Goal: Task Accomplishment & Management: Manage account settings

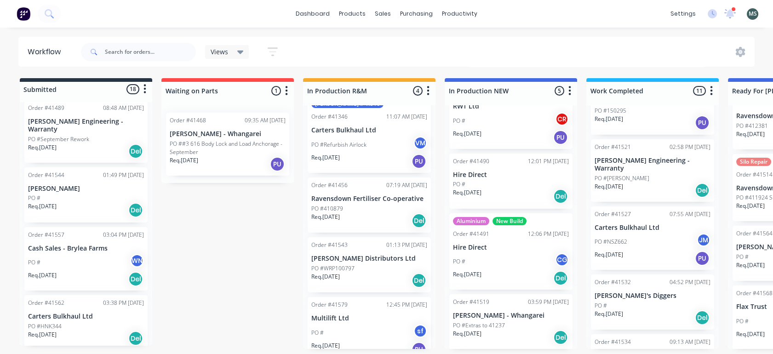
scroll to position [183, 0]
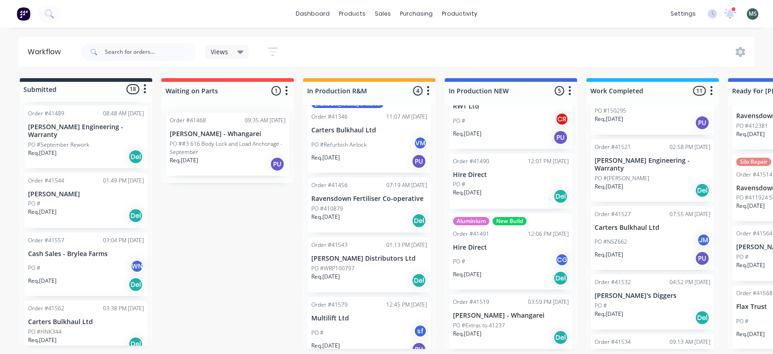
click at [65, 208] on div "Req. [DATE] Del" at bounding box center [86, 216] width 116 height 16
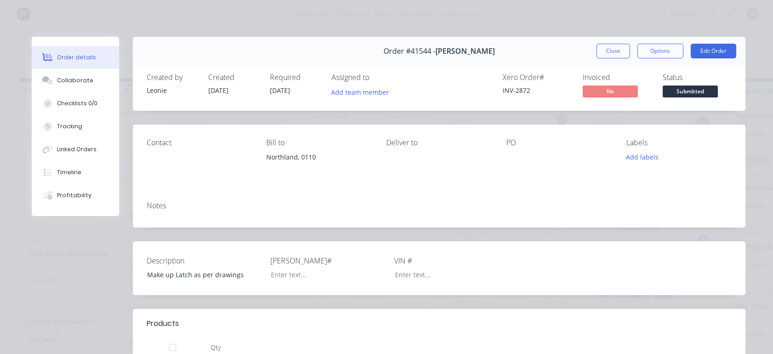
click at [63, 131] on button "Tracking" at bounding box center [75, 126] width 87 height 23
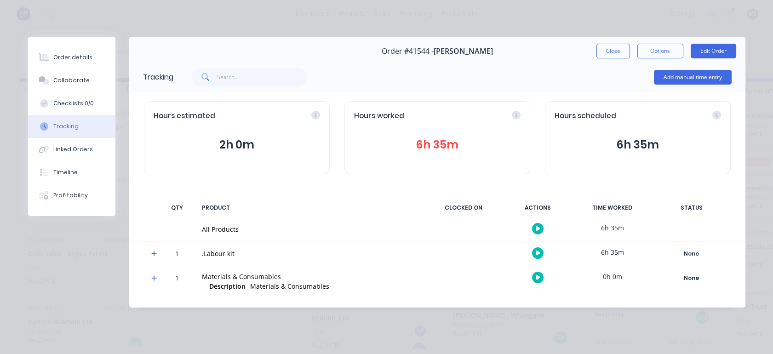
click at [427, 145] on button "6h 35m" at bounding box center [437, 144] width 166 height 17
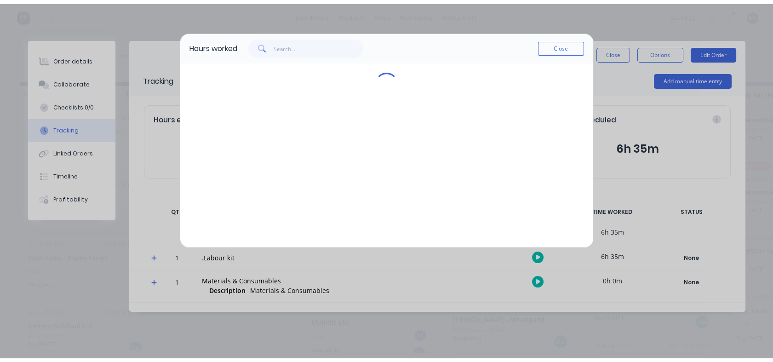
scroll to position [0, 0]
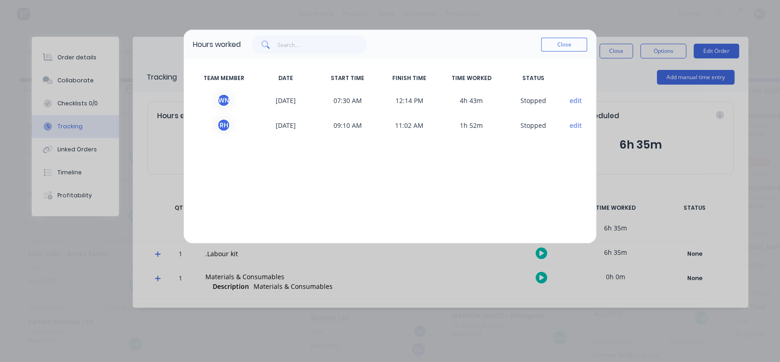
click at [552, 50] on button "Close" at bounding box center [564, 45] width 46 height 14
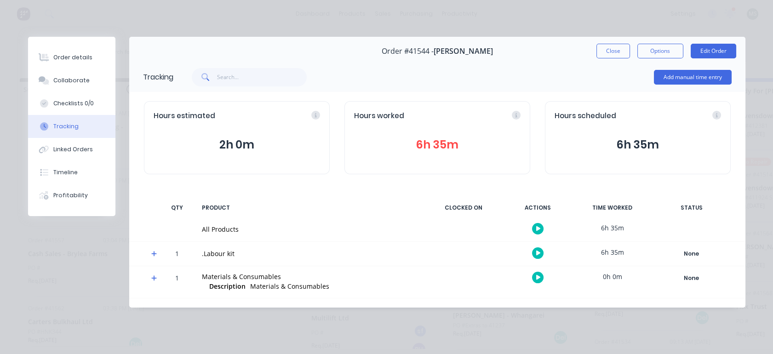
click at [705, 54] on button "Edit Order" at bounding box center [713, 51] width 46 height 15
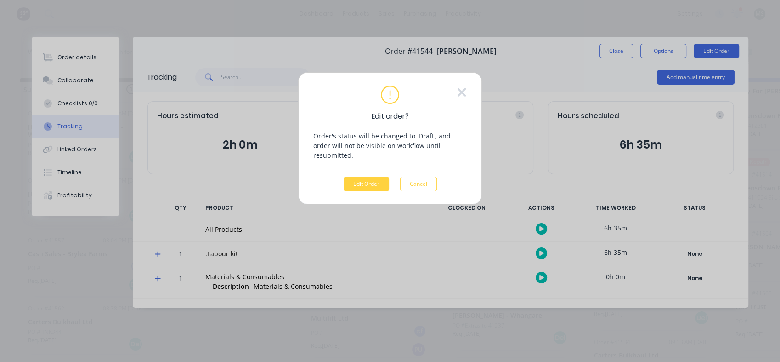
click at [379, 177] on button "Edit Order" at bounding box center [367, 184] width 46 height 15
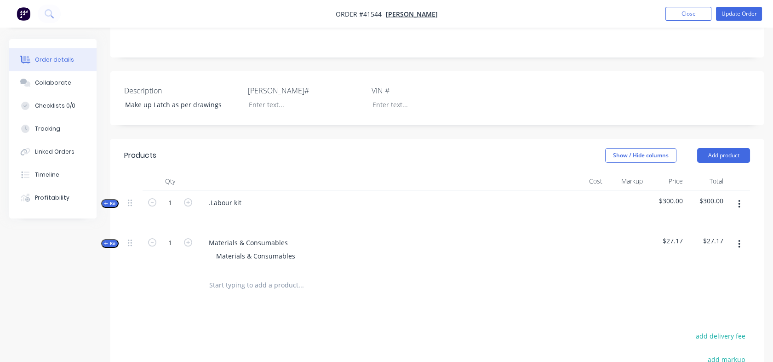
scroll to position [188, 0]
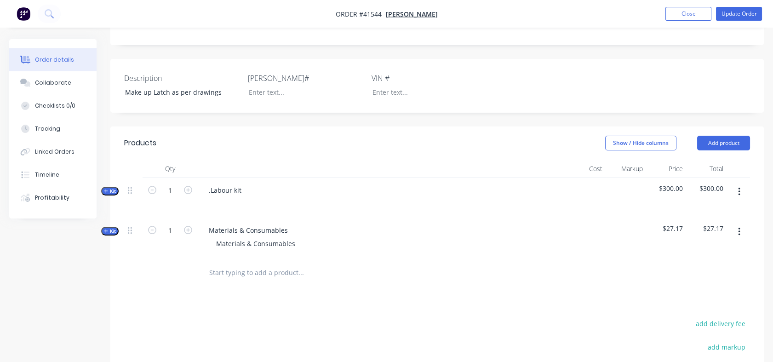
click at [109, 190] on span "Kit" at bounding box center [110, 191] width 12 height 7
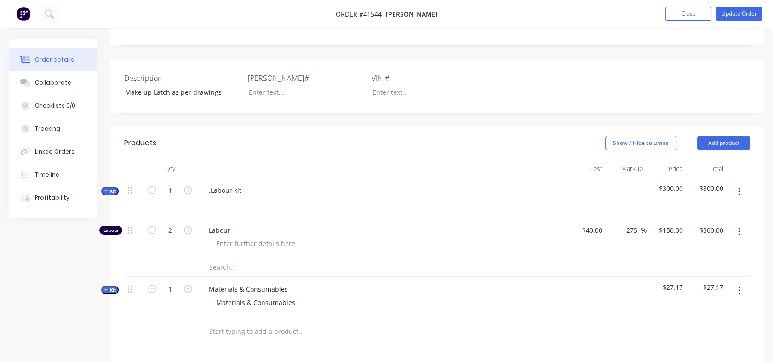
click at [189, 230] on icon "button" at bounding box center [188, 230] width 8 height 8
type input "3"
type input "$450.00"
click at [189, 230] on icon "button" at bounding box center [188, 230] width 8 height 8
type input "4"
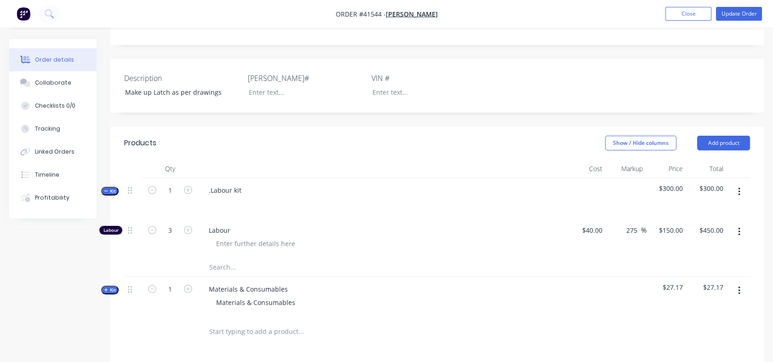
type input "$600.00"
click at [189, 230] on icon "button" at bounding box center [188, 230] width 8 height 8
type input "5"
type input "$750.00"
click at [189, 230] on icon "button" at bounding box center [188, 230] width 8 height 8
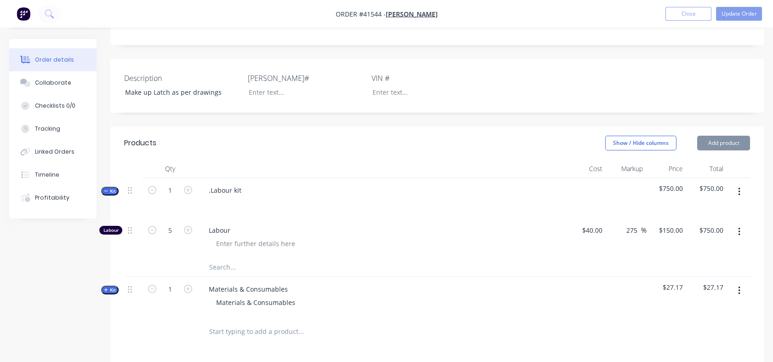
type input "6"
type input "$900.00"
click at [661, 232] on div "150 $150.00" at bounding box center [666, 238] width 40 height 40
type input "129"
type input "222.5"
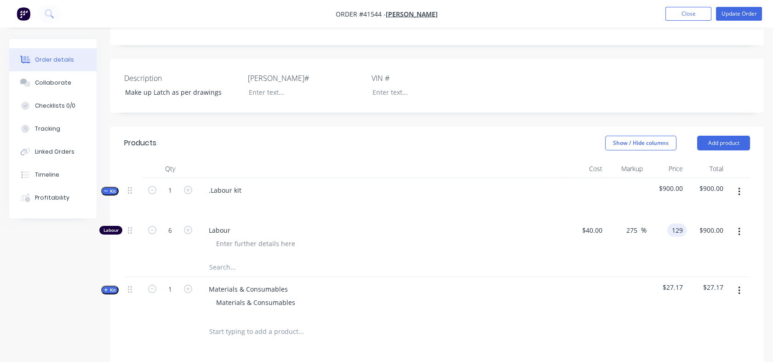
type input "$129.00"
type input "$774.00"
click at [558, 277] on div "Materials & Consumables Materials & Consumables" at bounding box center [382, 297] width 368 height 40
click at [114, 287] on span "Kit" at bounding box center [110, 289] width 12 height 7
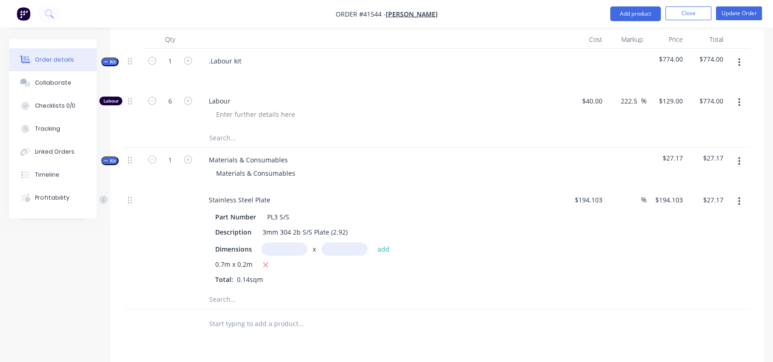
scroll to position [320, 0]
click at [631, 194] on input at bounding box center [635, 197] width 11 height 13
type input "130"
type input "$446.4369"
type input "$62.50"
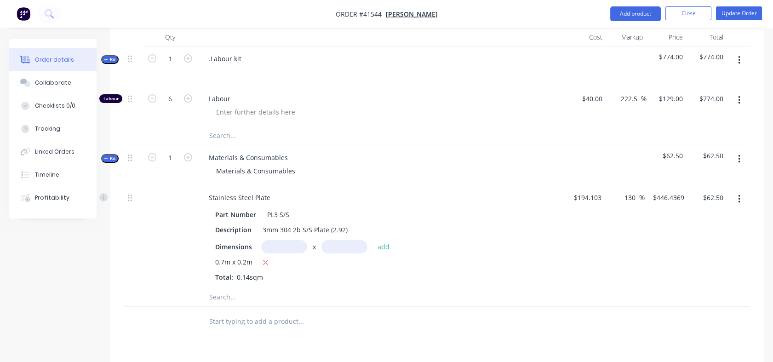
click at [630, 238] on div "130 130 %" at bounding box center [625, 236] width 40 height 103
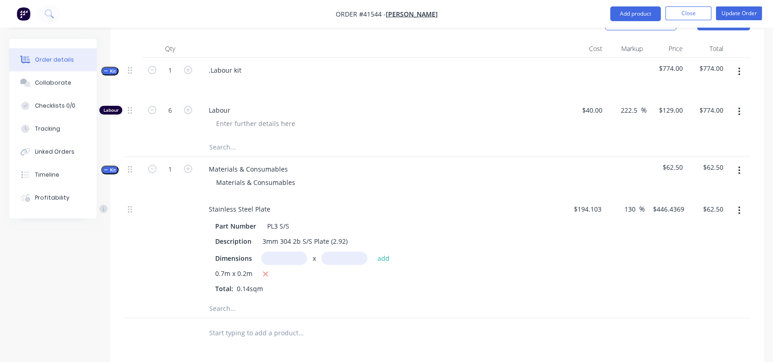
scroll to position [298, 0]
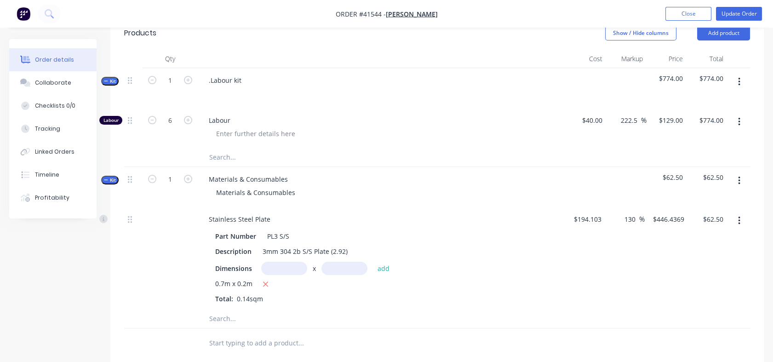
click at [154, 119] on icon "button" at bounding box center [152, 120] width 8 height 8
type input "5"
type input "$645.00"
click at [154, 119] on icon "button" at bounding box center [152, 120] width 8 height 8
type input "4"
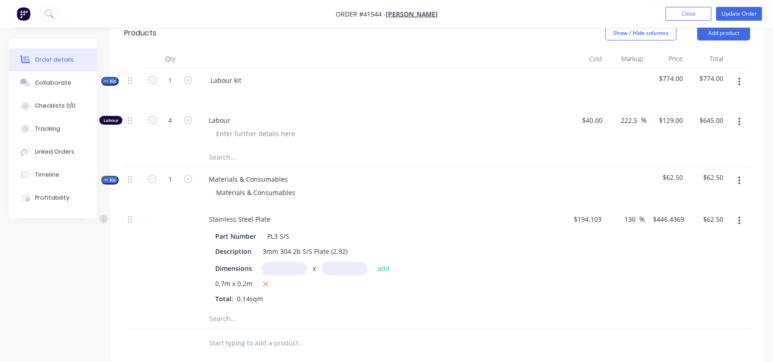
type input "$516.00"
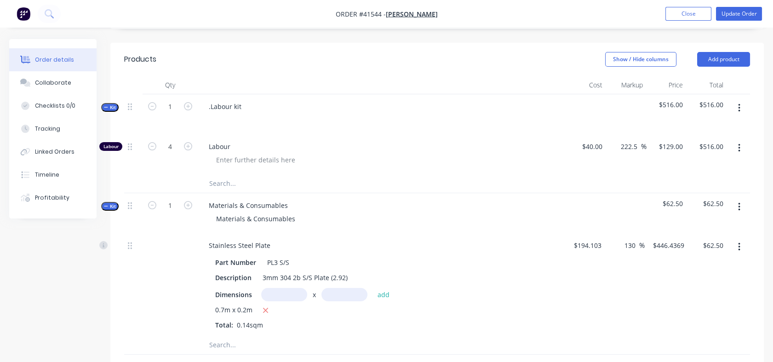
scroll to position [255, 0]
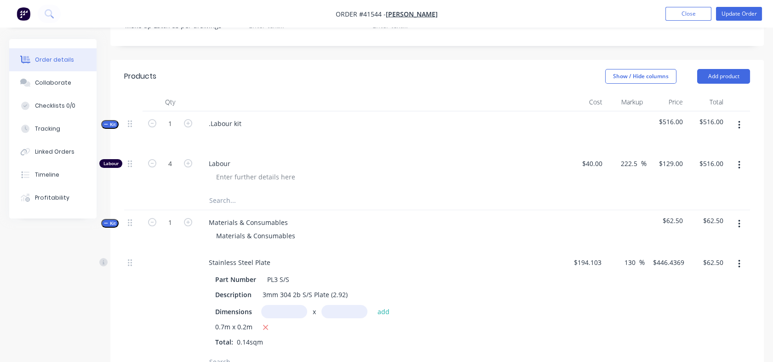
click at [153, 164] on icon "button" at bounding box center [152, 163] width 8 height 8
type input "3"
type input "$387.00"
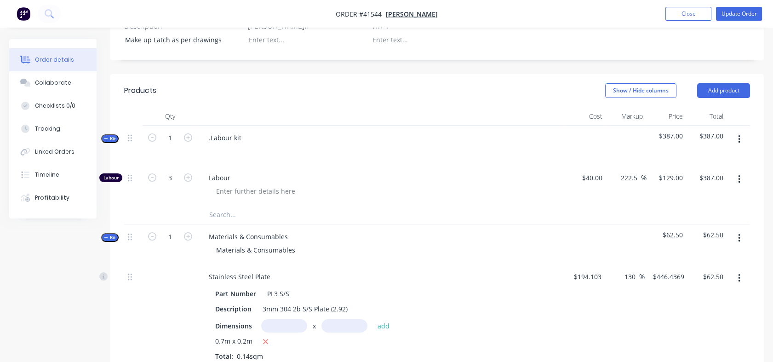
scroll to position [220, 0]
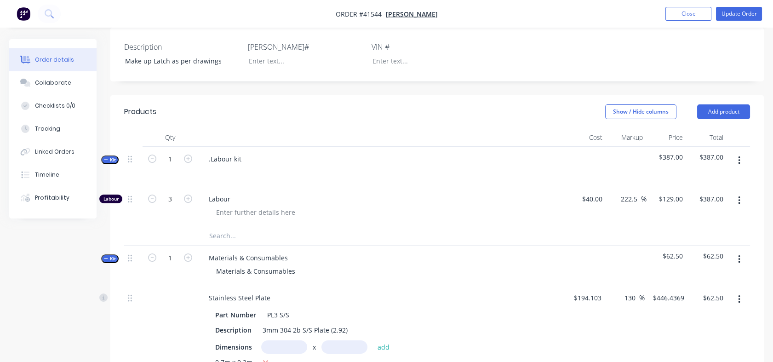
click at [190, 197] on icon "button" at bounding box center [188, 198] width 8 height 8
type input "4"
type input "$516.00"
click at [190, 197] on icon "button" at bounding box center [188, 198] width 8 height 8
type input "5"
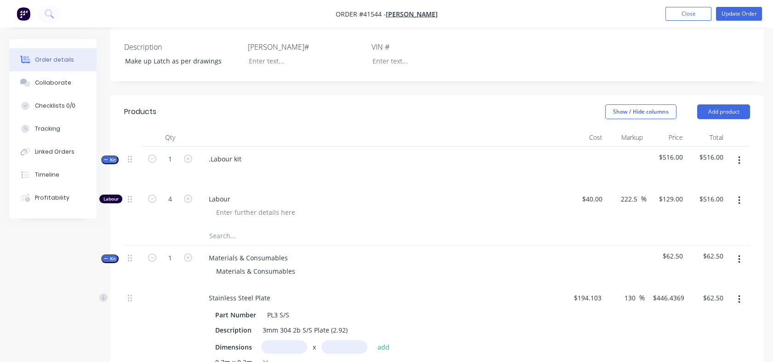
type input "$645.00"
click at [190, 197] on icon "button" at bounding box center [188, 198] width 8 height 8
type input "6"
click at [699, 201] on div "774.00 $774.00" at bounding box center [711, 198] width 32 height 13
type input "400"
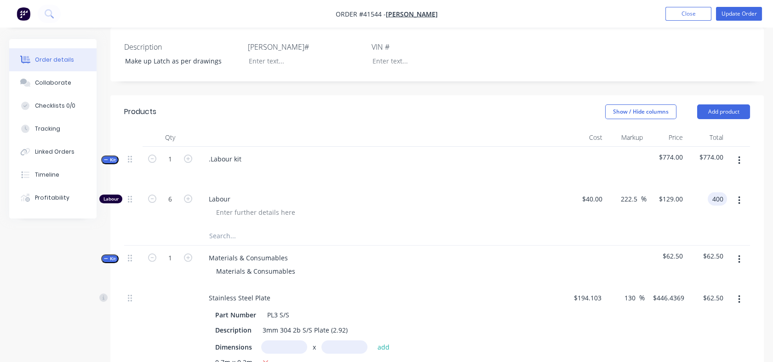
type input "66.67"
type input "$66.6667"
type input "$400.00"
click at [699, 215] on div "$400.00 $400.00" at bounding box center [706, 207] width 40 height 40
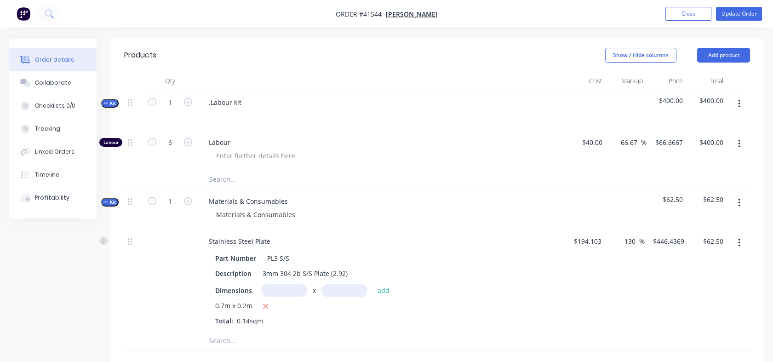
scroll to position [267, 0]
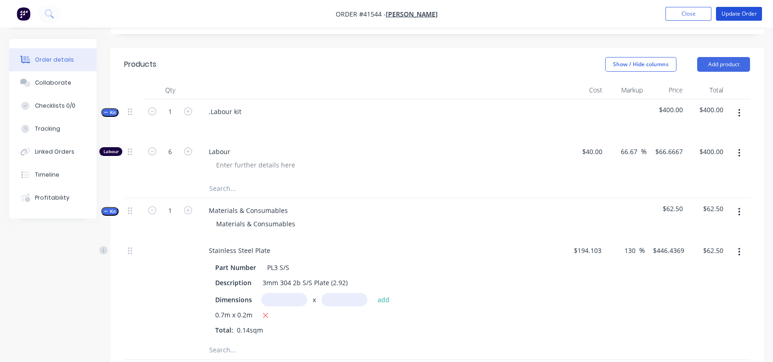
click at [740, 16] on button "Update Order" at bounding box center [739, 14] width 46 height 14
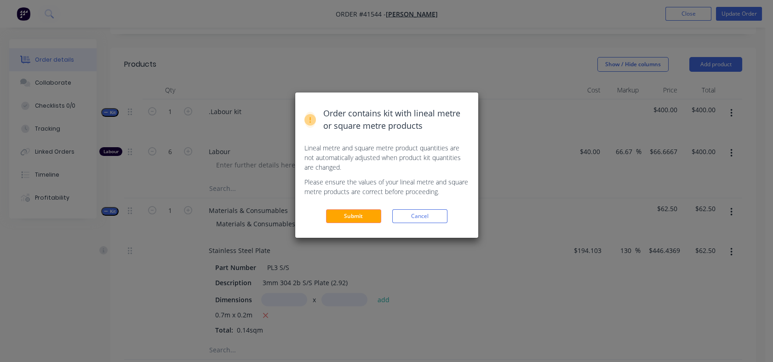
click at [354, 217] on button "Submit" at bounding box center [353, 216] width 55 height 14
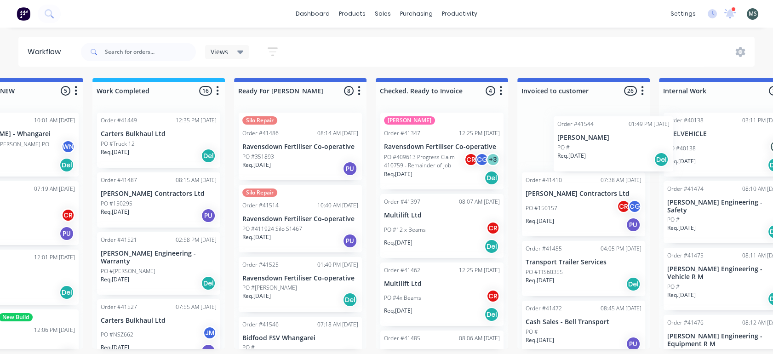
scroll to position [0, 498]
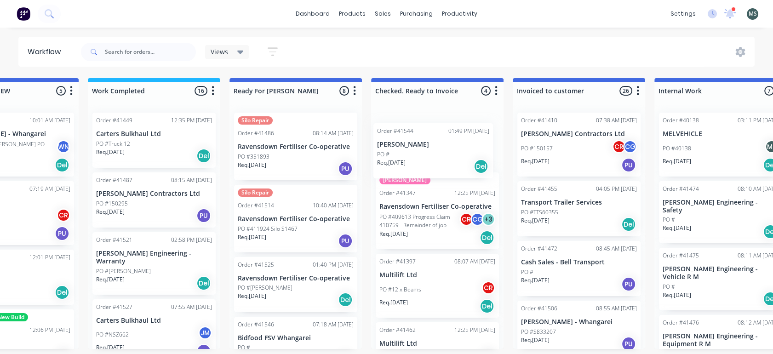
drag, startPoint x: 66, startPoint y: 248, endPoint x: 421, endPoint y: 154, distance: 367.3
click at [421, 154] on div "Submitted 15 Status colour #273444 hex #273444 Save Cancel Summaries Total orde…" at bounding box center [261, 213] width 1533 height 271
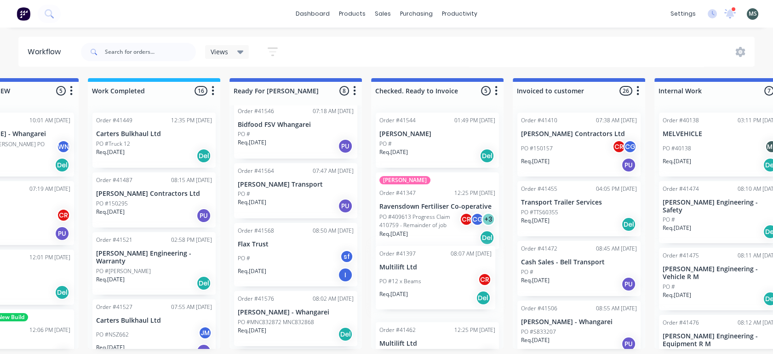
scroll to position [2, 498]
drag, startPoint x: 381, startPoint y: 301, endPoint x: 378, endPoint y: 269, distance: 32.3
click at [378, 269] on div "Order #41544 01:49 PM [DATE] [PERSON_NAME] PO # Req. [DATE] Del Silo Refurbish …" at bounding box center [437, 227] width 132 height 244
click at [269, 130] on div "PO #" at bounding box center [296, 134] width 116 height 8
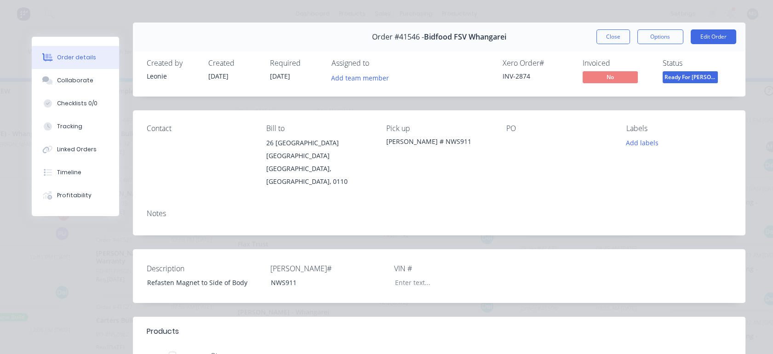
scroll to position [8, 0]
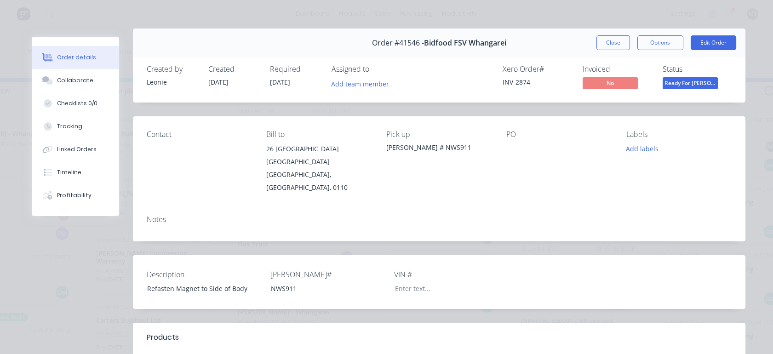
click at [701, 47] on button "Edit Order" at bounding box center [713, 42] width 46 height 15
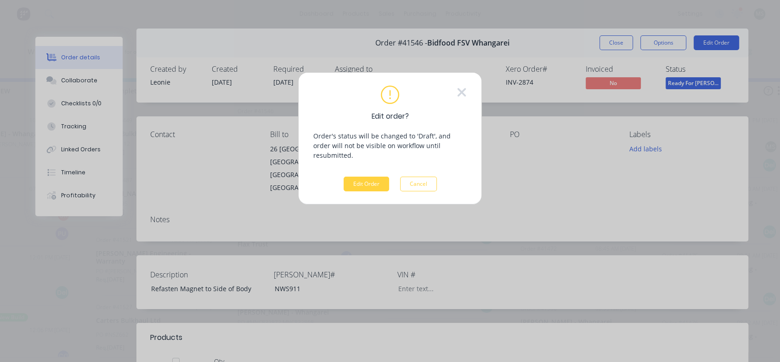
click at [366, 177] on button "Edit Order" at bounding box center [367, 184] width 46 height 15
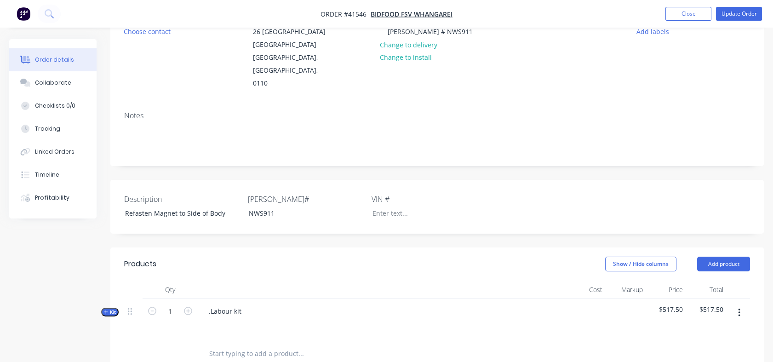
scroll to position [166, 0]
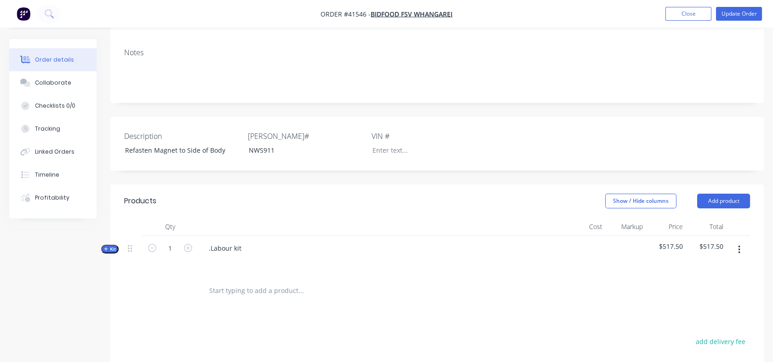
click at [114, 245] on span "Kit" at bounding box center [110, 248] width 12 height 7
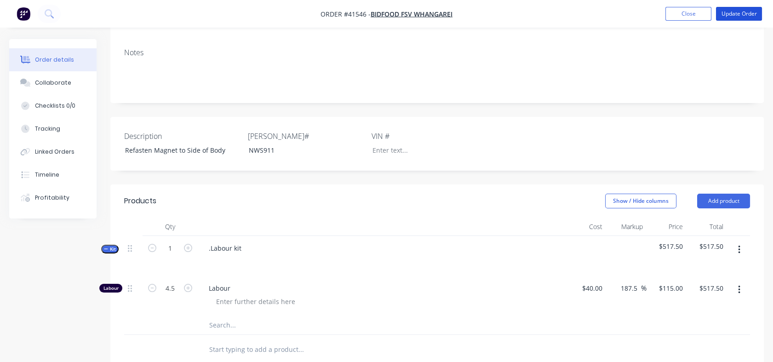
click at [732, 17] on button "Update Order" at bounding box center [739, 14] width 46 height 14
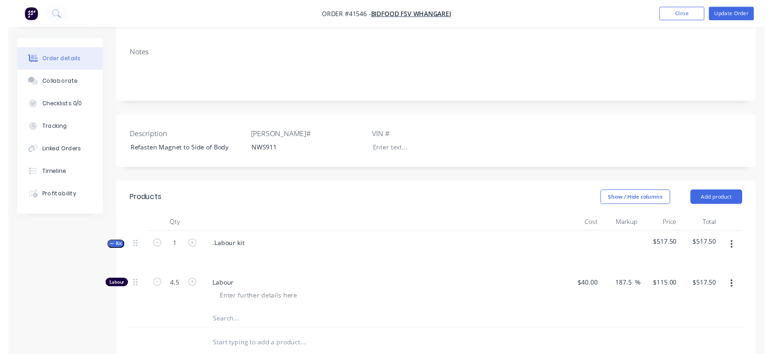
scroll to position [0, 0]
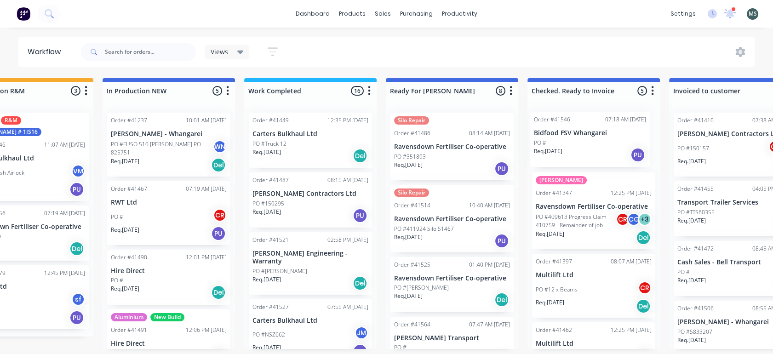
scroll to position [2, 348]
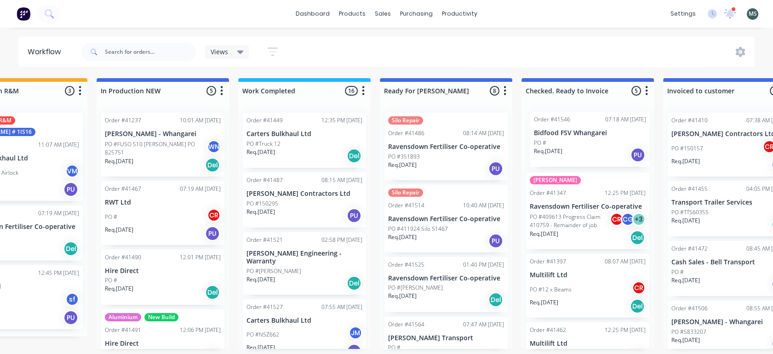
drag, startPoint x: 504, startPoint y: 336, endPoint x: 566, endPoint y: 134, distance: 211.5
click at [566, 134] on div "Submitted 14 Status colour #273444 hex #273444 Save Cancel Summaries Total orde…" at bounding box center [411, 213] width 1533 height 271
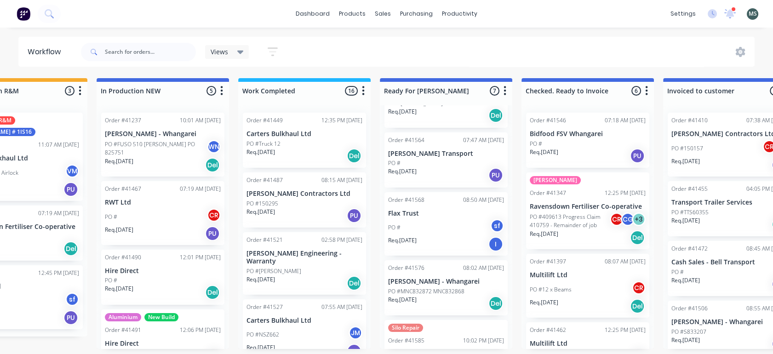
scroll to position [188, 0]
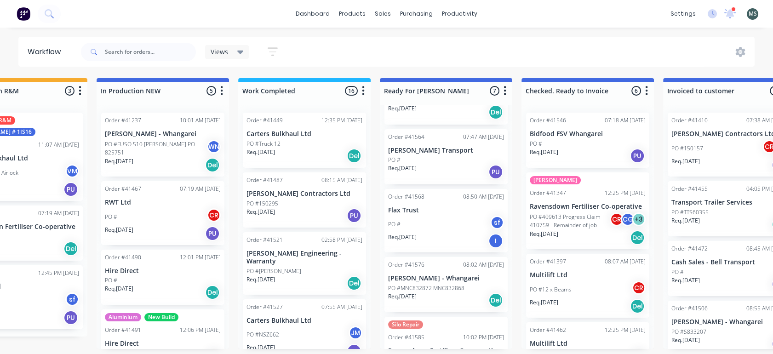
click at [430, 229] on div "PO # sf" at bounding box center [446, 224] width 116 height 17
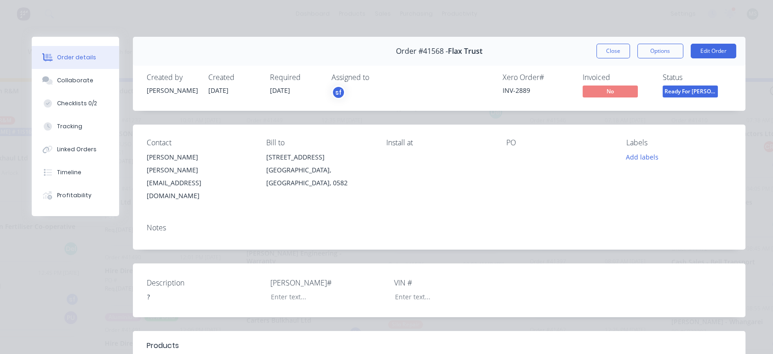
click at [66, 105] on div "Checklists 0/2" at bounding box center [77, 103] width 40 height 8
type textarea "x"
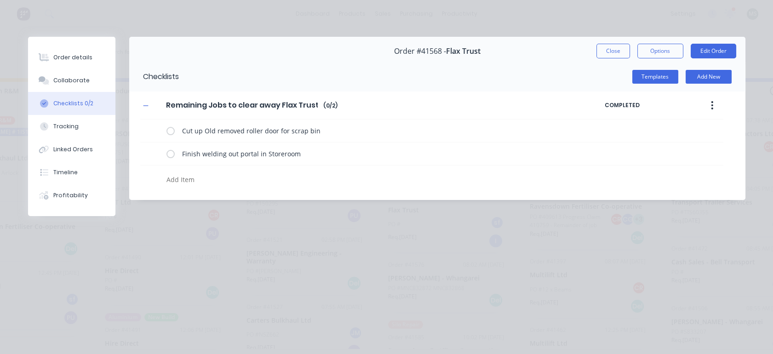
click at [64, 131] on button "Tracking" at bounding box center [71, 126] width 87 height 23
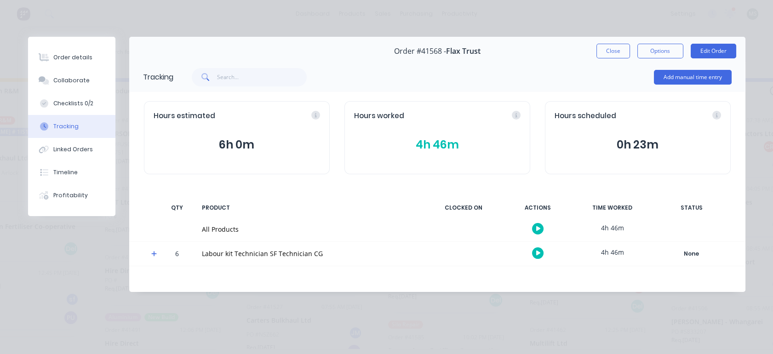
click at [76, 59] on div "Order details" at bounding box center [72, 57] width 39 height 8
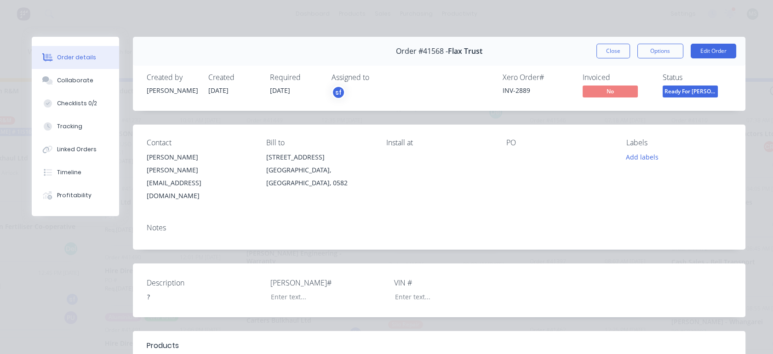
click at [707, 52] on button "Edit Order" at bounding box center [713, 51] width 46 height 15
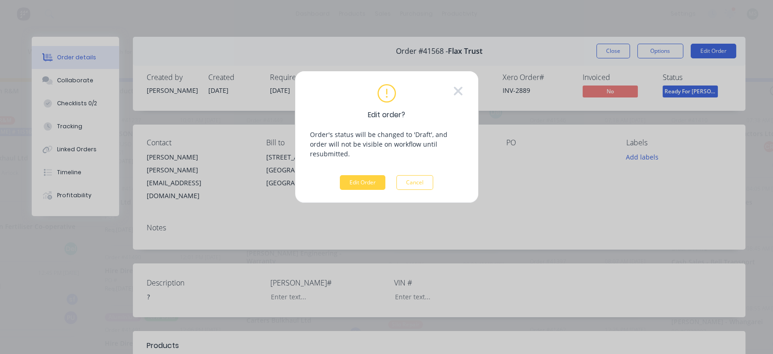
scroll to position [0, 348]
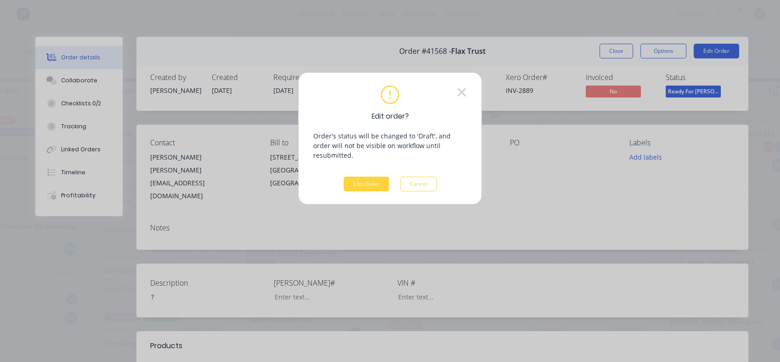
click at [359, 177] on button "Edit Order" at bounding box center [367, 184] width 46 height 15
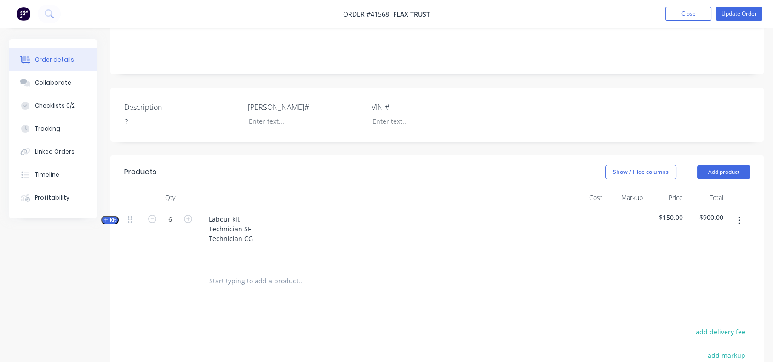
scroll to position [185, 0]
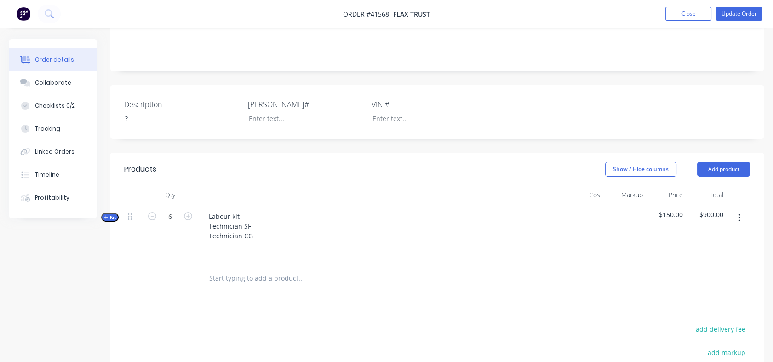
click at [113, 214] on span "Kit" at bounding box center [110, 217] width 12 height 7
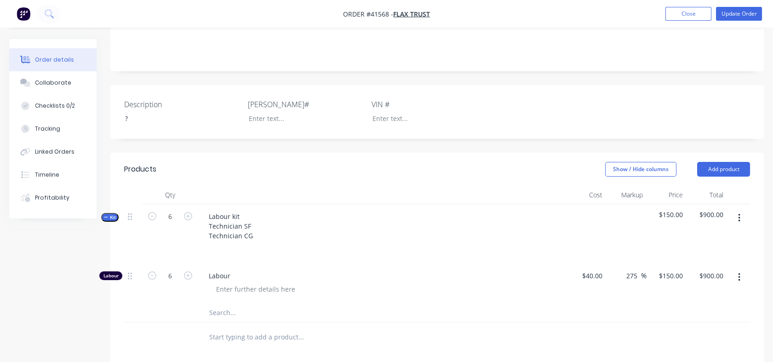
click at [221, 303] on input "text" at bounding box center [301, 312] width 184 height 18
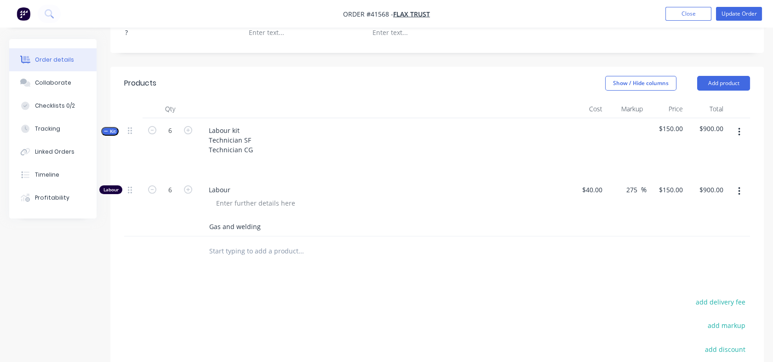
scroll to position [284, 0]
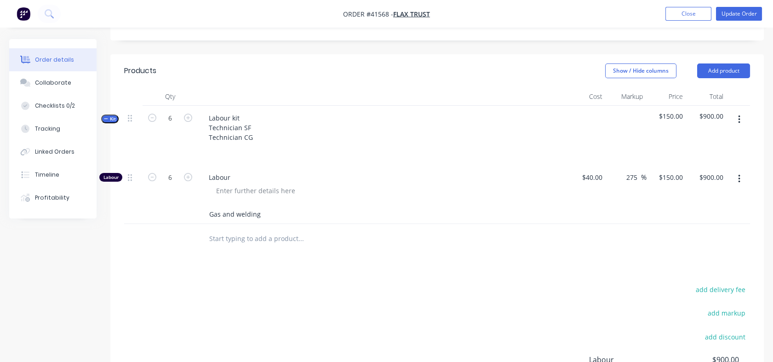
click at [251, 205] on input "Gas and welding" at bounding box center [301, 214] width 184 height 18
click at [265, 205] on input "Gas and welding" at bounding box center [301, 214] width 184 height 18
drag, startPoint x: 265, startPoint y: 191, endPoint x: 279, endPoint y: 192, distance: 14.3
click at [279, 205] on input "Gas and welding" at bounding box center [301, 214] width 184 height 18
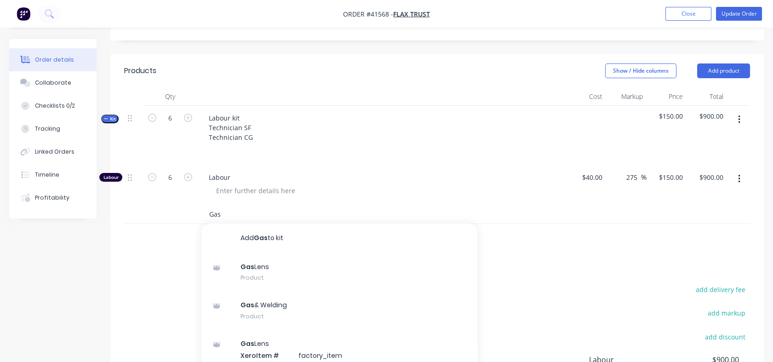
type input "Gas"
click at [248, 291] on div "Gas & Welding Product" at bounding box center [339, 310] width 276 height 39
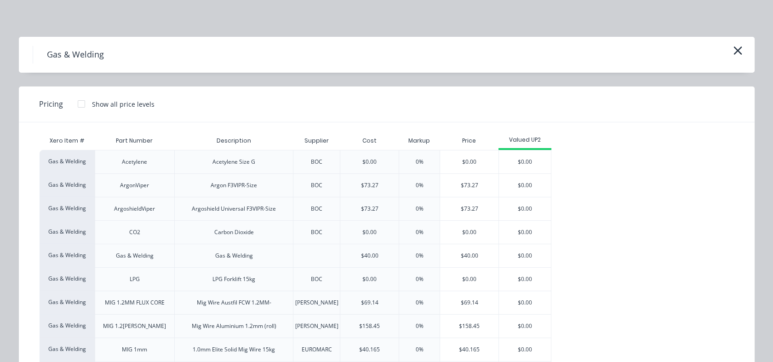
click at [463, 259] on div "$40.00" at bounding box center [469, 255] width 58 height 23
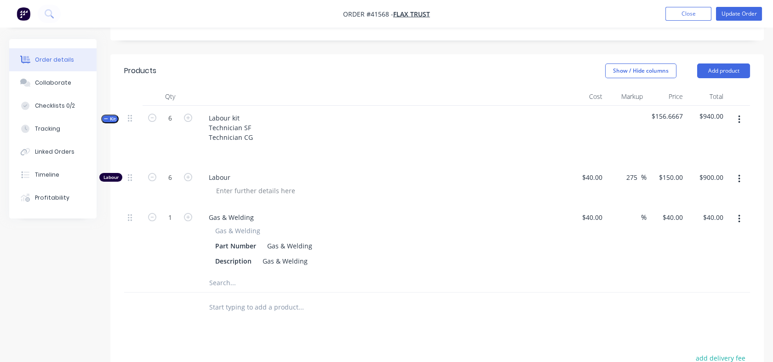
click at [628, 211] on div "%" at bounding box center [636, 217] width 20 height 13
type input "130"
click at [550, 246] on div "Gas & Welding Gas & Welding Part Number Gas & Welding Description Gas & Welding" at bounding box center [382, 239] width 368 height 68
type input "$92.00"
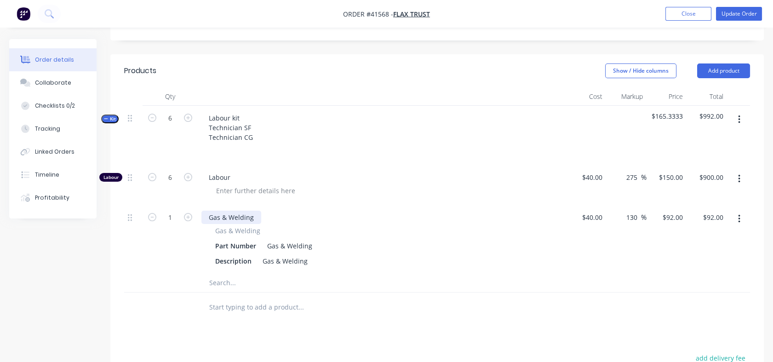
click at [221, 211] on div "Gas & Welding" at bounding box center [231, 217] width 60 height 13
click at [245, 111] on div "Labour kit Technician SF Technician CG" at bounding box center [230, 127] width 59 height 33
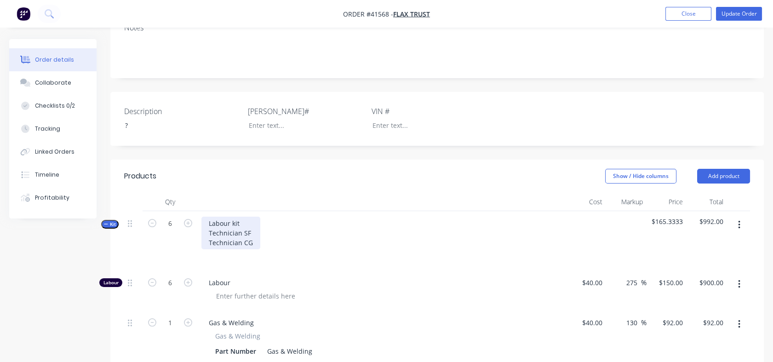
scroll to position [133, 0]
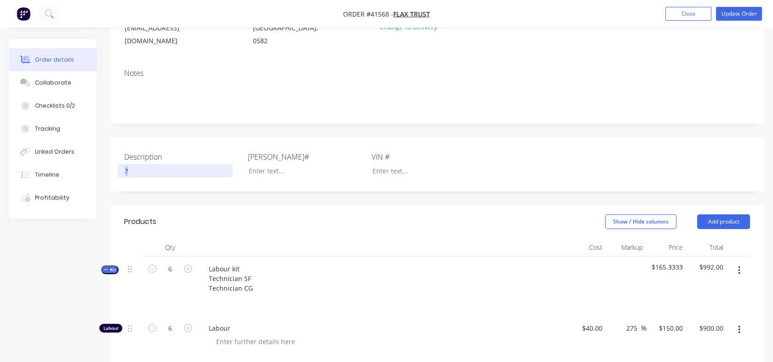
drag, startPoint x: 129, startPoint y: 147, endPoint x: 116, endPoint y: 151, distance: 13.1
click at [116, 151] on div "Description ? [PERSON_NAME]# VIN #" at bounding box center [436, 164] width 653 height 54
click at [44, 105] on div "Checklists 0/2" at bounding box center [55, 106] width 40 height 8
type textarea "x"
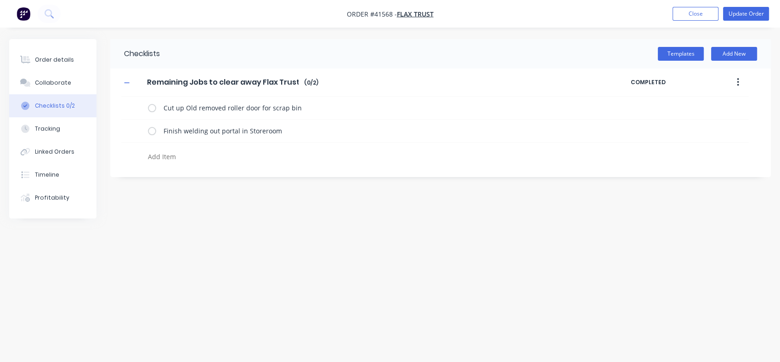
click at [44, 61] on div "Order details" at bounding box center [54, 60] width 39 height 8
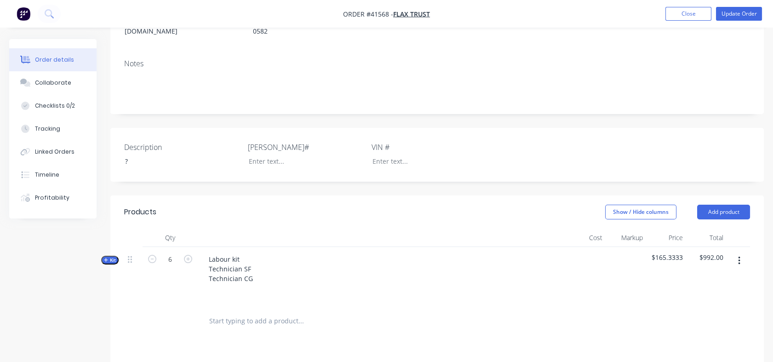
scroll to position [148, 0]
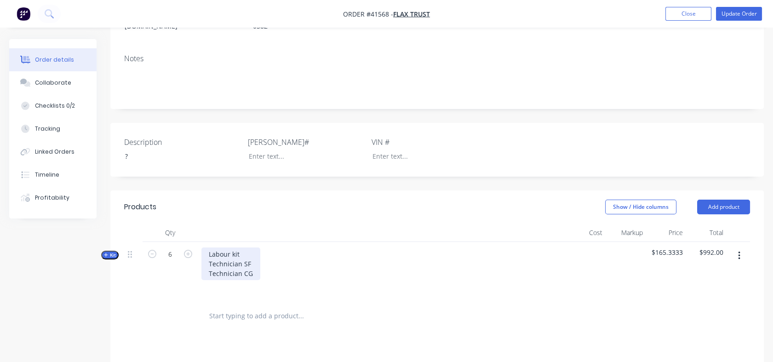
click at [239, 247] on div "Labour kit Technician SF Technician CG" at bounding box center [230, 263] width 59 height 33
click at [132, 149] on div "?" at bounding box center [175, 155] width 115 height 13
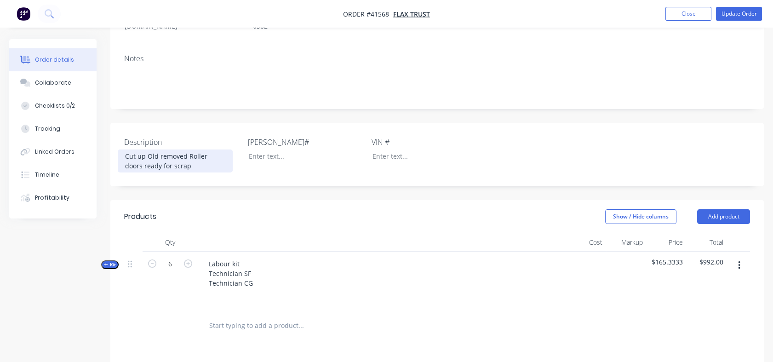
click at [125, 149] on div "Cut up Old removed Roller doors ready for scrap" at bounding box center [175, 160] width 115 height 23
click at [194, 149] on div "1. Cut up Old removed Roller doors ready for scrap" at bounding box center [175, 160] width 115 height 23
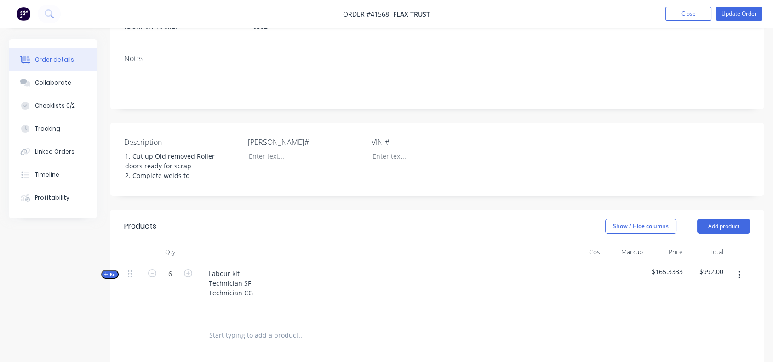
click at [111, 271] on span "Kit" at bounding box center [110, 274] width 12 height 7
click at [171, 267] on input "6" at bounding box center [170, 274] width 24 height 14
type input "1"
type input "$150.00"
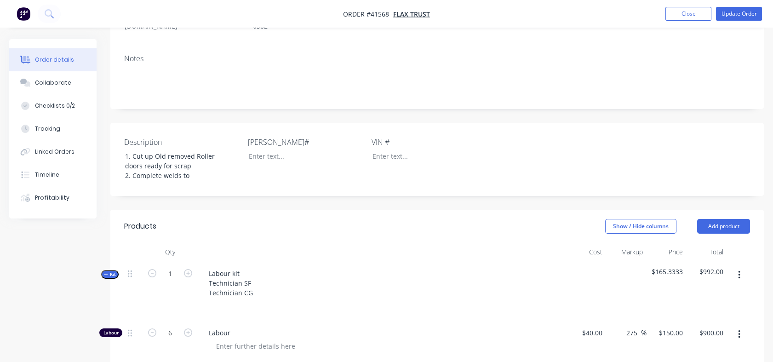
type input "0.1667"
type input "$15.34"
click at [164, 296] on div "1" at bounding box center [169, 290] width 55 height 59
click at [173, 326] on input "1" at bounding box center [170, 333] width 24 height 14
type input "6"
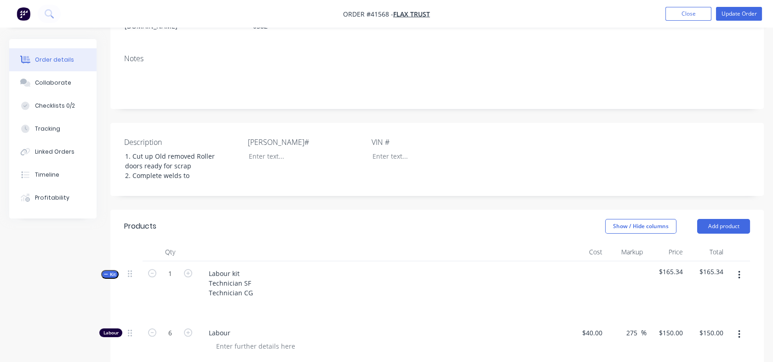
type input "$900.00"
click at [125, 277] on div at bounding box center [133, 290] width 18 height 59
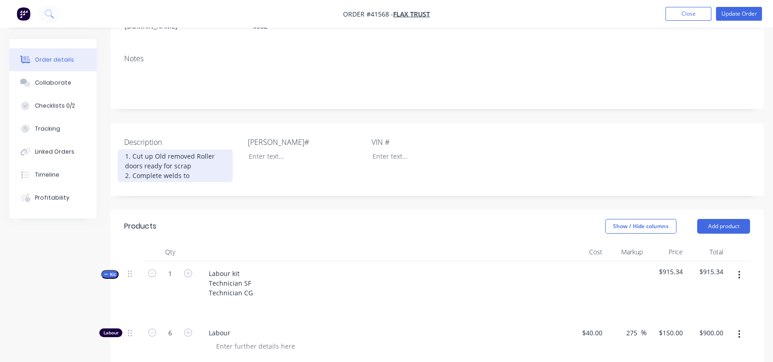
click at [192, 155] on div "1. Cut up Old removed Roller doors ready for scrap 2. Complete welds to" at bounding box center [175, 165] width 115 height 33
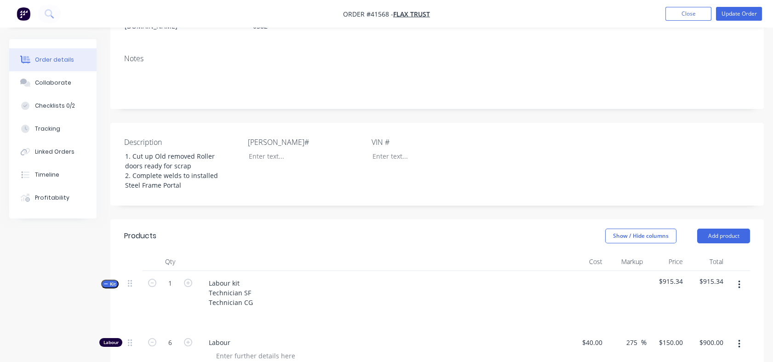
click at [268, 166] on div "[PERSON_NAME]#" at bounding box center [305, 164] width 115 height 55
click at [739, 14] on button "Update Order" at bounding box center [739, 14] width 46 height 14
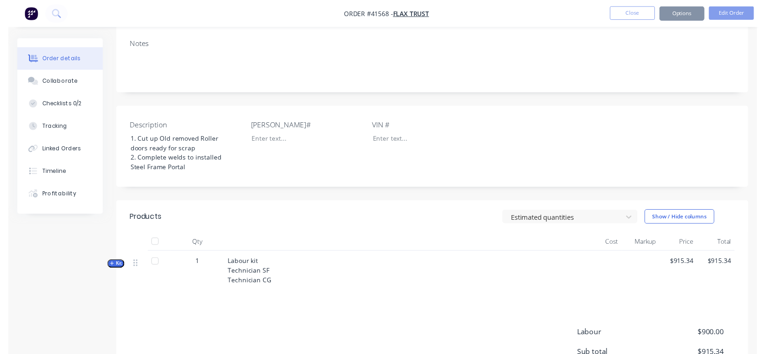
scroll to position [0, 0]
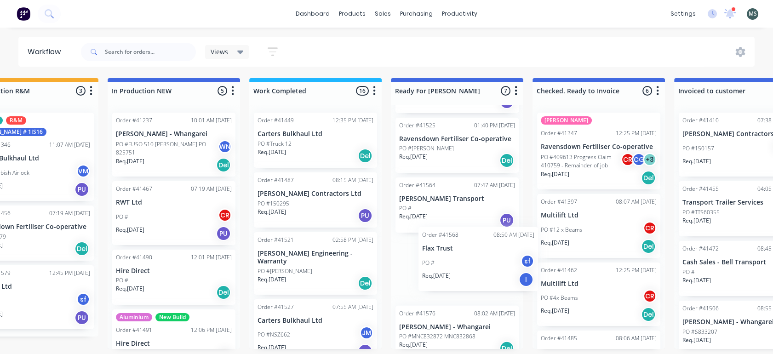
scroll to position [0, 337]
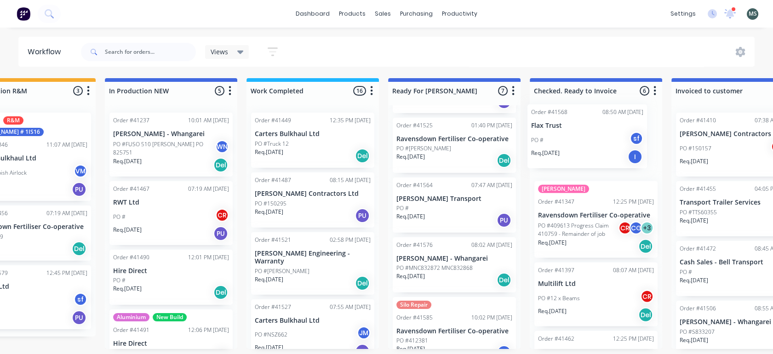
drag, startPoint x: 430, startPoint y: 278, endPoint x: 574, endPoint y: 143, distance: 196.7
click at [574, 143] on div "Submitted 14 Status colour #273444 hex #273444 Save Cancel Summaries Total orde…" at bounding box center [419, 213] width 1533 height 271
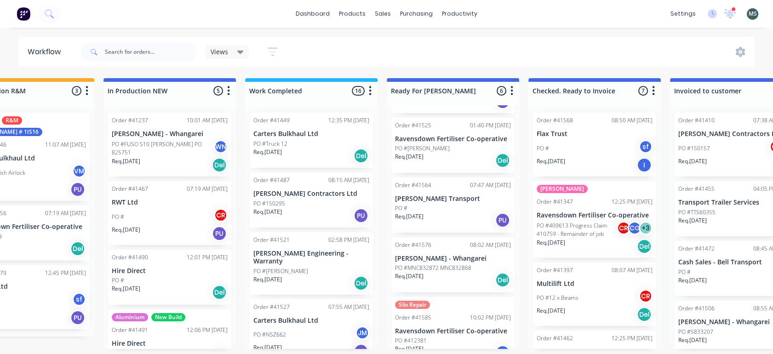
click at [438, 205] on div "PO #" at bounding box center [453, 208] width 116 height 8
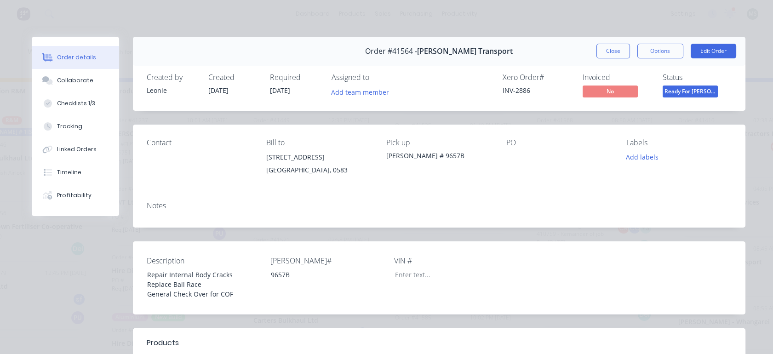
click at [706, 50] on button "Edit Order" at bounding box center [713, 51] width 46 height 15
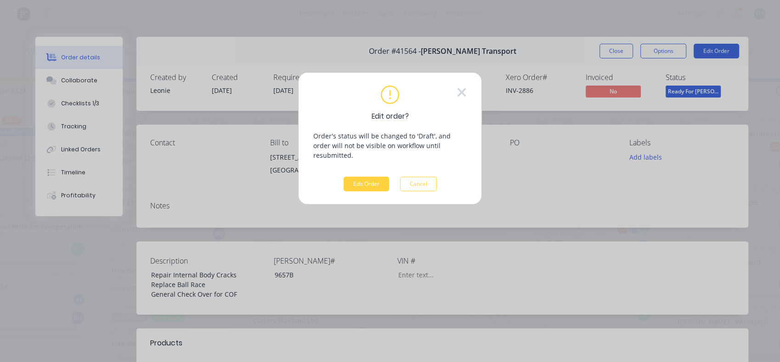
click at [358, 177] on button "Edit Order" at bounding box center [367, 184] width 46 height 15
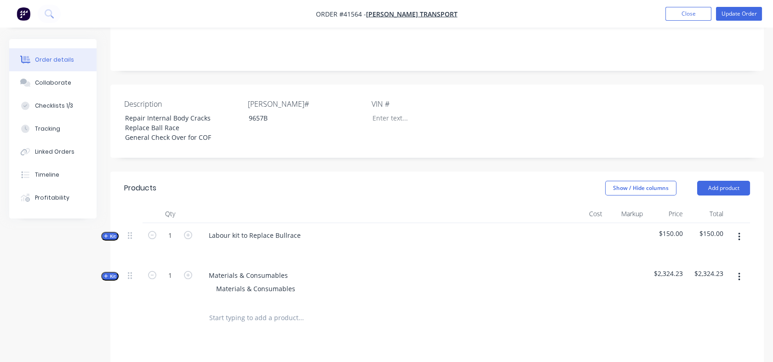
scroll to position [178, 0]
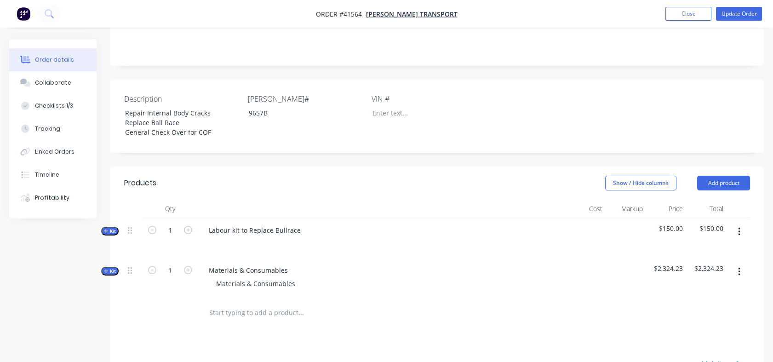
click at [110, 228] on span "Kit" at bounding box center [110, 231] width 12 height 7
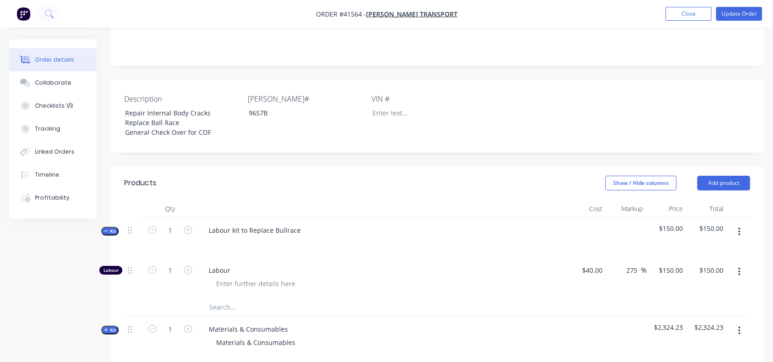
click at [109, 326] on span "Kit" at bounding box center [110, 329] width 12 height 7
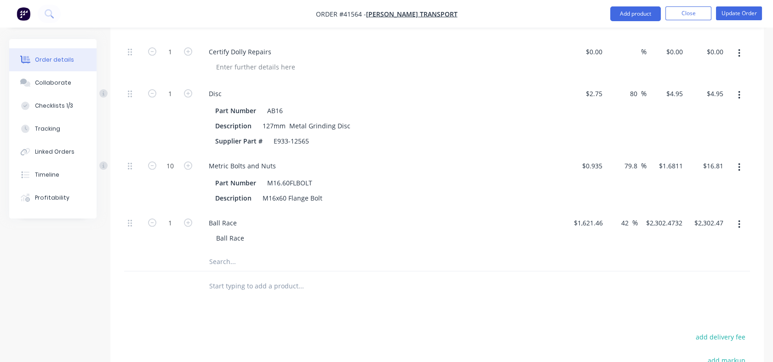
scroll to position [488, 0]
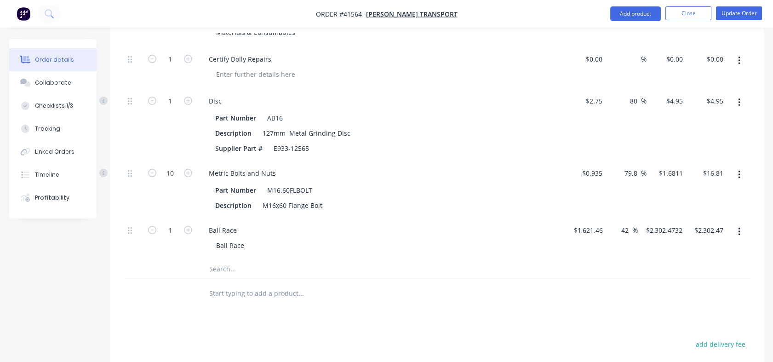
drag, startPoint x: 624, startPoint y: 160, endPoint x: 638, endPoint y: 160, distance: 13.8
click at [638, 166] on input "79.8" at bounding box center [631, 172] width 17 height 13
type input "130"
type input "$2.1505"
type input "$21.51"
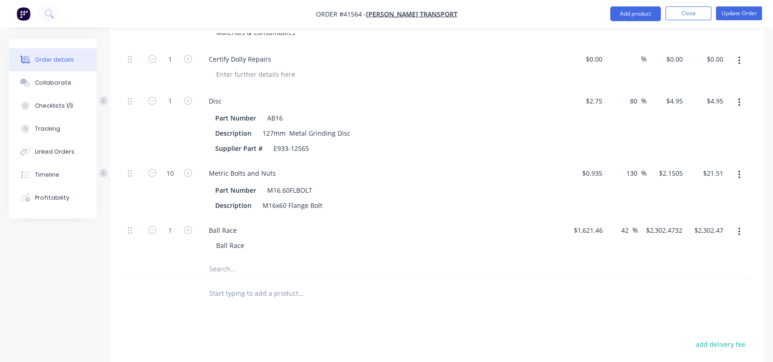
click at [632, 146] on div "80 80 %" at bounding box center [626, 125] width 40 height 72
click at [627, 94] on div "80 80 %" at bounding box center [635, 100] width 21 height 13
drag, startPoint x: 629, startPoint y: 91, endPoint x: 638, endPoint y: 90, distance: 9.7
click at [638, 94] on input "80" at bounding box center [635, 100] width 12 height 13
click at [638, 94] on input "130" at bounding box center [633, 100] width 16 height 13
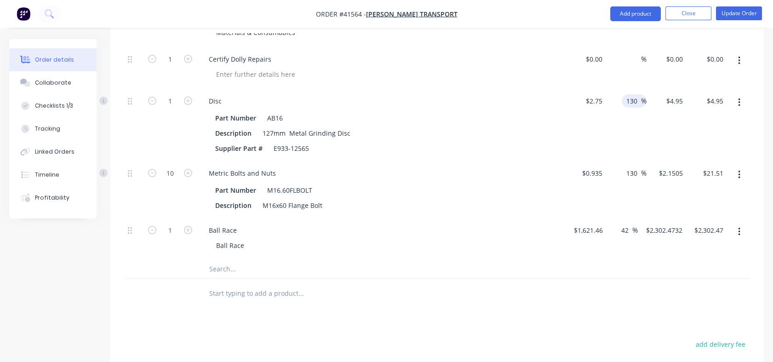
type input "130"
click at [625, 140] on div "130 130 %" at bounding box center [626, 125] width 40 height 72
type input "$6.325"
type input "$6.33"
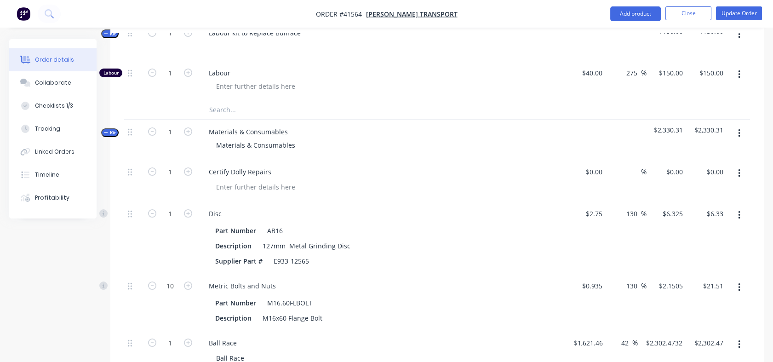
scroll to position [373, 0]
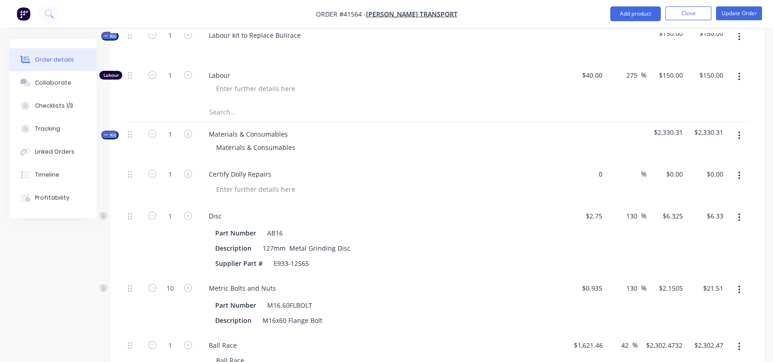
click at [599, 167] on input "0" at bounding box center [595, 173] width 21 height 13
click at [633, 167] on input at bounding box center [635, 173] width 11 height 13
type input "$700.00"
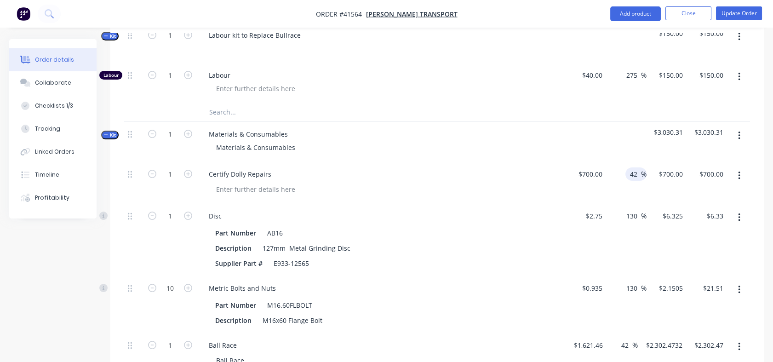
type input "42"
type input "$994.00"
click at [632, 188] on div "42 42 %" at bounding box center [626, 183] width 40 height 42
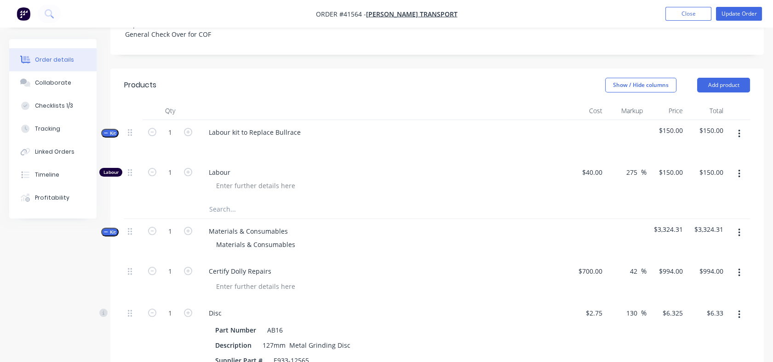
scroll to position [243, 0]
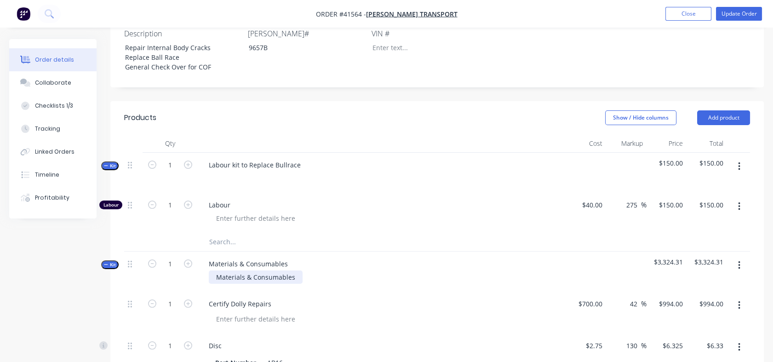
click at [295, 270] on div "Materials & Consumables" at bounding box center [256, 276] width 94 height 13
drag, startPoint x: 295, startPoint y: 264, endPoint x: 211, endPoint y: 267, distance: 84.6
click at [211, 270] on div "Materials & Consumables" at bounding box center [256, 276] width 94 height 13
click at [41, 132] on div "Tracking" at bounding box center [47, 129] width 25 height 8
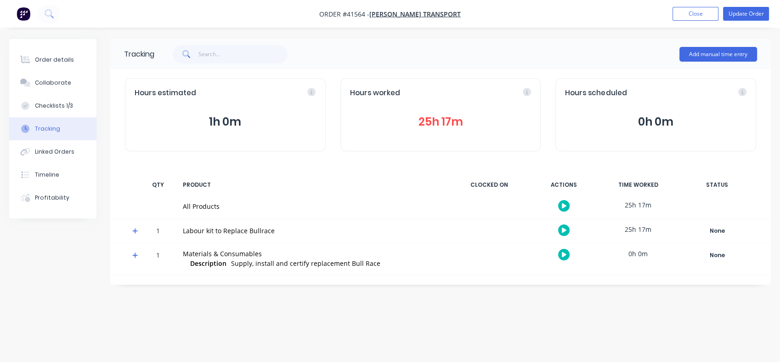
click at [41, 132] on div "Tracking" at bounding box center [47, 129] width 25 height 8
click at [43, 64] on button "Order details" at bounding box center [52, 59] width 87 height 23
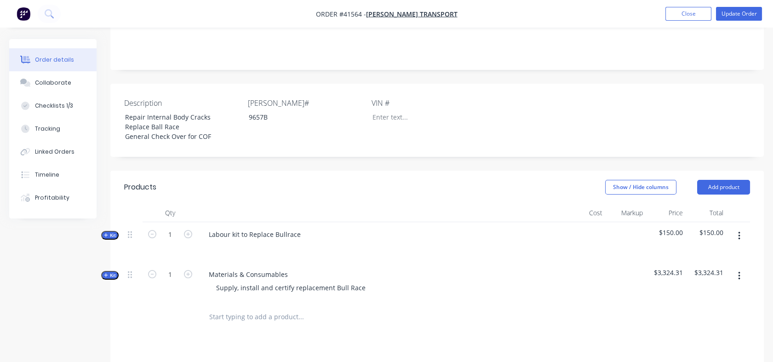
scroll to position [191, 0]
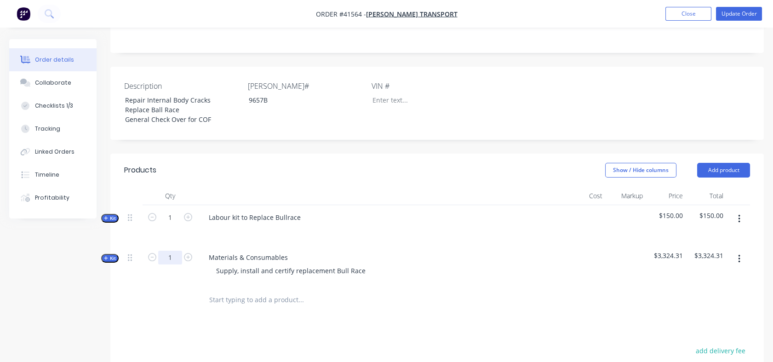
click at [179, 251] on input "1" at bounding box center [170, 258] width 24 height 14
click at [172, 285] on div at bounding box center [169, 300] width 55 height 30
click at [174, 251] on input "26" at bounding box center [170, 258] width 24 height 14
type input "1"
click at [134, 230] on div at bounding box center [133, 225] width 18 height 40
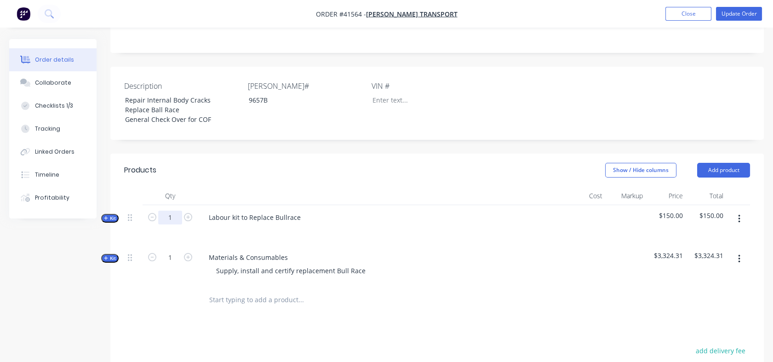
click at [171, 211] on input "1" at bounding box center [170, 218] width 24 height 14
click at [108, 215] on span "Kit" at bounding box center [110, 218] width 12 height 7
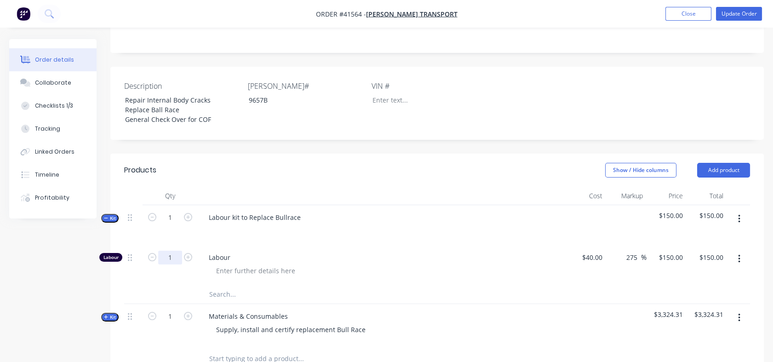
click at [169, 251] on input "1" at bounding box center [170, 258] width 24 height 14
type input "26"
type input "$3,900.00"
click at [174, 266] on div "26" at bounding box center [169, 265] width 55 height 40
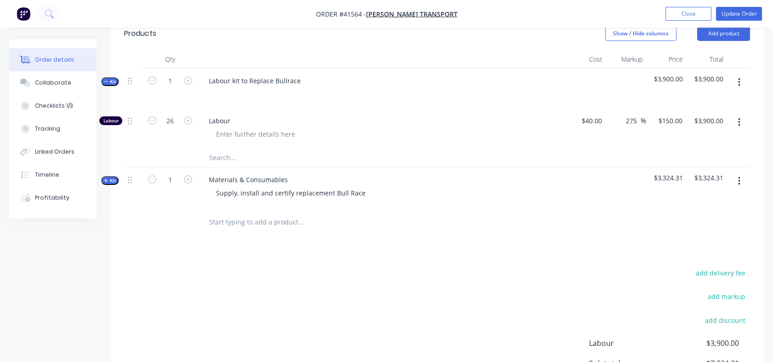
scroll to position [300, 0]
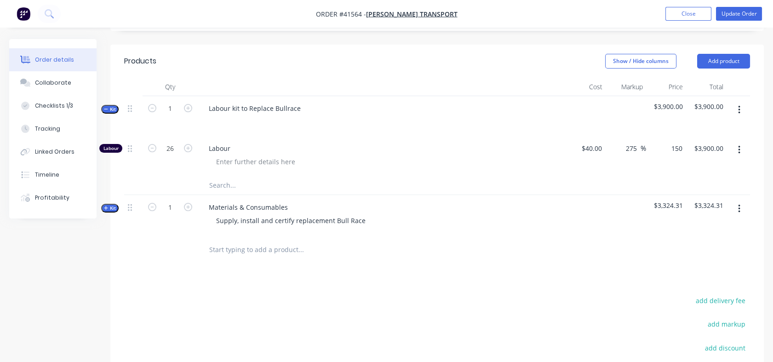
click at [660, 137] on div "150 $150.00" at bounding box center [666, 156] width 40 height 40
type input "129"
type input "222.5"
type input "$129.00"
type input "$3,354.00"
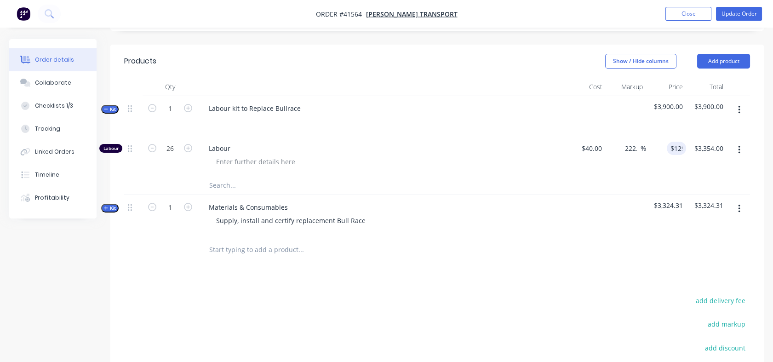
click at [633, 198] on div at bounding box center [626, 215] width 40 height 40
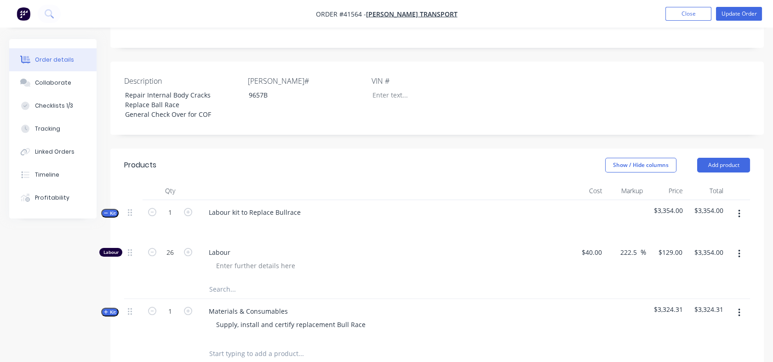
scroll to position [175, 0]
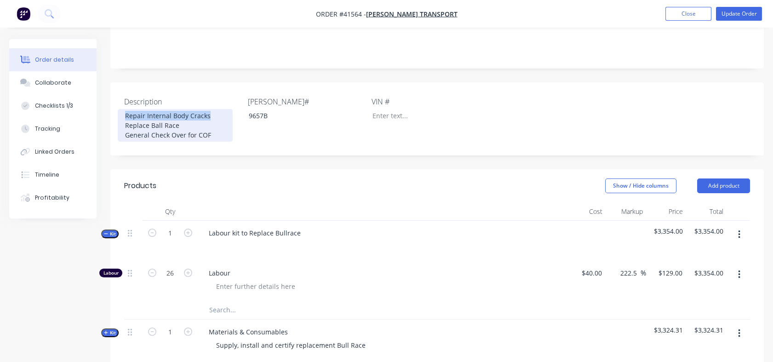
drag, startPoint x: 209, startPoint y: 107, endPoint x: 123, endPoint y: 102, distance: 86.1
click at [123, 109] on div "Repair Internal Body Cracks Replace Ball Race General Check Over for COF" at bounding box center [175, 125] width 115 height 33
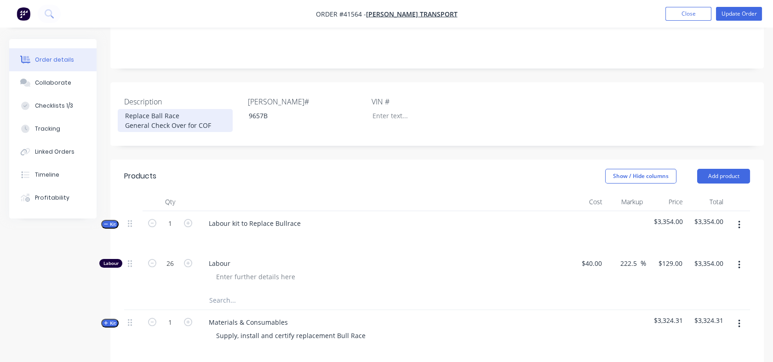
click at [123, 109] on div "Replace Ball Race General Check Over for COF" at bounding box center [175, 120] width 115 height 23
click at [121, 117] on div "Replace Ball Race General Check Over for COF" at bounding box center [175, 120] width 115 height 23
drag, startPoint x: 208, startPoint y: 116, endPoint x: 122, endPoint y: 115, distance: 86.0
click at [122, 115] on div "Replace Ball Race General Check Over for COF" at bounding box center [175, 120] width 115 height 23
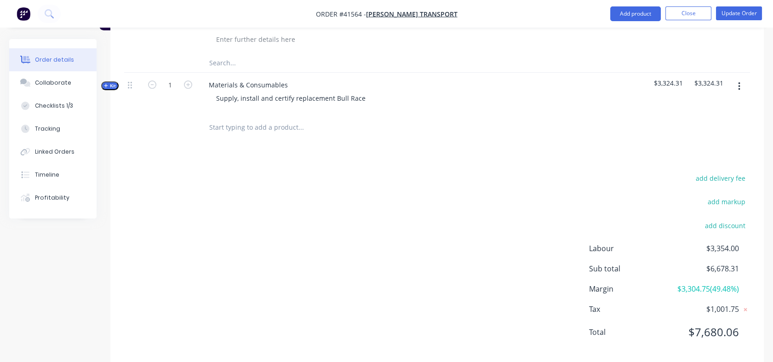
scroll to position [382, 0]
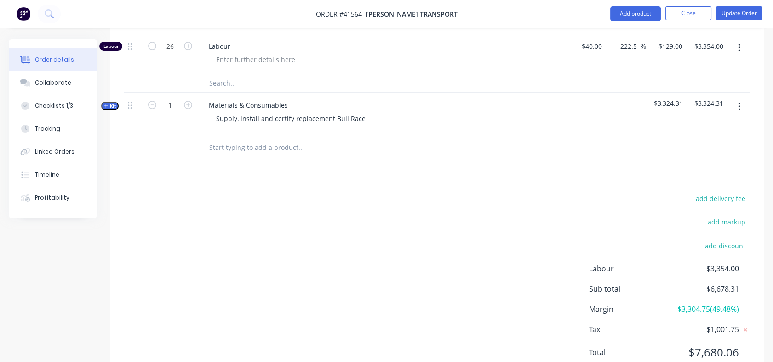
click at [113, 103] on span "Kit" at bounding box center [110, 106] width 12 height 7
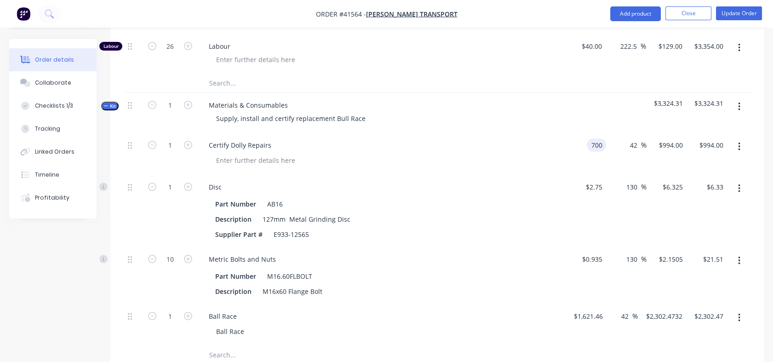
click at [585, 137] on div "700 700" at bounding box center [585, 154] width 40 height 42
type input "$950.00"
type input "$1,349.00"
click at [560, 159] on div "Certify Dolly Repairs" at bounding box center [382, 154] width 368 height 42
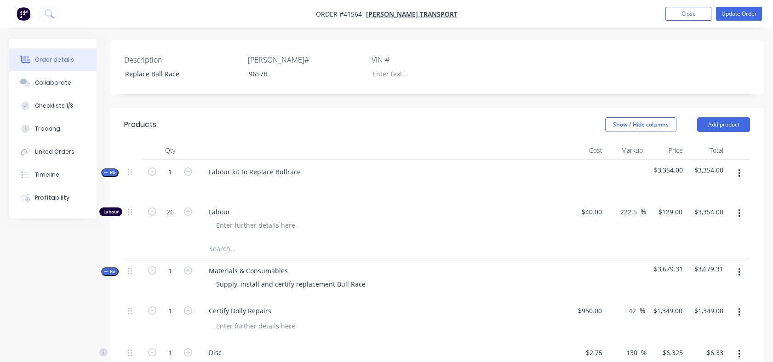
scroll to position [144, 0]
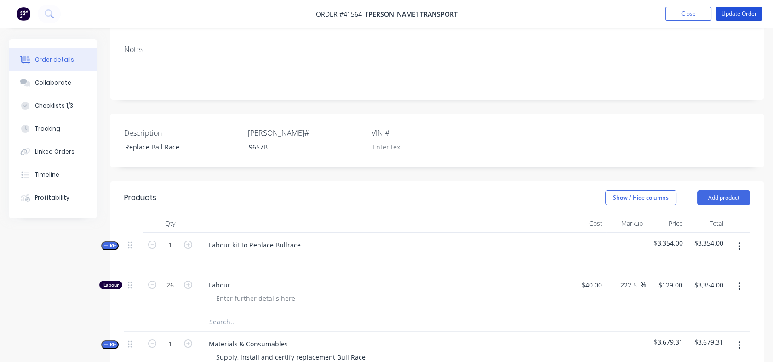
click at [733, 16] on button "Update Order" at bounding box center [739, 14] width 46 height 14
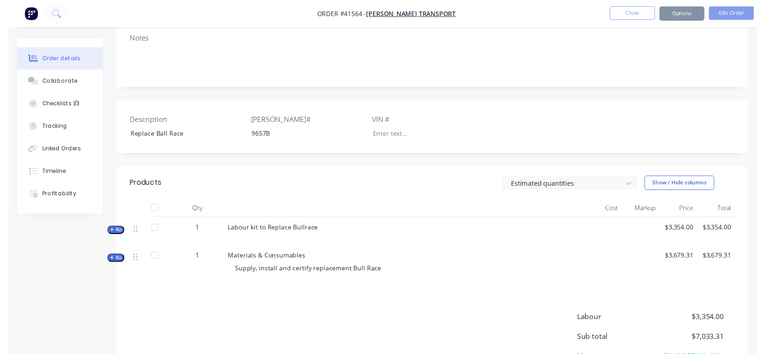
scroll to position [0, 0]
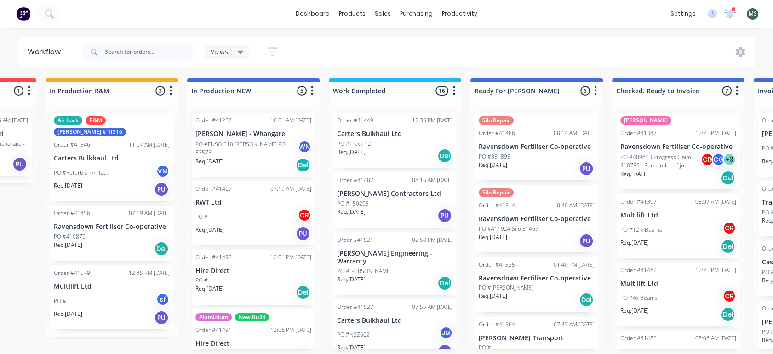
scroll to position [0, 265]
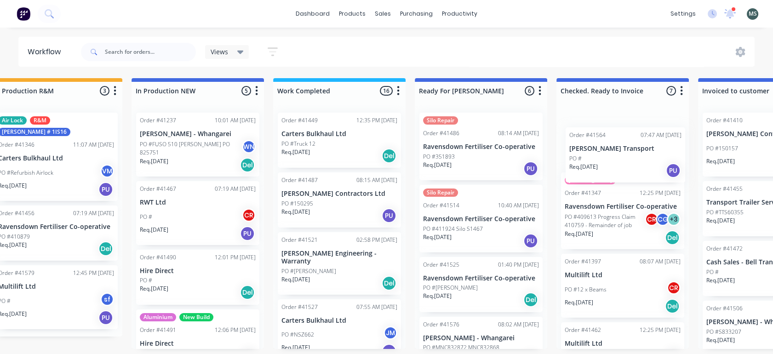
drag, startPoint x: 498, startPoint y: 335, endPoint x: 599, endPoint y: 146, distance: 214.1
click at [599, 146] on div "Submitted 15 Status colour #273444 hex #273444 Save Cancel Summaries Total orde…" at bounding box center [446, 213] width 1533 height 271
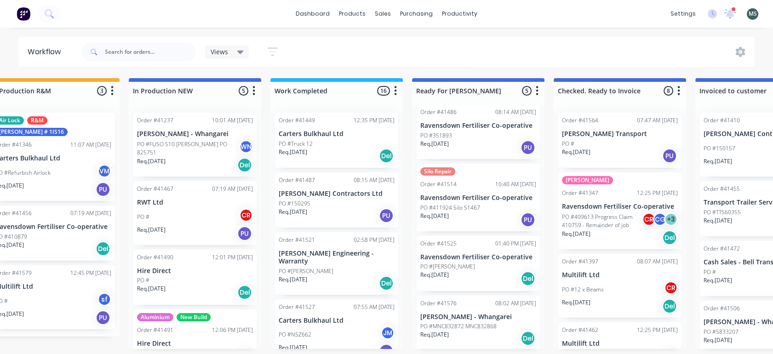
scroll to position [0, 0]
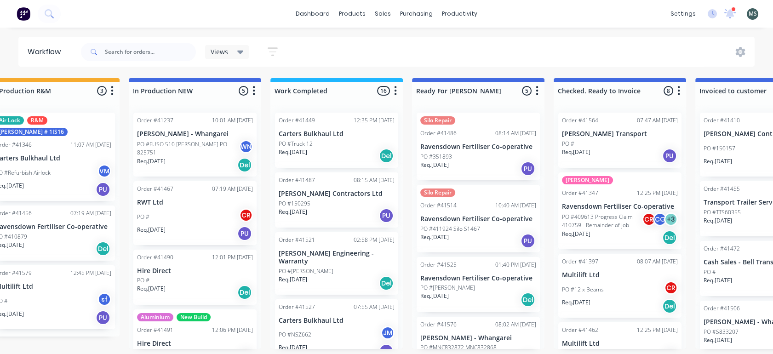
click at [445, 149] on div "Silo Repair Order #41486 08:14 AM [DATE] Ravensdown Fertiliser Co-operative PO …" at bounding box center [477, 147] width 123 height 68
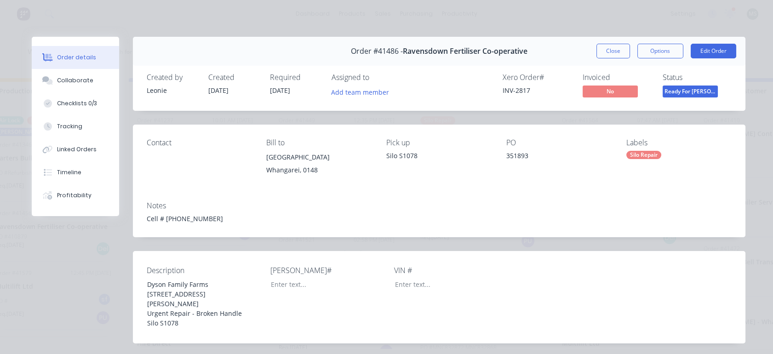
click at [59, 126] on div "Tracking" at bounding box center [69, 126] width 25 height 8
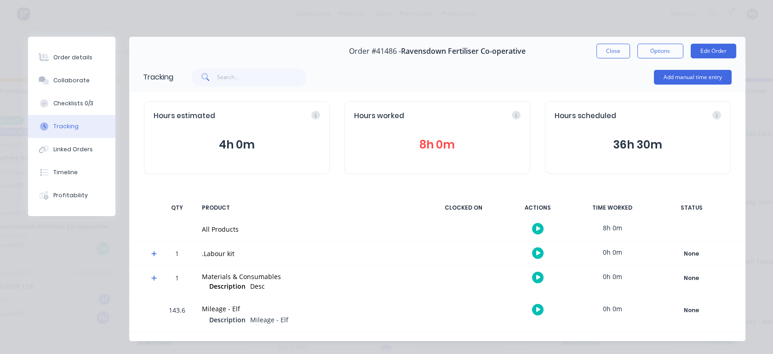
click at [424, 141] on button "8h 0m" at bounding box center [437, 144] width 166 height 17
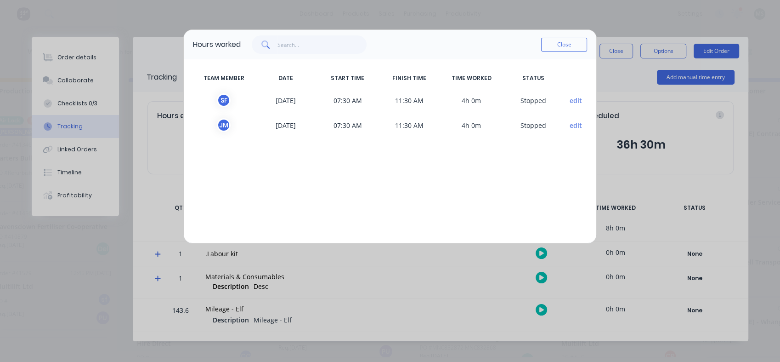
click at [552, 47] on button "Close" at bounding box center [564, 45] width 46 height 14
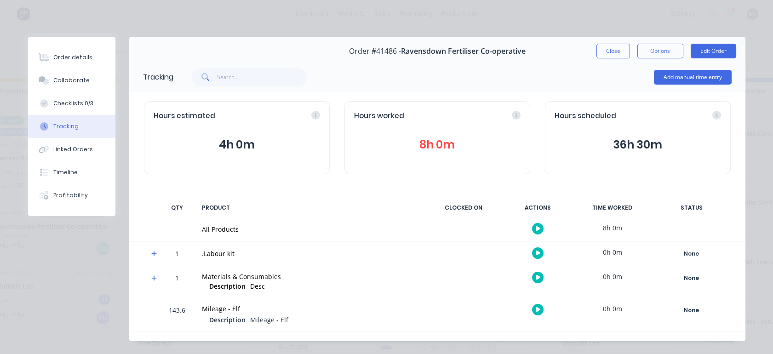
click at [61, 98] on button "Checklists 0/3" at bounding box center [71, 103] width 87 height 23
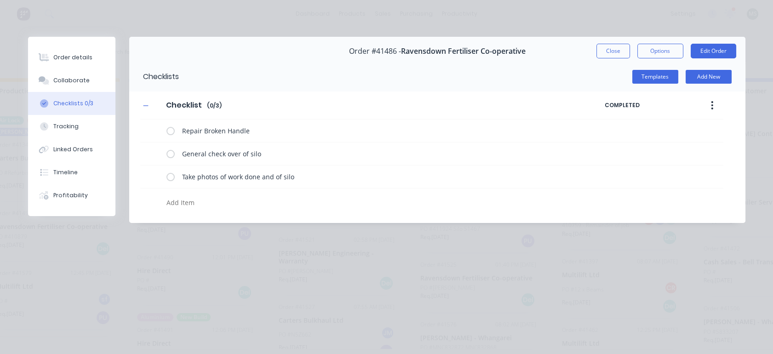
click at [700, 53] on button "Edit Order" at bounding box center [713, 51] width 46 height 15
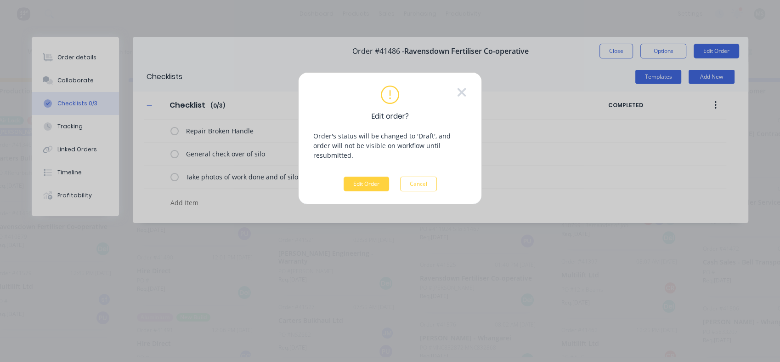
click at [365, 179] on button "Edit Order" at bounding box center [367, 184] width 46 height 15
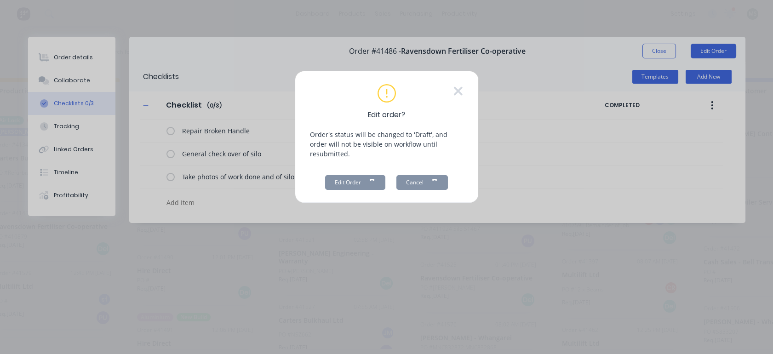
type textarea "x"
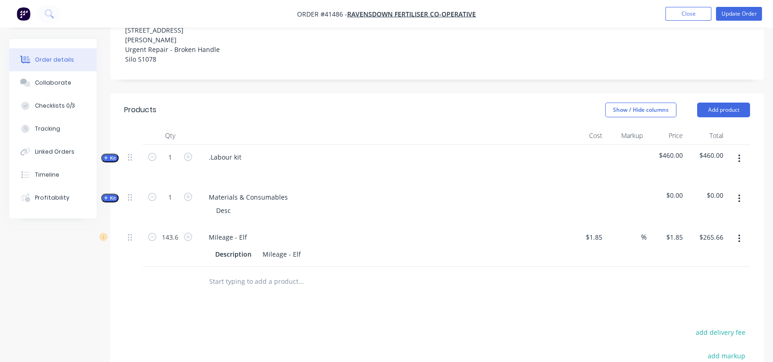
scroll to position [264, 0]
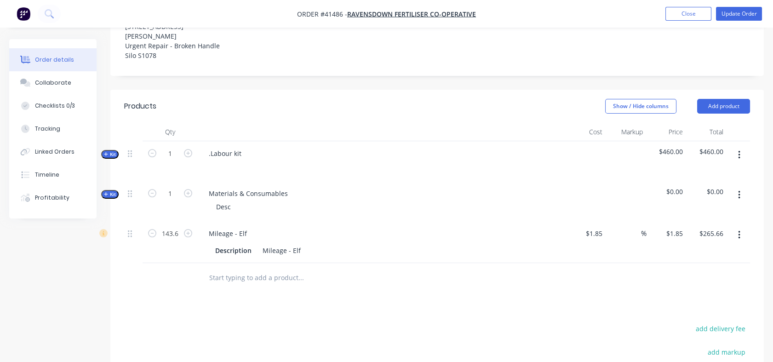
click at [109, 156] on span "Kit" at bounding box center [110, 154] width 12 height 7
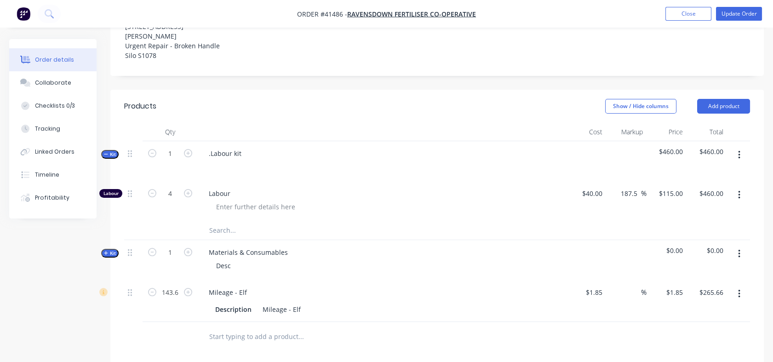
click at [188, 195] on icon "button" at bounding box center [188, 193] width 8 height 8
type input "5"
type input "$575.00"
click at [188, 195] on icon "button" at bounding box center [188, 193] width 8 height 8
type input "6"
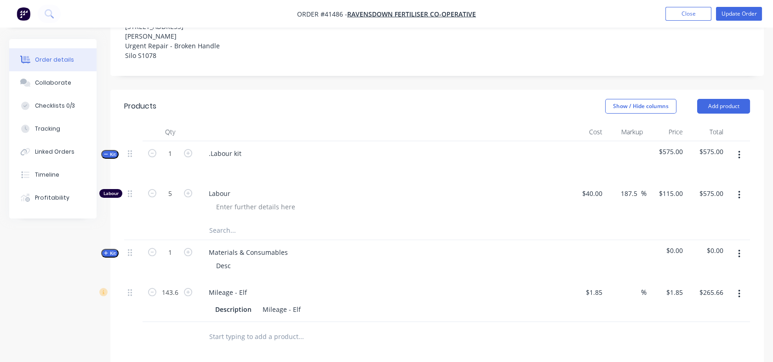
type input "$690.00"
click at [188, 195] on icon "button" at bounding box center [188, 193] width 8 height 8
type input "7"
type input "$805.00"
click at [188, 195] on icon "button" at bounding box center [188, 193] width 8 height 8
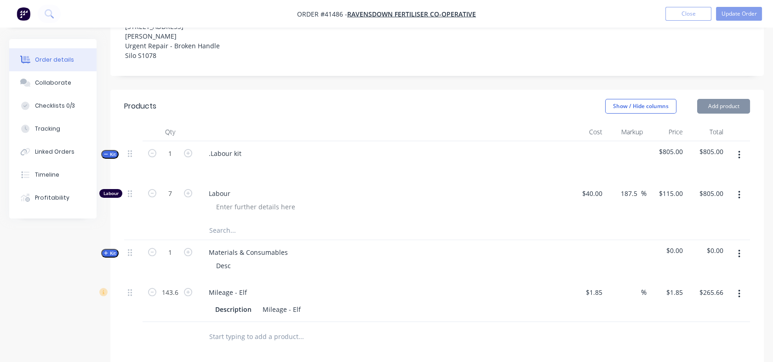
type input "8"
type input "$920.00"
click at [177, 292] on input "143.6" at bounding box center [170, 292] width 24 height 14
type input "150"
type input "1.85"
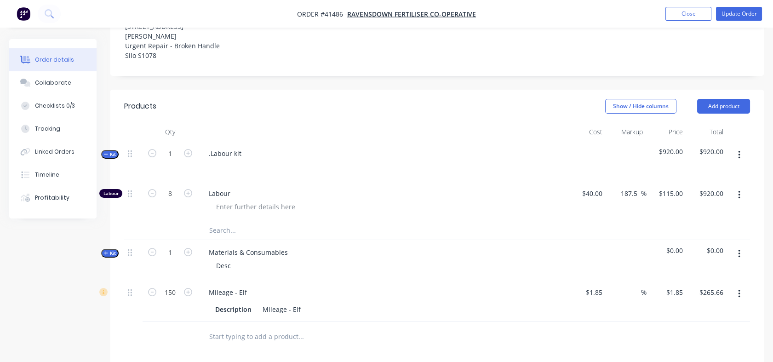
type input "$277.50"
click at [596, 296] on input "1.85" at bounding box center [596, 291] width 17 height 13
type input "$0.85"
type input "0.85"
type input "$127.50"
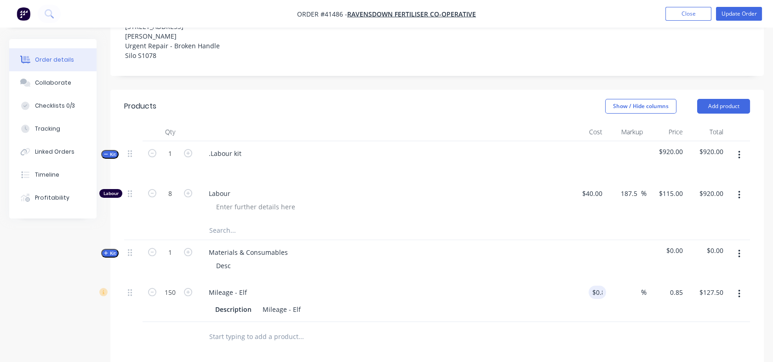
click at [672, 293] on input "0.85" at bounding box center [675, 291] width 21 height 13
type input "1.85"
type input "117.65"
type input "$1.85"
type input "$277.50"
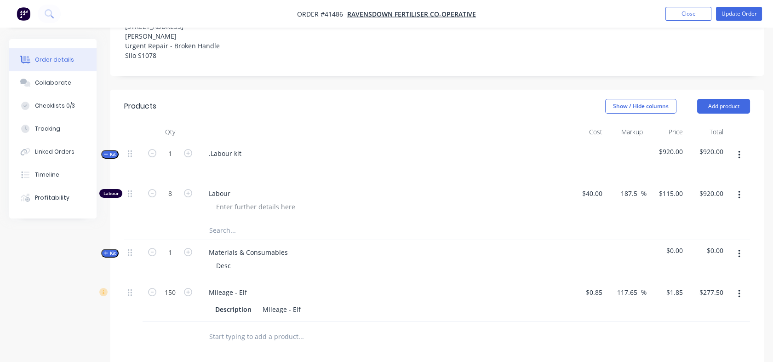
click at [564, 276] on div "Materials & Consumables Desc" at bounding box center [382, 260] width 368 height 40
drag, startPoint x: 452, startPoint y: 274, endPoint x: 380, endPoint y: 308, distance: 80.2
click at [380, 308] on div "Kit 1 .Labour kit $920.00 $920.00 Labour 8 Labour $40.00 $40.00 187.5 187.5 % $…" at bounding box center [437, 231] width 626 height 181
click at [111, 254] on span "Kit" at bounding box center [110, 253] width 12 height 7
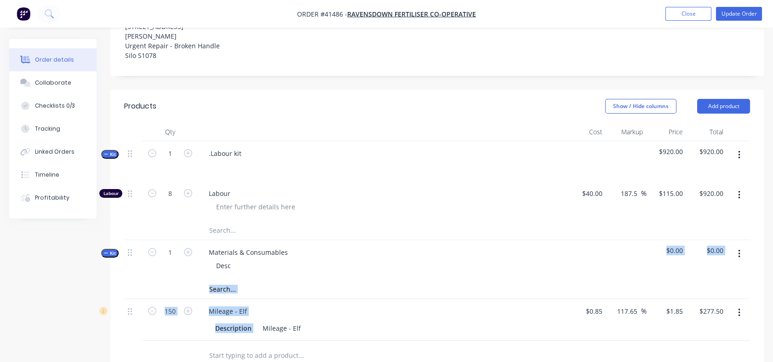
click at [111, 253] on span "Kit" at bounding box center [110, 253] width 12 height 7
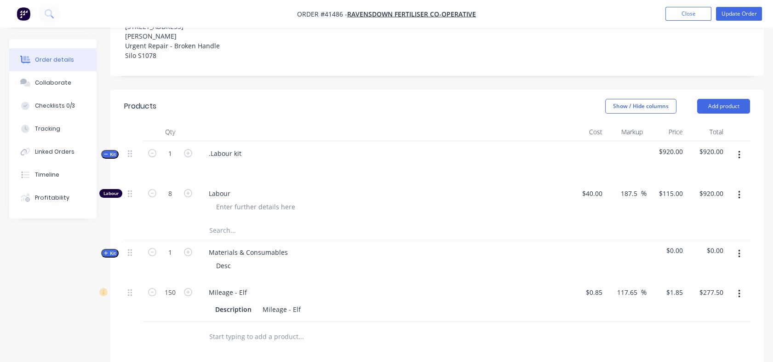
click at [285, 274] on div "Materials & Consumables Desc" at bounding box center [382, 260] width 368 height 40
click at [739, 15] on button "Update Order" at bounding box center [739, 14] width 46 height 14
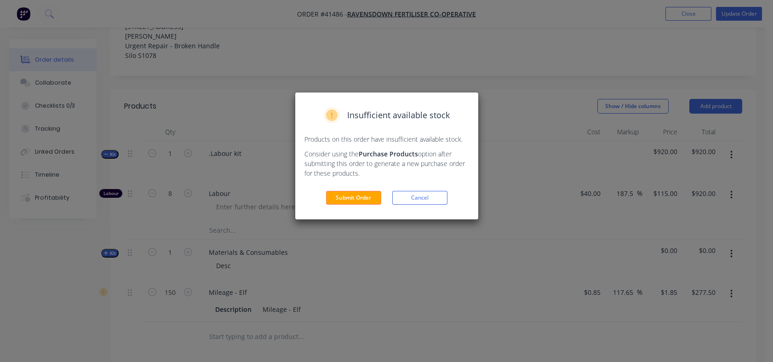
click at [360, 197] on button "Submit Order" at bounding box center [353, 198] width 55 height 14
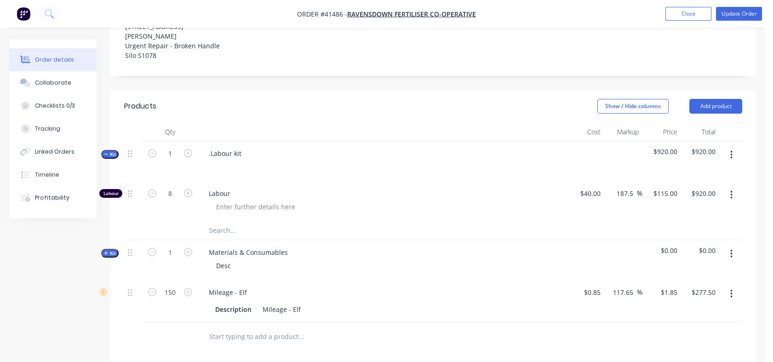
scroll to position [255, 0]
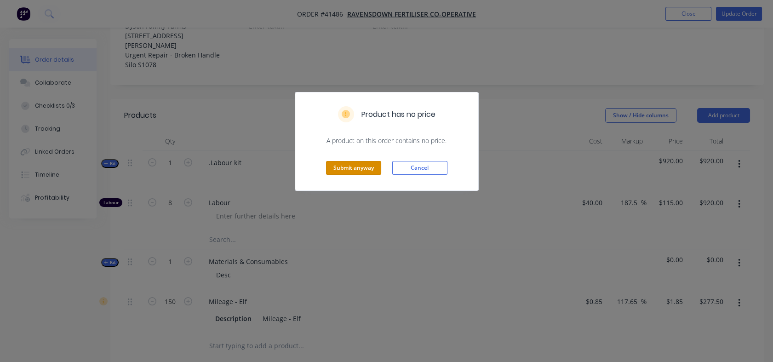
click at [358, 166] on button "Submit anyway" at bounding box center [353, 168] width 55 height 14
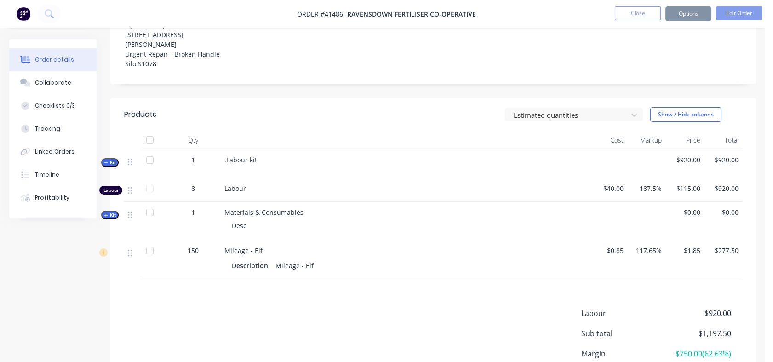
scroll to position [245, 0]
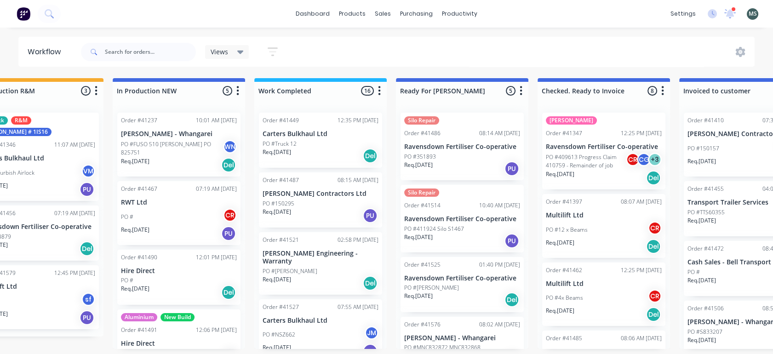
scroll to position [0, 333]
click at [449, 202] on div "Order #41514 10:40 AM [DATE]" at bounding box center [461, 205] width 116 height 8
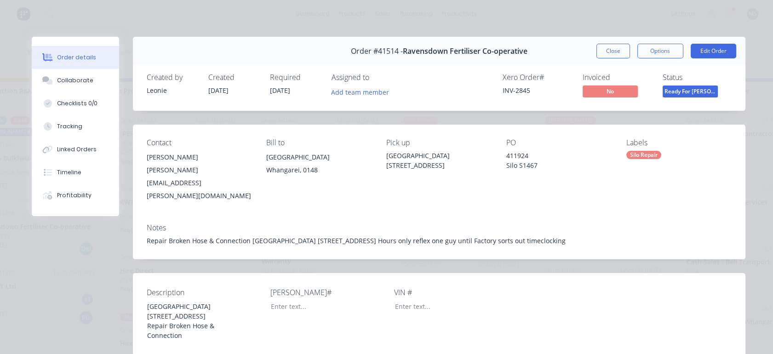
click at [65, 129] on div "Tracking" at bounding box center [69, 126] width 25 height 8
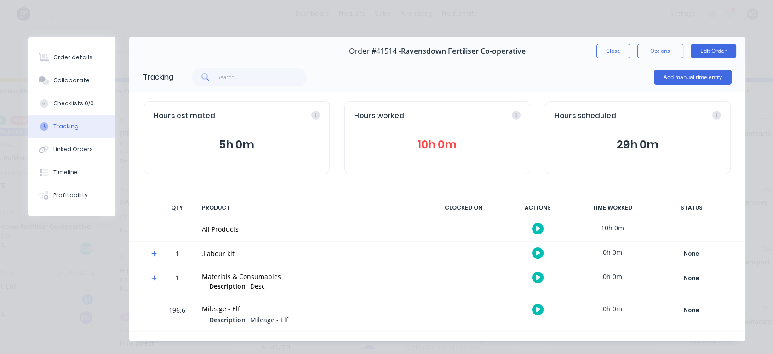
click at [65, 129] on div "Tracking" at bounding box center [65, 126] width 25 height 8
click at [707, 50] on button "Edit Order" at bounding box center [713, 51] width 46 height 15
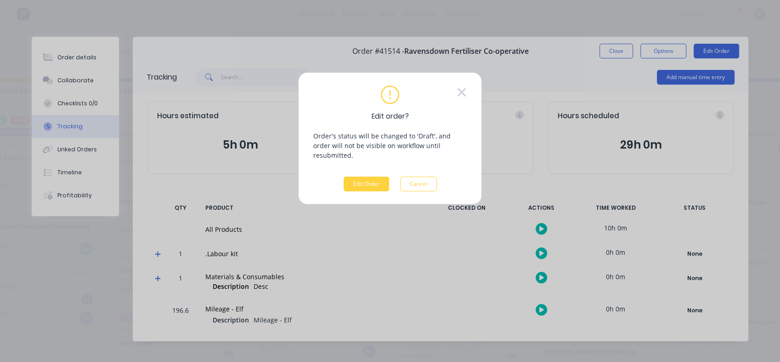
click at [359, 177] on button "Edit Order" at bounding box center [367, 184] width 46 height 15
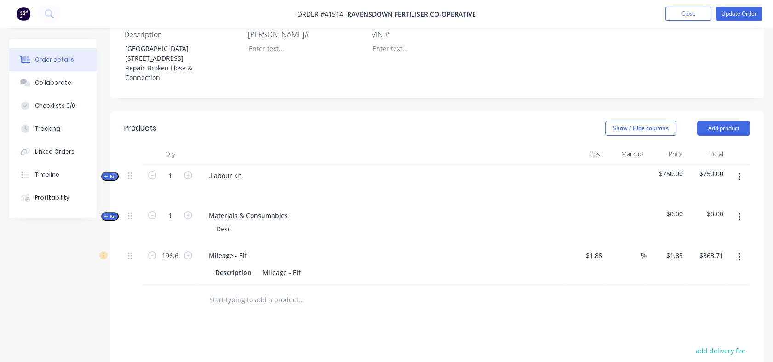
scroll to position [323, 0]
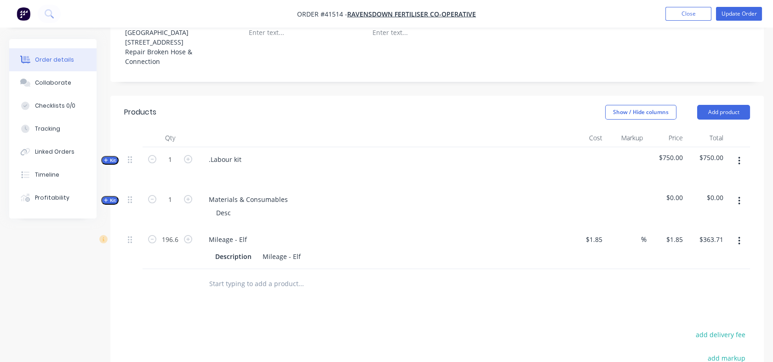
click at [112, 163] on span "Kit" at bounding box center [110, 160] width 12 height 7
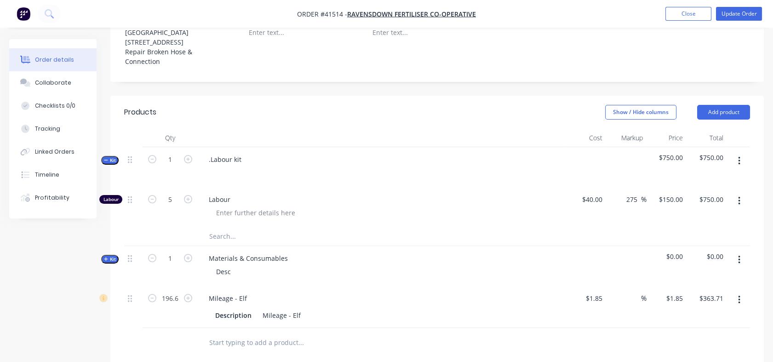
click at [190, 201] on icon "button" at bounding box center [188, 199] width 8 height 8
type input "6"
type input "$900.00"
click at [190, 201] on icon "button" at bounding box center [188, 199] width 8 height 8
type input "7"
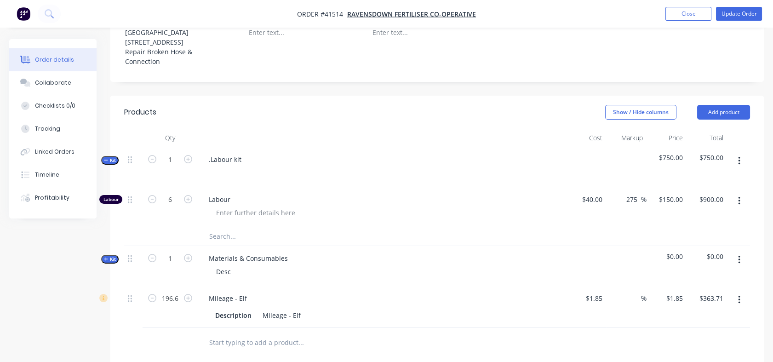
type input "$1,050.00"
click at [190, 201] on icon "button" at bounding box center [188, 199] width 8 height 8
type input "8"
type input "$1,200.00"
click at [190, 201] on icon "button" at bounding box center [188, 199] width 8 height 8
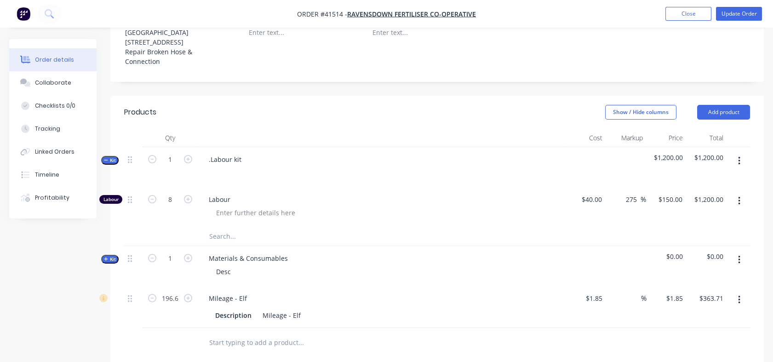
type input "9"
type input "$1,350.00"
click at [190, 201] on icon "button" at bounding box center [188, 199] width 8 height 8
type input "10"
type input "$1,500.00"
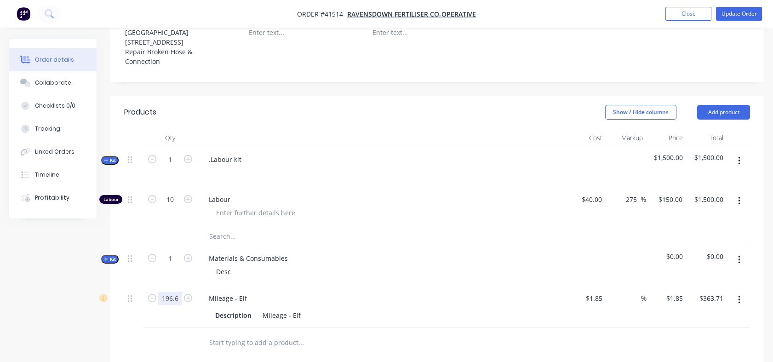
click at [177, 302] on input "196.6" at bounding box center [170, 298] width 24 height 14
type input "200"
type input "1.85"
type input "$370.00"
click at [588, 302] on input "1.85" at bounding box center [596, 297] width 17 height 13
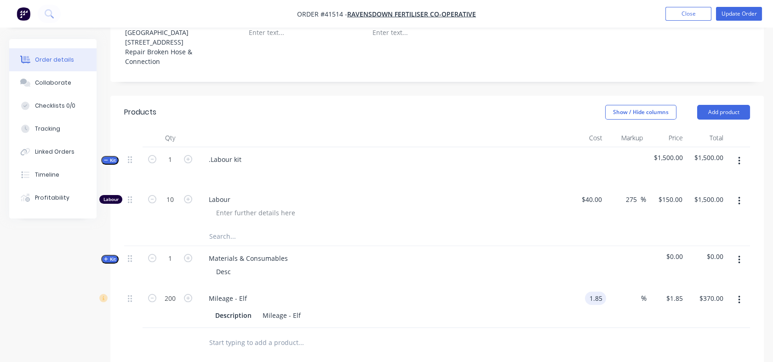
type input "1"
type input "$0.85"
type input "$170.00"
click at [649, 297] on div "$0.85 $1.85" at bounding box center [666, 307] width 40 height 42
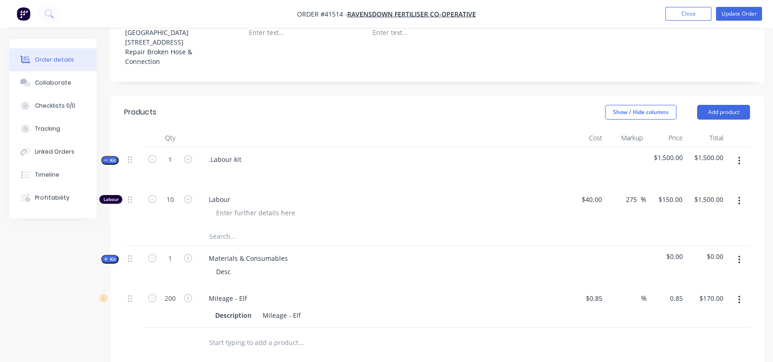
click at [670, 297] on input "0.85" at bounding box center [675, 297] width 21 height 13
type input "1.85"
type input "117.65"
type input "$1.85"
type input "$370.00"
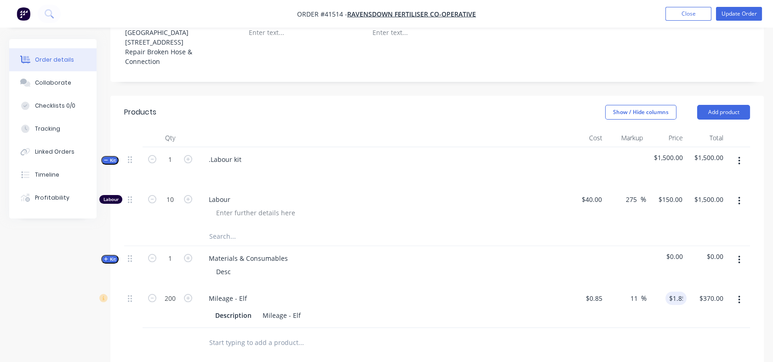
click at [636, 275] on div at bounding box center [626, 266] width 40 height 40
click at [113, 262] on span "Kit" at bounding box center [110, 259] width 12 height 7
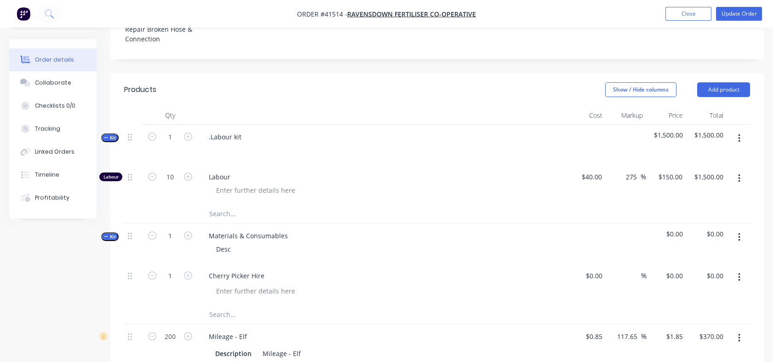
scroll to position [349, 0]
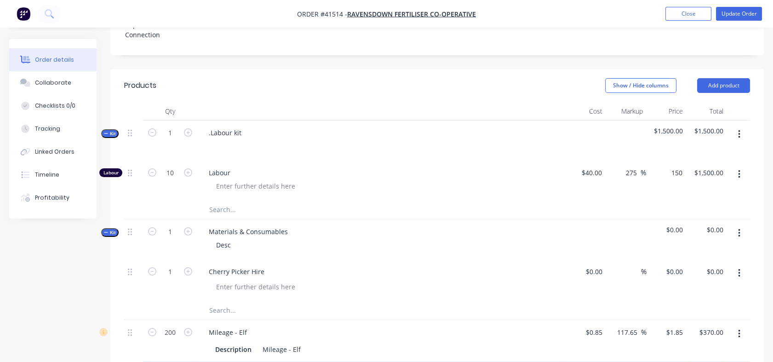
click at [664, 180] on div "150 $150.00" at bounding box center [666, 180] width 40 height 40
type input "129.00"
type input "222.5"
type input "$129.00"
type input "$1,290.00"
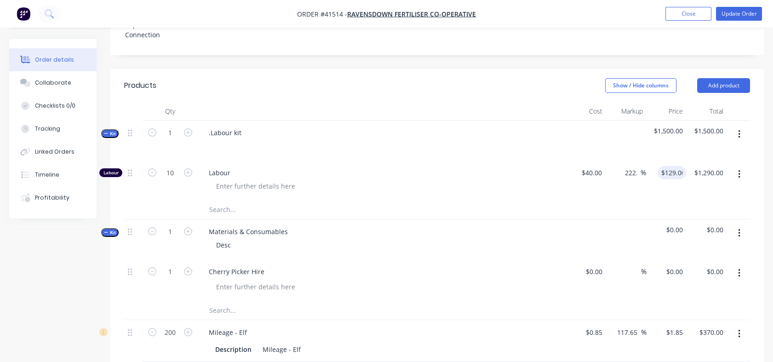
click at [655, 186] on div "$129.00 129.00" at bounding box center [666, 180] width 40 height 40
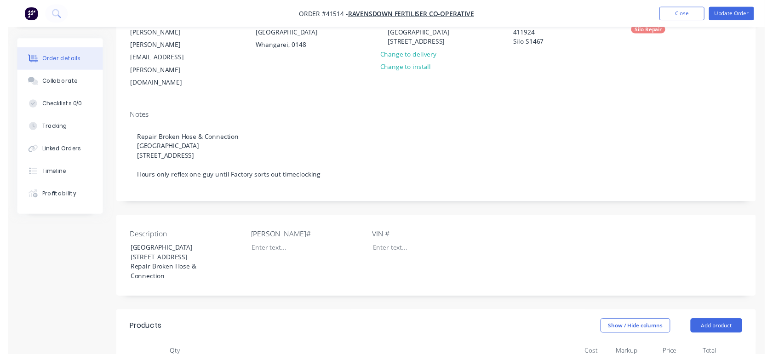
scroll to position [0, 0]
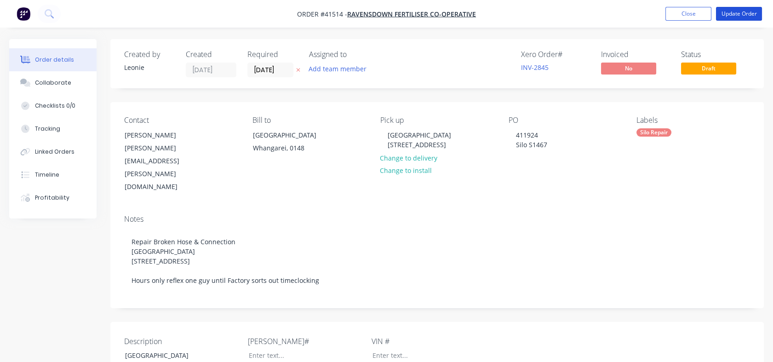
click at [732, 16] on button "Update Order" at bounding box center [739, 14] width 46 height 14
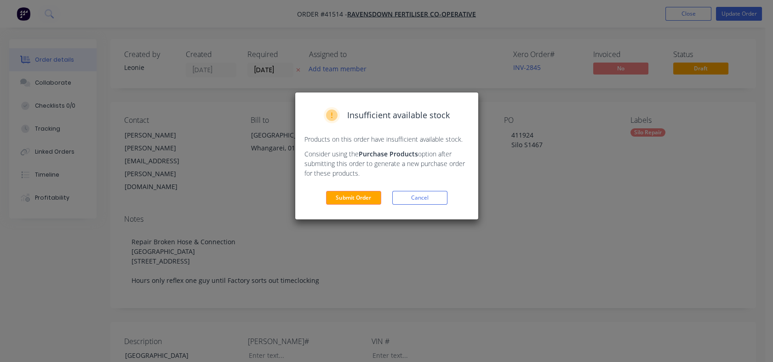
click at [342, 195] on button "Submit Order" at bounding box center [353, 198] width 55 height 14
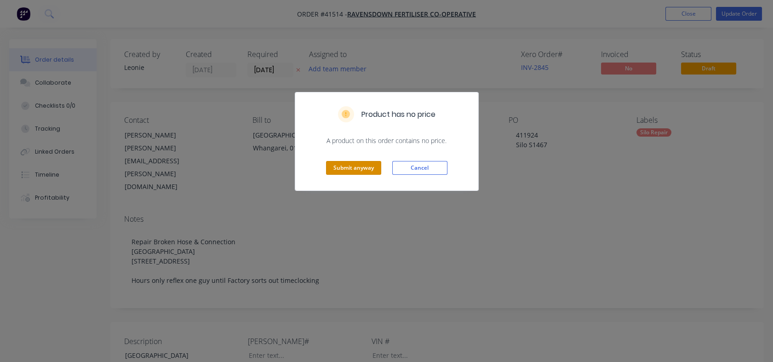
click at [347, 173] on button "Submit anyway" at bounding box center [353, 168] width 55 height 14
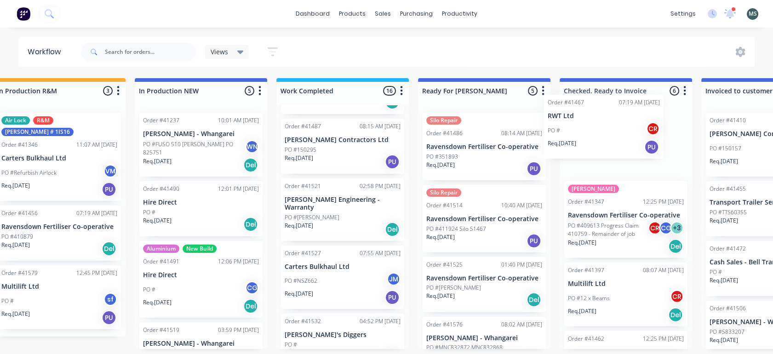
drag, startPoint x: 218, startPoint y: 210, endPoint x: 622, endPoint y: 126, distance: 412.5
click at [622, 126] on div "Submitted 15 Status colour #273444 hex #273444 Save Cancel Summaries Total orde…" at bounding box center [449, 213] width 1533 height 271
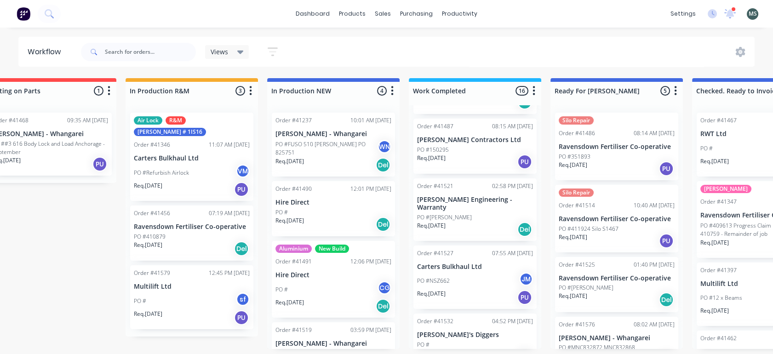
scroll to position [2, 0]
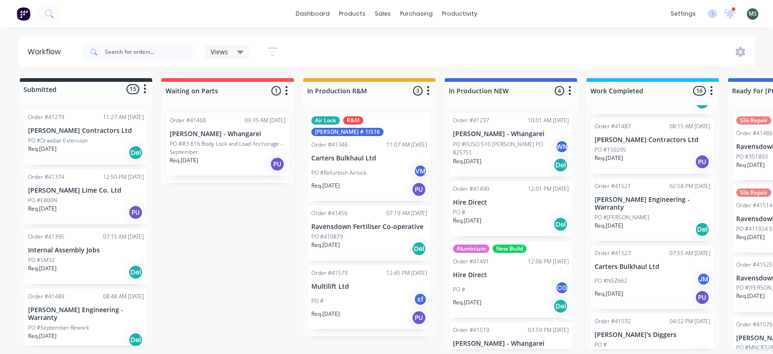
click at [154, 153] on div "Submitted 15 Status colour #273444 hex #273444 Save Cancel Summaries Total orde…" at bounding box center [759, 213] width 1533 height 271
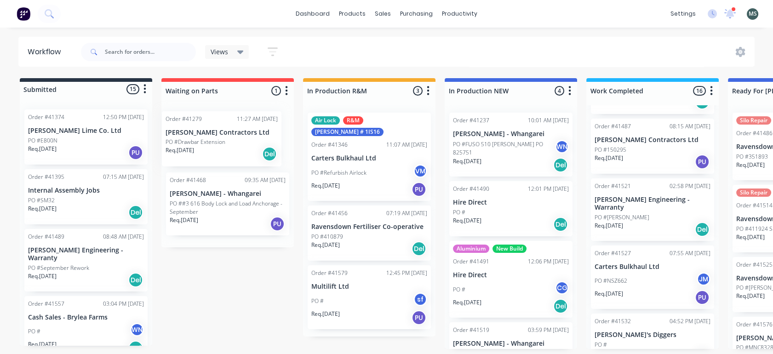
drag, startPoint x: 76, startPoint y: 145, endPoint x: 226, endPoint y: 151, distance: 150.0
click at [226, 151] on div "Submitted 15 Status colour #273444 hex #273444 Save Cancel Summaries Total orde…" at bounding box center [759, 213] width 1533 height 271
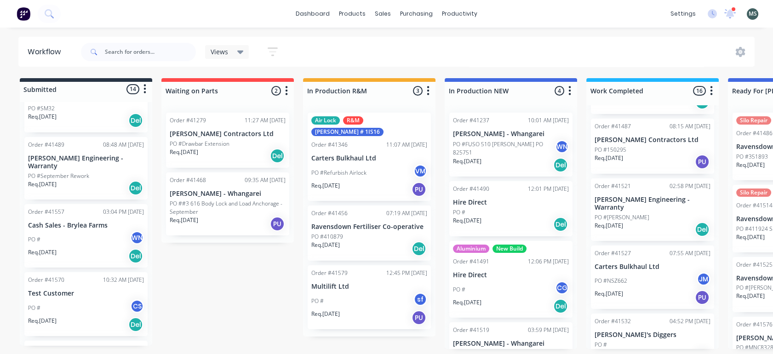
scroll to position [94, 0]
click at [84, 232] on div "PO # WN" at bounding box center [86, 237] width 116 height 17
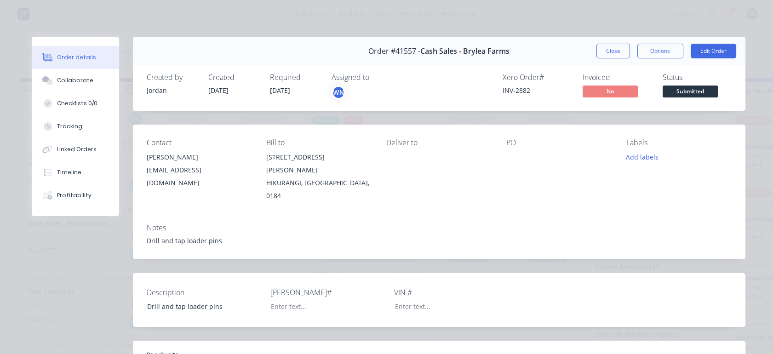
click at [712, 55] on button "Edit Order" at bounding box center [713, 51] width 46 height 15
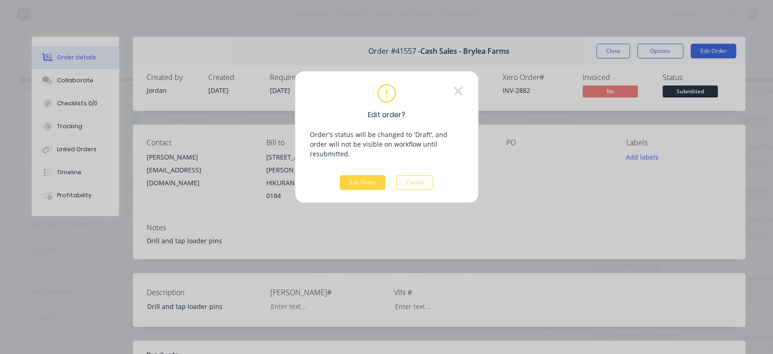
scroll to position [0, 0]
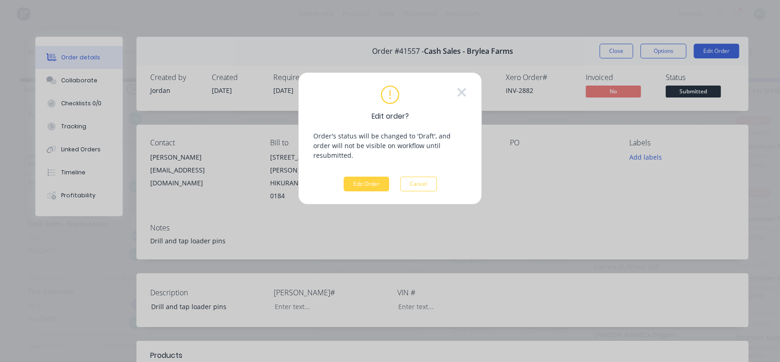
click at [360, 177] on button "Edit Order" at bounding box center [367, 184] width 46 height 15
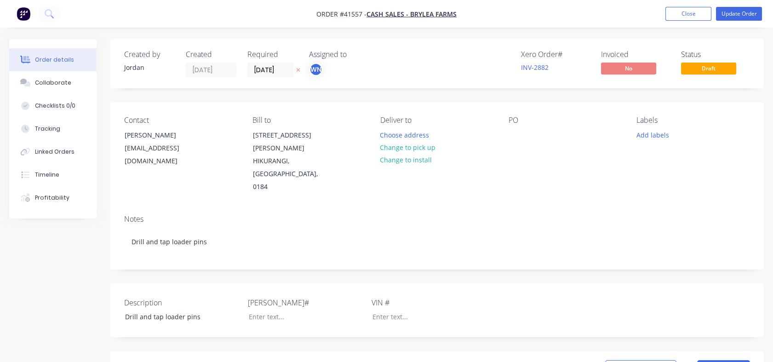
click at [46, 125] on div "Tracking" at bounding box center [47, 129] width 25 height 8
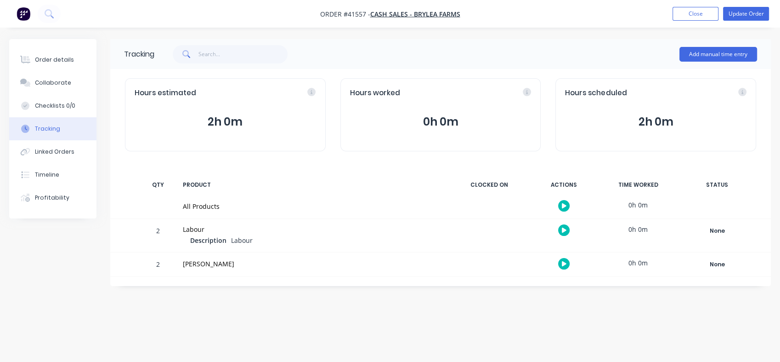
click at [141, 162] on div "Tracking Add manual time entry Hours estimated 2h 0m Hours worked 0h 0m Hours s…" at bounding box center [440, 162] width 661 height 247
click at [695, 16] on button "Close" at bounding box center [696, 14] width 46 height 14
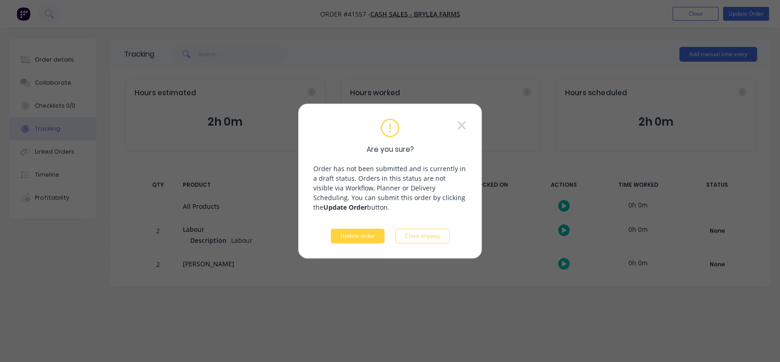
click at [458, 125] on icon at bounding box center [462, 126] width 10 height 14
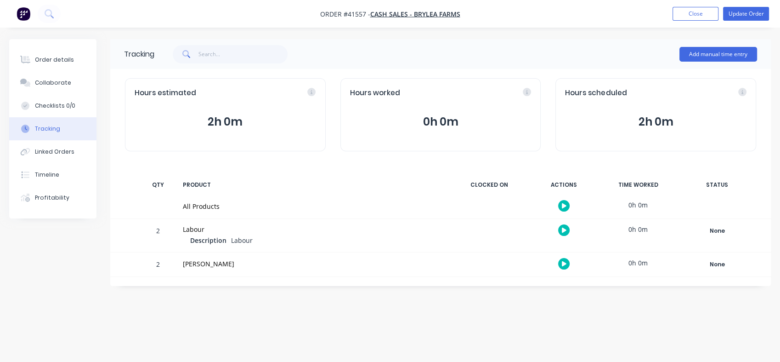
click at [689, 14] on button "Close" at bounding box center [696, 14] width 46 height 14
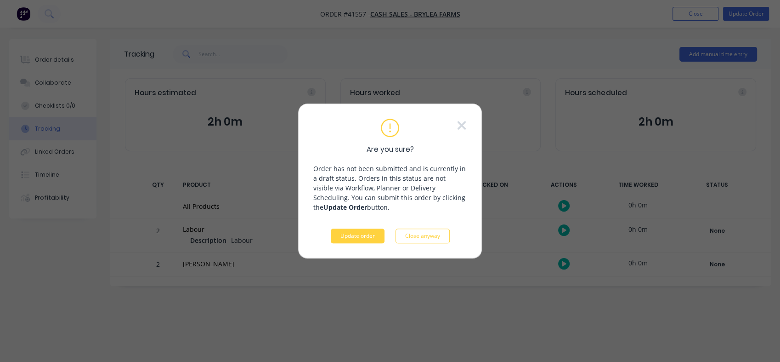
click at [359, 231] on button "Update order" at bounding box center [358, 235] width 54 height 15
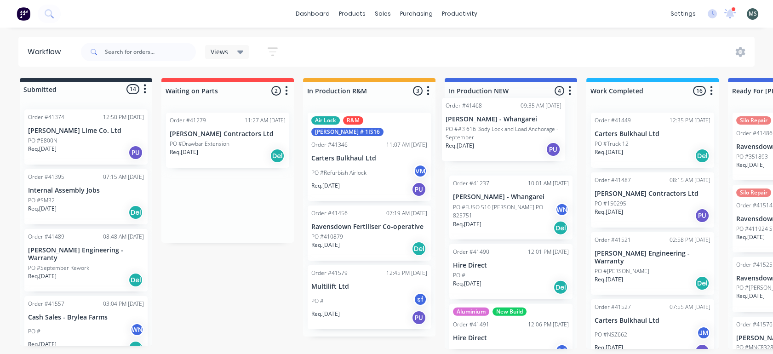
drag, startPoint x: 230, startPoint y: 221, endPoint x: 511, endPoint y: 146, distance: 291.0
click at [511, 146] on div "Submitted 14 Status colour #273444 hex #273444 Save Cancel Summaries Total orde…" at bounding box center [759, 213] width 1533 height 271
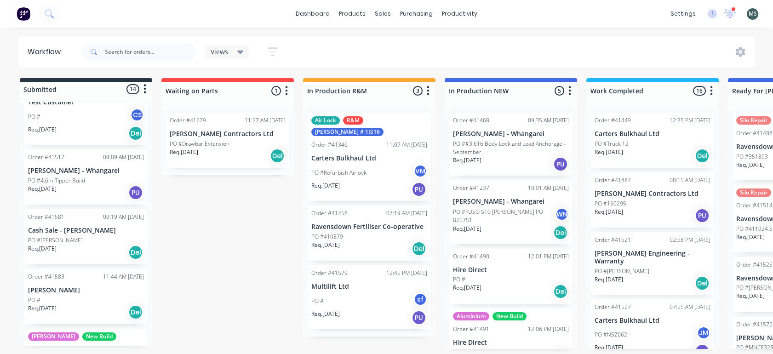
scroll to position [279, 0]
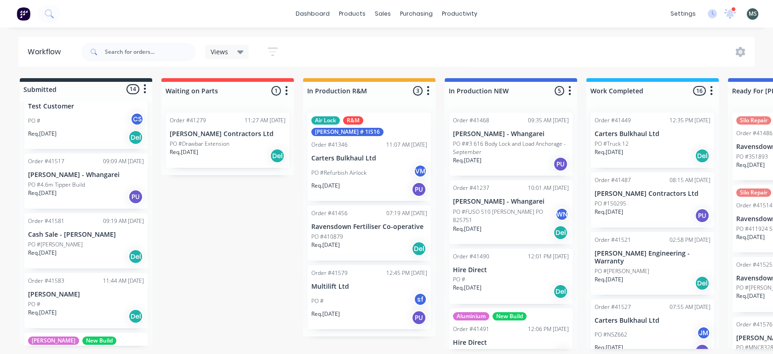
click at [61, 181] on p "PO #4.6m Tipper Build" at bounding box center [56, 185] width 57 height 8
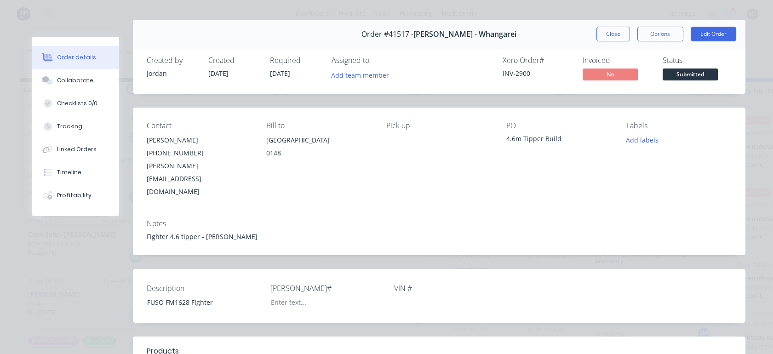
scroll to position [0, 0]
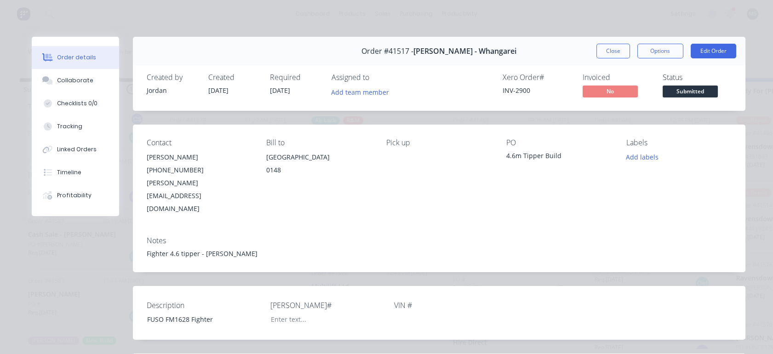
click at [618, 52] on button "Close" at bounding box center [613, 51] width 34 height 15
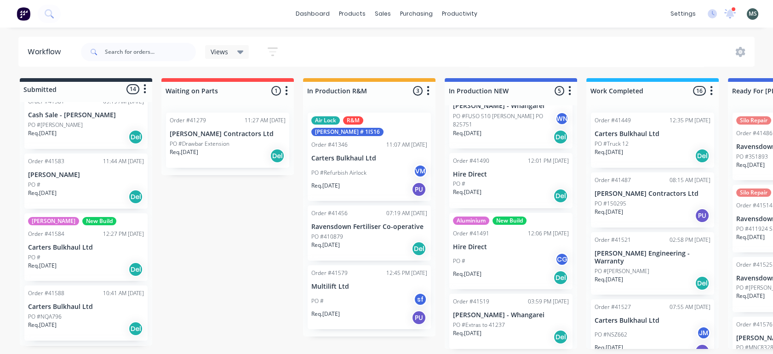
drag, startPoint x: 148, startPoint y: 265, endPoint x: 148, endPoint y: 228, distance: 37.2
click at [148, 228] on div "Order #41374 12:50 PM [DATE] [PERSON_NAME] Lime Co. Ltd PO #E800N Req. [DATE] P…" at bounding box center [86, 224] width 132 height 244
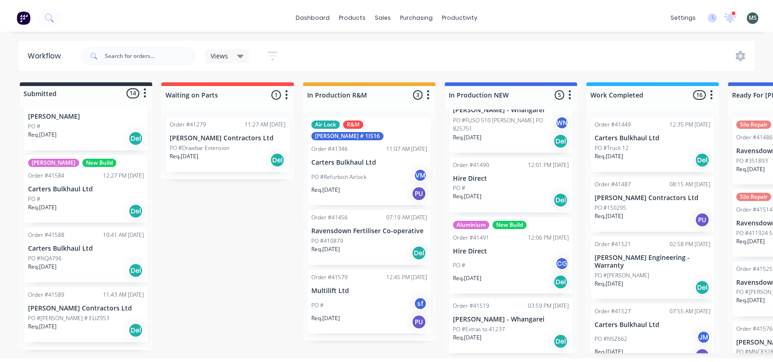
scroll to position [423, 0]
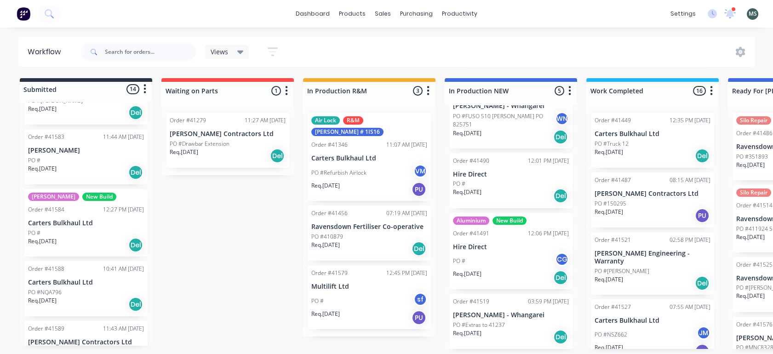
click at [200, 261] on div "Submitted 14 Status colour #273444 hex #273444 Save Cancel Summaries Total orde…" at bounding box center [759, 213] width 1533 height 271
click at [354, 241] on div "Req. [DATE] Del" at bounding box center [369, 249] width 116 height 16
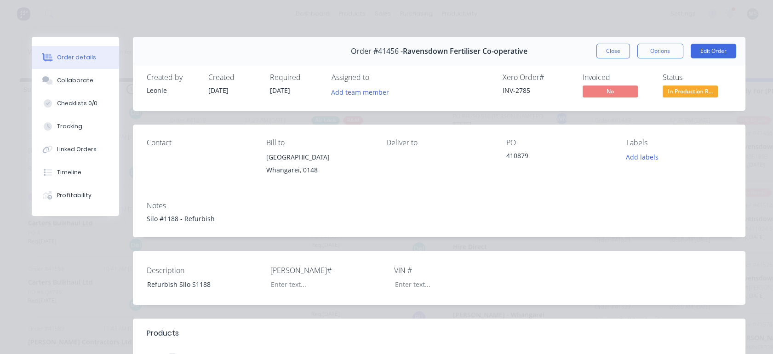
click at [710, 55] on button "Edit Order" at bounding box center [713, 51] width 46 height 15
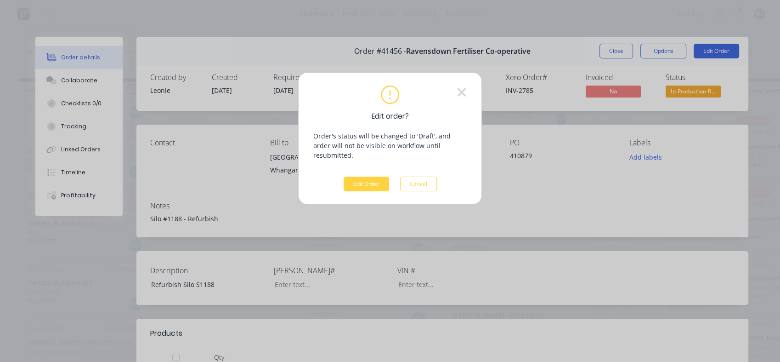
click at [354, 177] on button "Edit Order" at bounding box center [367, 184] width 46 height 15
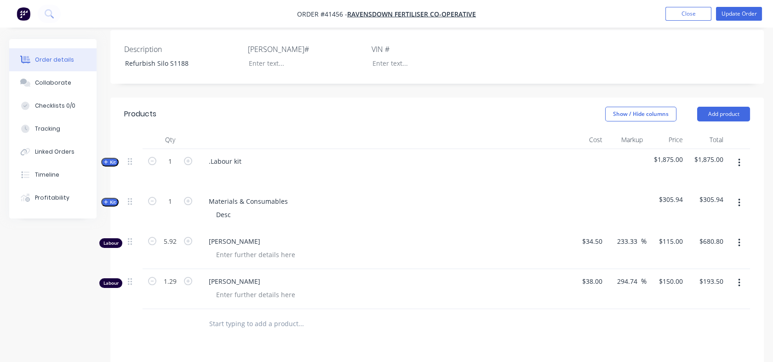
scroll to position [228, 0]
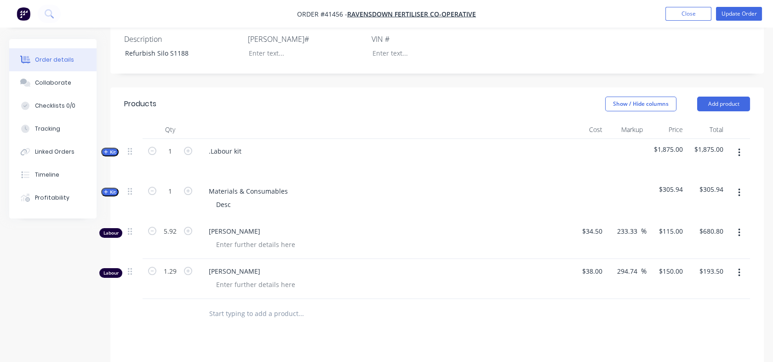
click at [120, 159] on div "Qty Cost Markup Price Total Kit 1 .Labour kit $1,875.00 $1,875.00 Kit 1 Materia…" at bounding box center [436, 224] width 653 height 208
click at [116, 156] on button "Kit" at bounding box center [109, 152] width 17 height 9
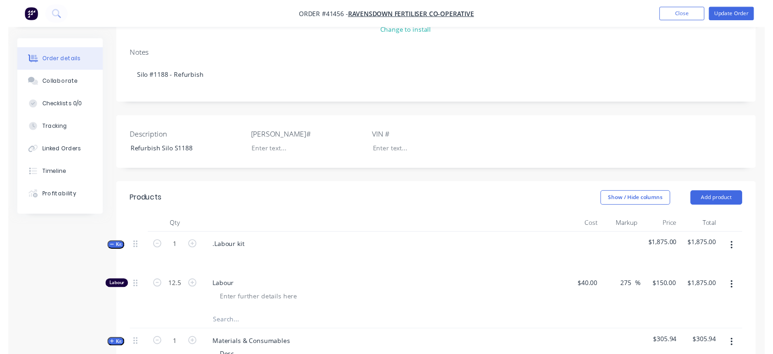
scroll to position [0, 0]
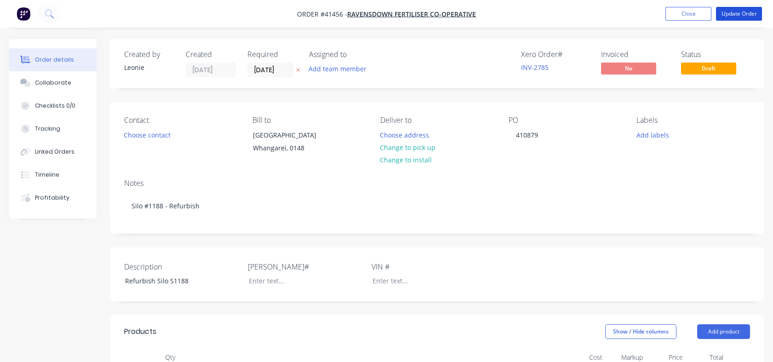
click at [730, 20] on button "Update Order" at bounding box center [739, 14] width 46 height 14
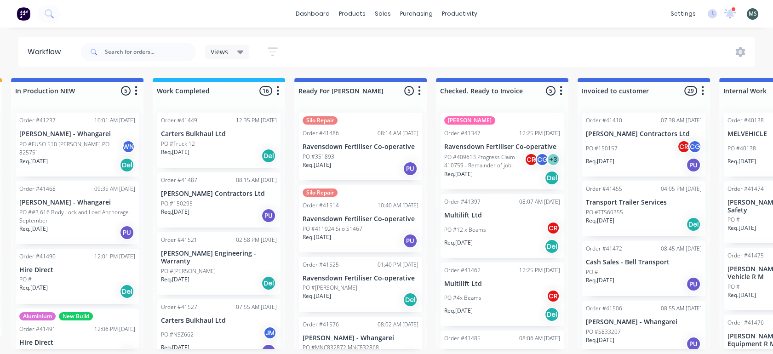
scroll to position [0, 385]
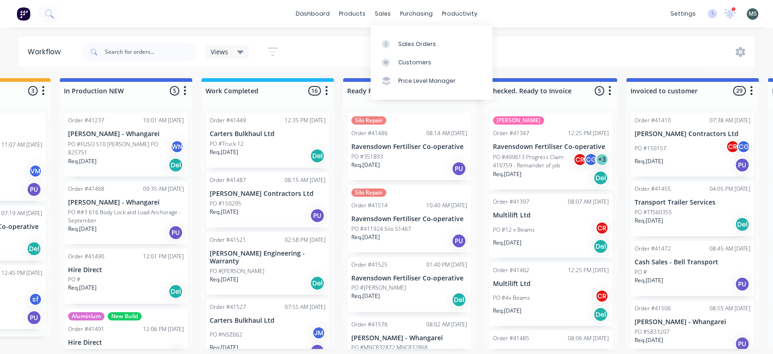
click at [387, 12] on div "sales" at bounding box center [382, 14] width 25 height 14
click at [405, 41] on div "Sales Orders" at bounding box center [417, 44] width 38 height 8
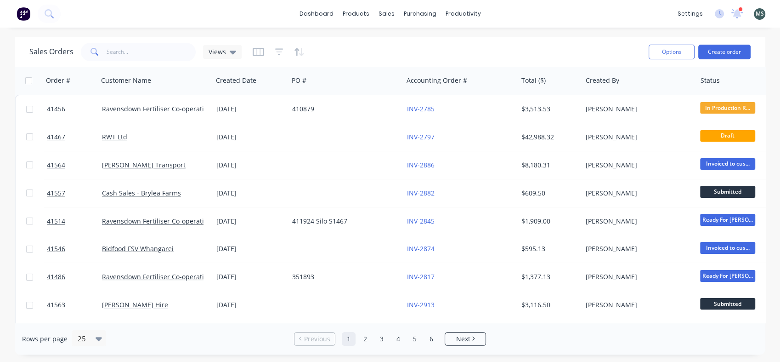
click at [111, 139] on link "RWT Ltd" at bounding box center [114, 136] width 25 height 9
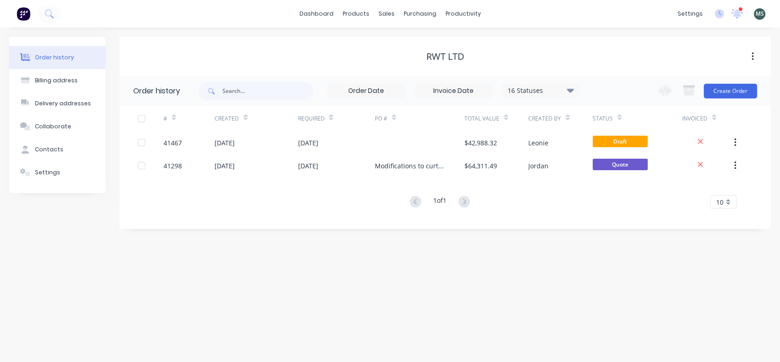
click at [178, 142] on div "41467" at bounding box center [173, 143] width 18 height 10
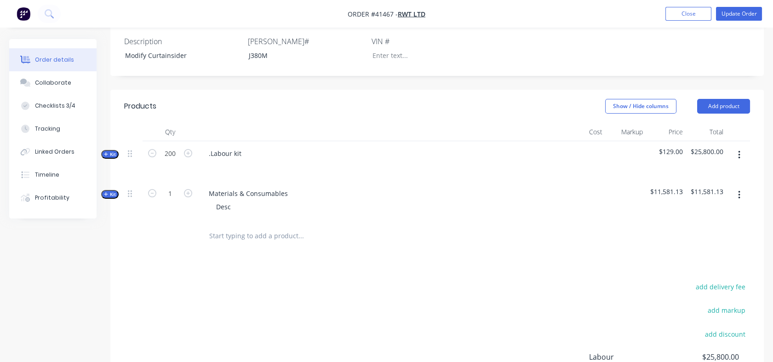
scroll to position [234, 0]
click at [113, 199] on span "Kit" at bounding box center [110, 195] width 12 height 7
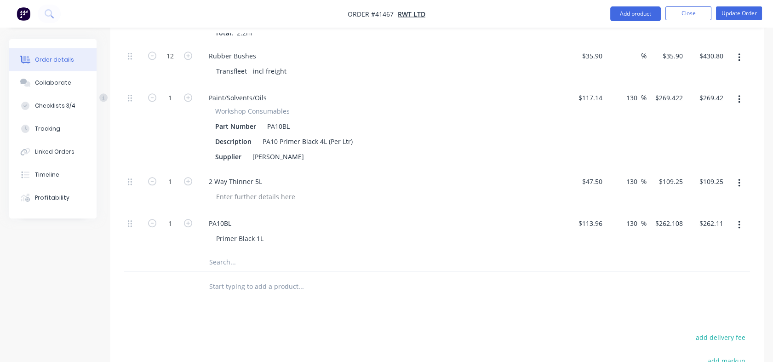
scroll to position [1975, 0]
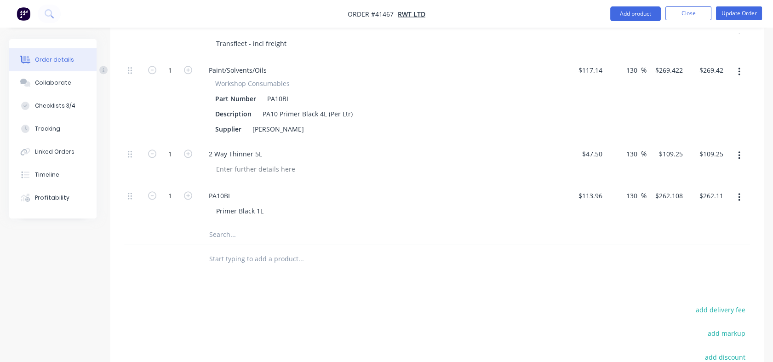
click at [221, 244] on input "text" at bounding box center [301, 234] width 184 height 18
click at [217, 244] on input "text" at bounding box center [301, 234] width 184 height 18
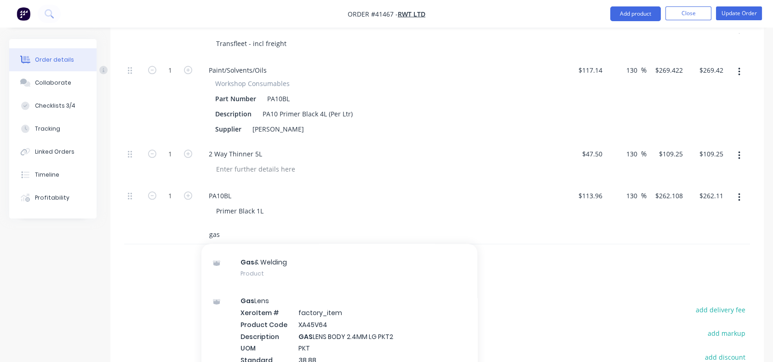
scroll to position [70, 0]
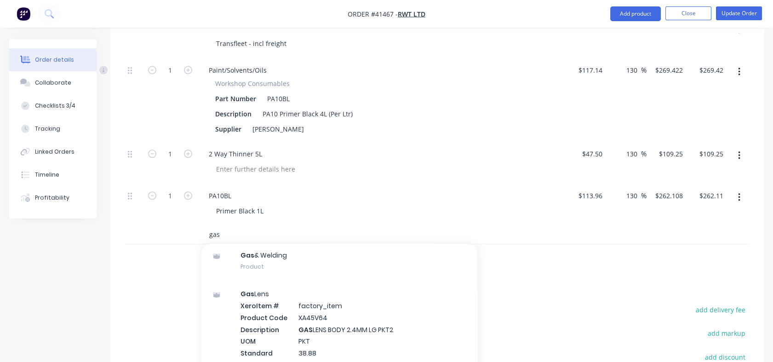
type input "gas"
click at [255, 264] on div "Gas & Welding Product" at bounding box center [339, 260] width 276 height 39
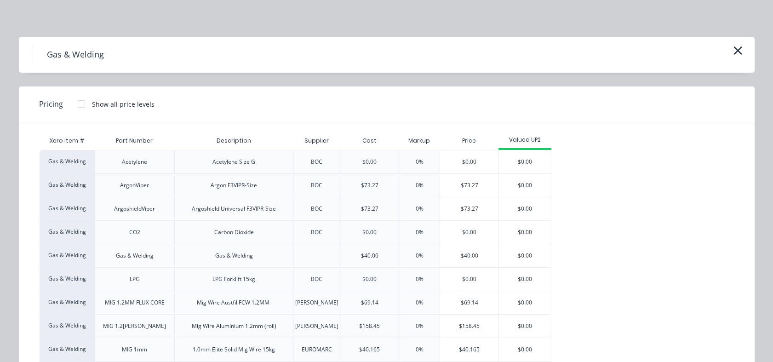
click at [471, 258] on div "$40.00" at bounding box center [469, 255] width 58 height 23
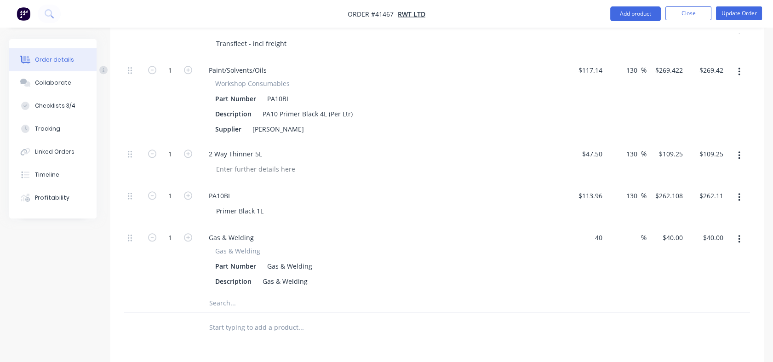
click at [603, 244] on input "40" at bounding box center [593, 237] width 25 height 13
click at [635, 244] on input at bounding box center [635, 237] width 11 height 13
type input "$200.00"
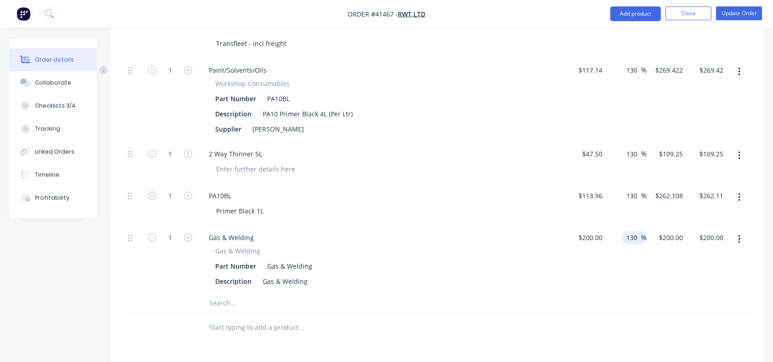
type input "130"
click at [640, 313] on div at bounding box center [437, 303] width 626 height 19
type input "$460.00"
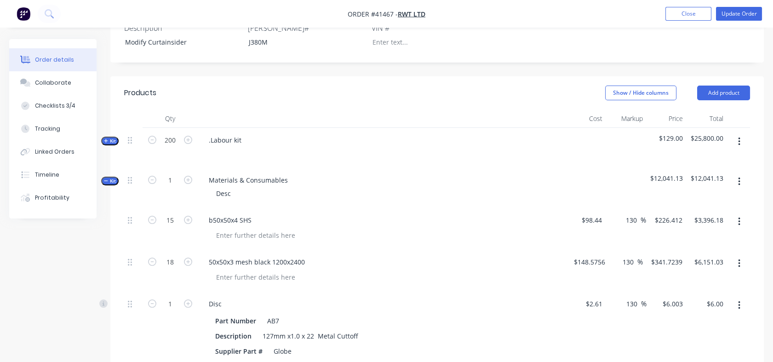
scroll to position [255, 0]
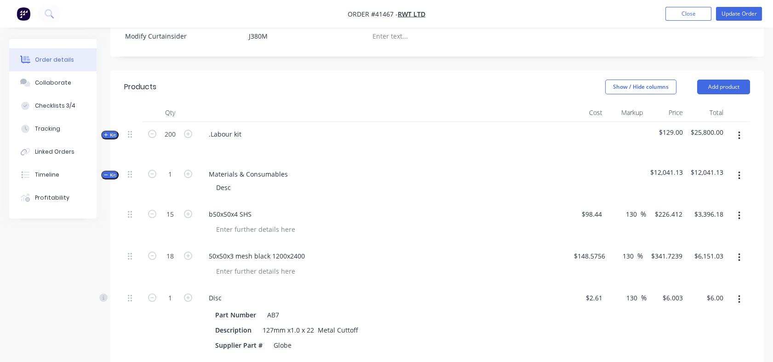
click at [110, 138] on span "Kit" at bounding box center [110, 134] width 12 height 7
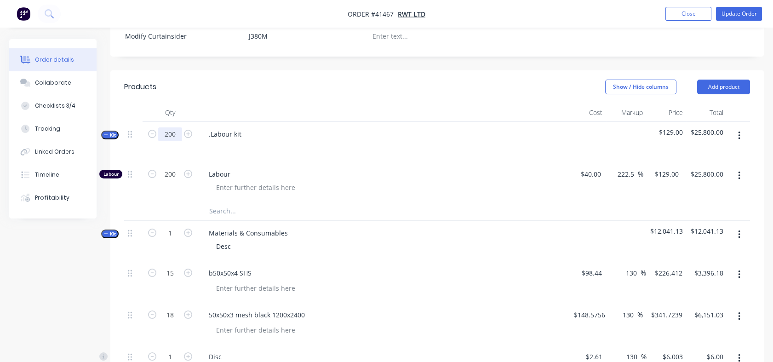
click at [165, 141] on input "200" at bounding box center [170, 134] width 24 height 14
type input "1"
click at [184, 199] on div "200" at bounding box center [169, 182] width 55 height 40
type input "1"
type input "$129.00"
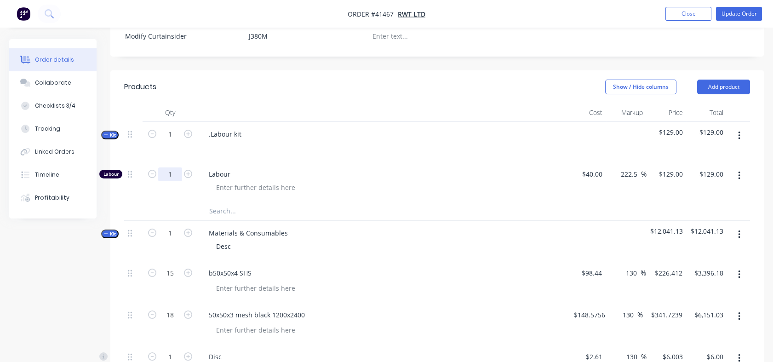
click at [173, 181] on input "1" at bounding box center [170, 174] width 24 height 14
type input "200"
click at [210, 154] on div at bounding box center [216, 147] width 15 height 13
type input "$25,800.00"
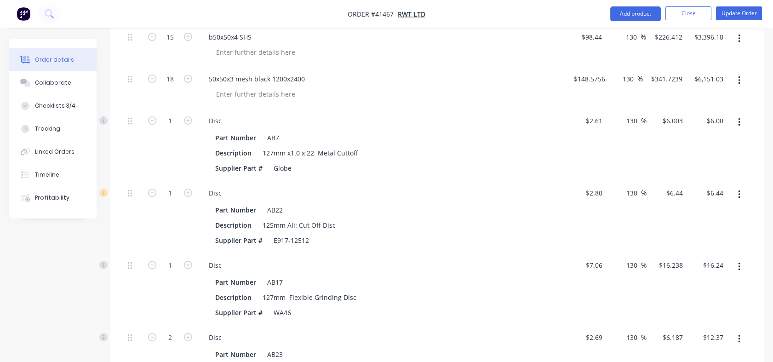
scroll to position [287, 0]
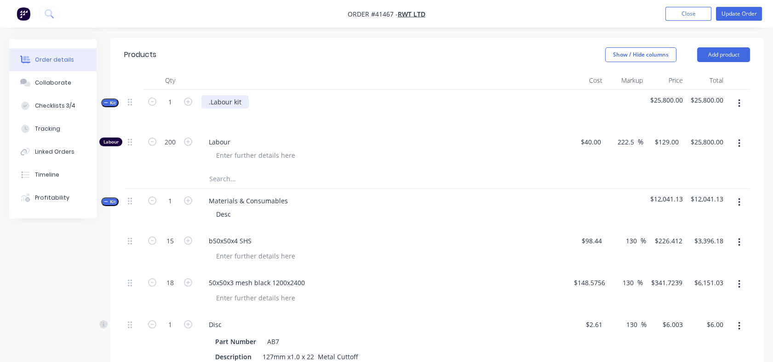
click at [210, 108] on div ".Labour kit" at bounding box center [224, 101] width 47 height 13
click at [206, 108] on div ".Labour kit" at bounding box center [224, 101] width 47 height 13
click at [243, 108] on div "Labour kit" at bounding box center [224, 101] width 46 height 13
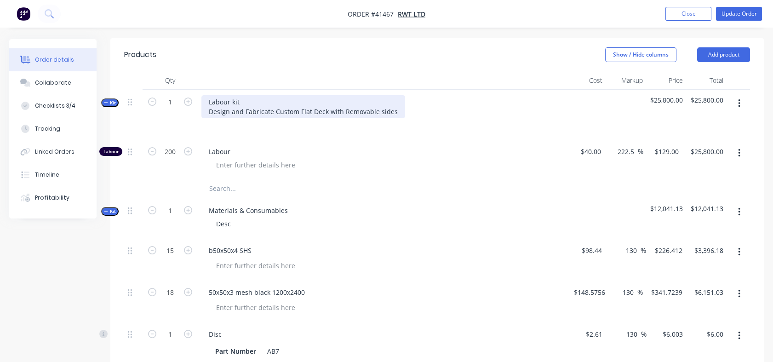
click at [295, 118] on div "Labour kit Design and Fabricate Custom Flat Deck with Removable sides" at bounding box center [303, 106] width 204 height 23
click at [316, 118] on div "Labour kit Design and Fabricate Flat Deck with Removable sides" at bounding box center [290, 106] width 178 height 23
click at [392, 118] on div "Labour kit Design and Fabricate Flat Deck with custom Removable sides" at bounding box center [302, 106] width 203 height 23
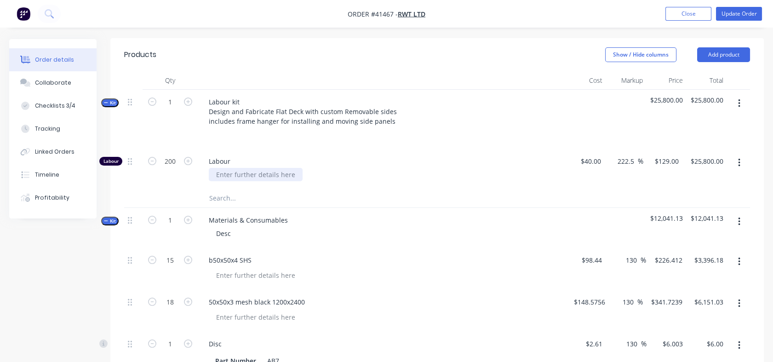
click at [253, 181] on div at bounding box center [256, 174] width 94 height 13
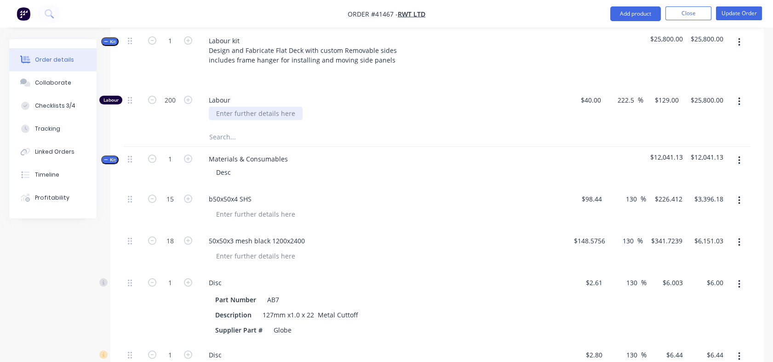
scroll to position [351, 0]
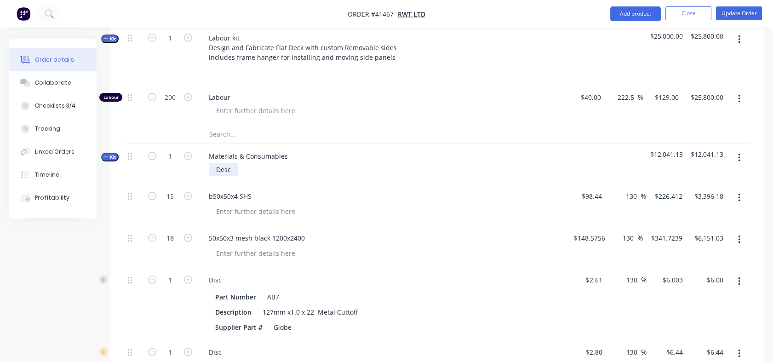
click at [224, 176] on div "Desc" at bounding box center [223, 169] width 29 height 13
drag, startPoint x: 235, startPoint y: 182, endPoint x: 214, endPoint y: 183, distance: 20.7
click at [214, 176] on div "Desc" at bounding box center [223, 169] width 29 height 13
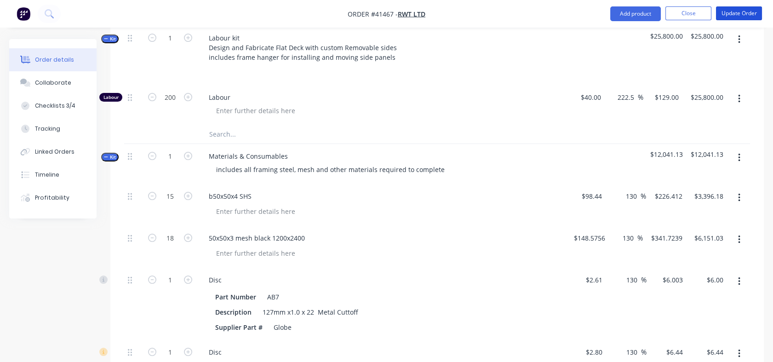
click at [735, 8] on button "Update Order" at bounding box center [739, 13] width 46 height 14
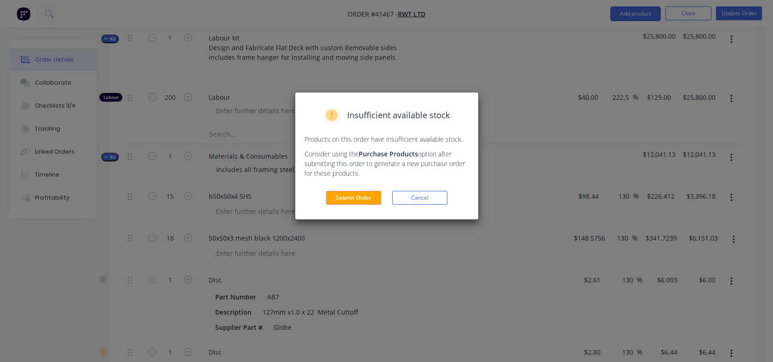
click at [352, 191] on button "Submit Order" at bounding box center [353, 198] width 55 height 14
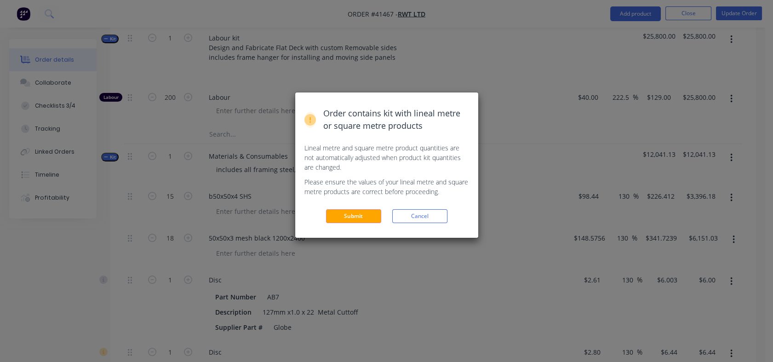
click at [336, 220] on button "Submit" at bounding box center [353, 216] width 55 height 14
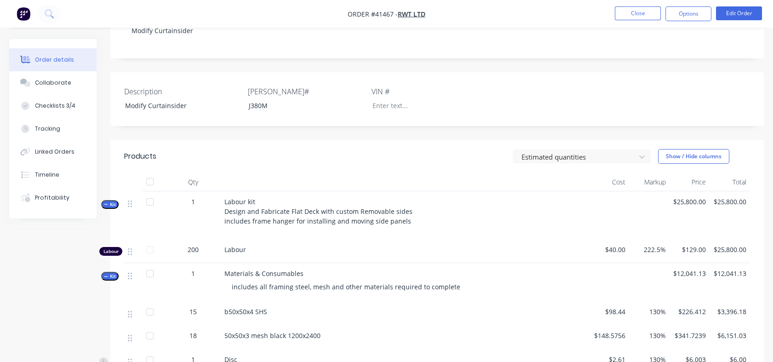
scroll to position [147, 0]
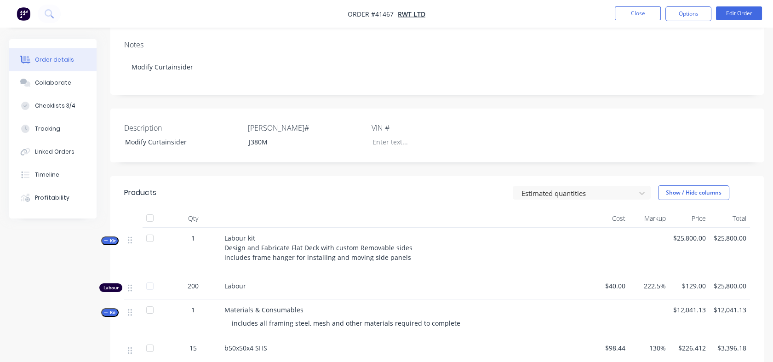
click at [640, 14] on button "Close" at bounding box center [638, 13] width 46 height 14
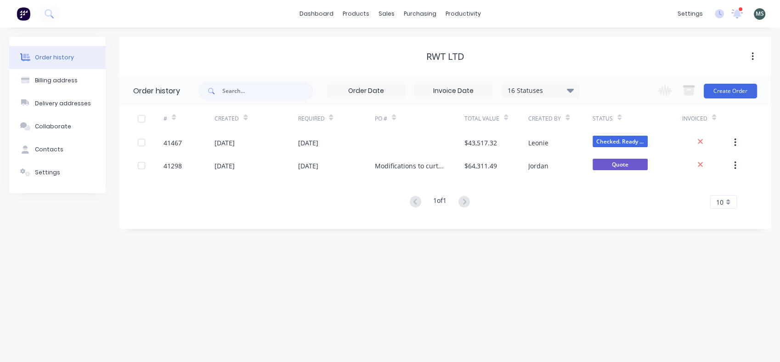
click at [413, 165] on div "Modifications to curtainsider" at bounding box center [410, 166] width 71 height 10
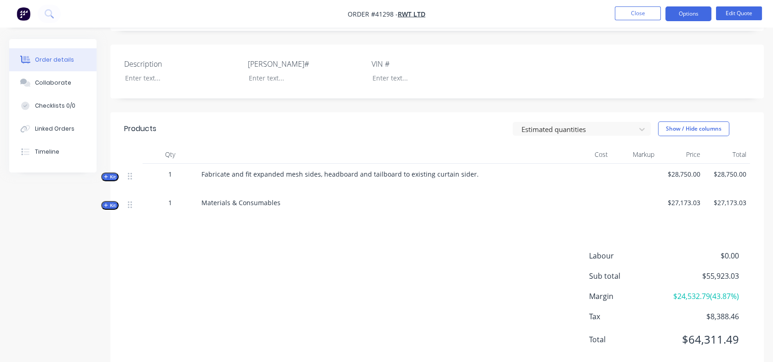
scroll to position [214, 0]
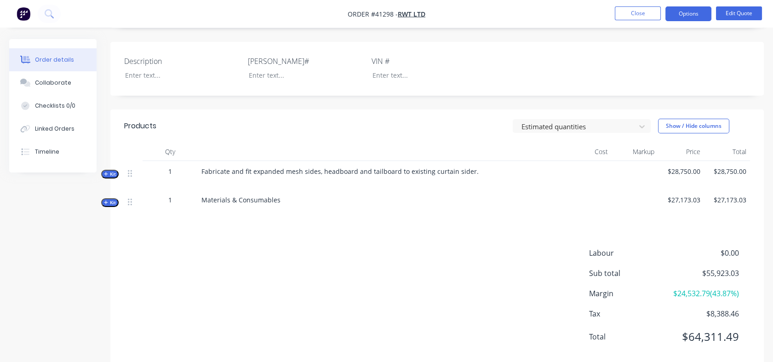
click at [109, 171] on span "Kit" at bounding box center [110, 174] width 12 height 7
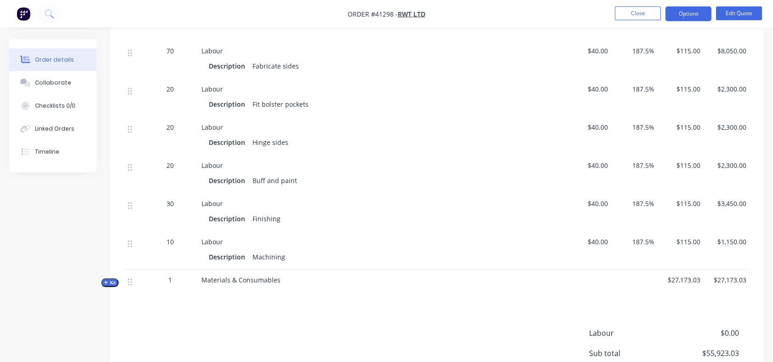
scroll to position [451, 0]
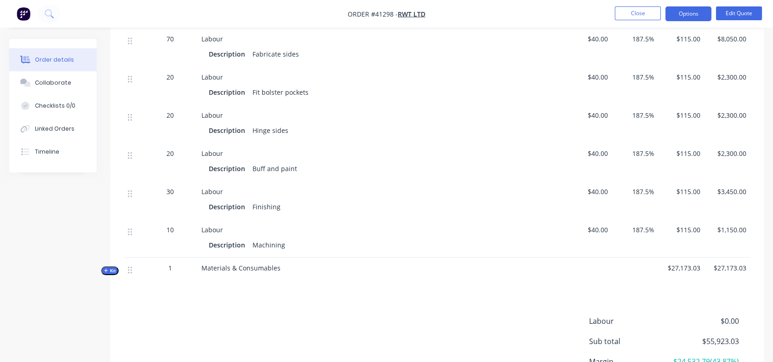
click at [111, 270] on span "Kit" at bounding box center [110, 270] width 12 height 7
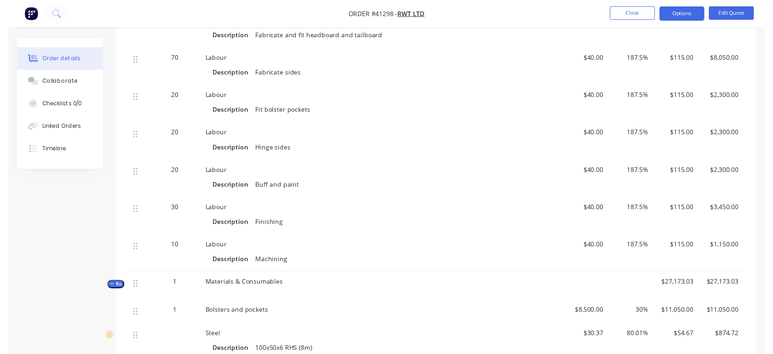
scroll to position [0, 0]
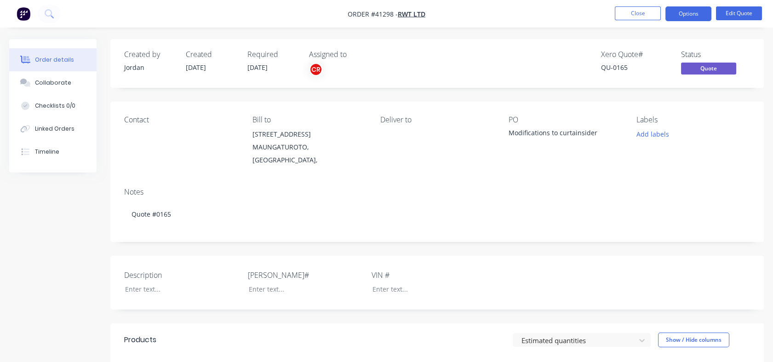
click at [639, 12] on button "Close" at bounding box center [638, 13] width 46 height 14
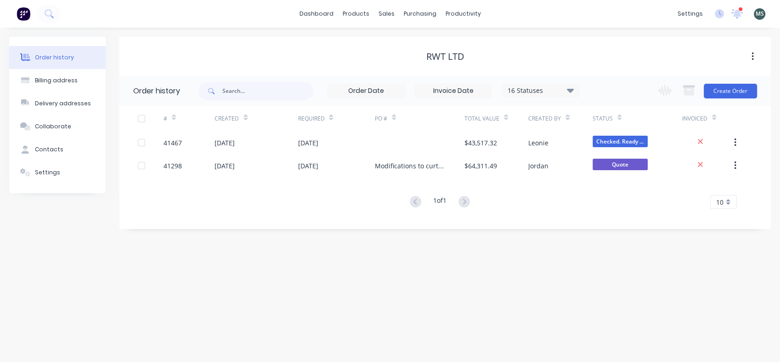
click at [45, 125] on div "Collaborate" at bounding box center [53, 126] width 36 height 8
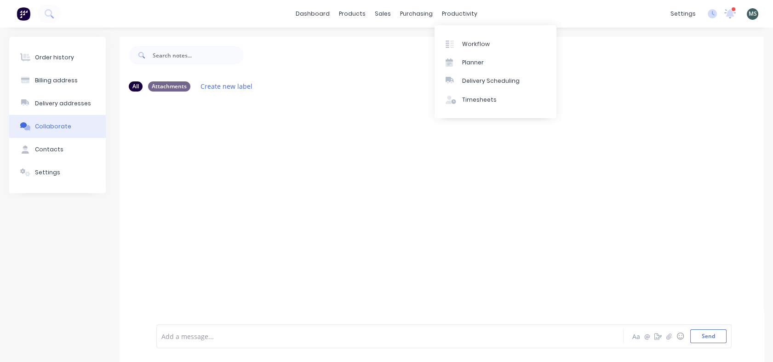
click at [456, 12] on div "productivity" at bounding box center [459, 14] width 45 height 14
click at [474, 48] on link "Workflow" at bounding box center [495, 43] width 122 height 18
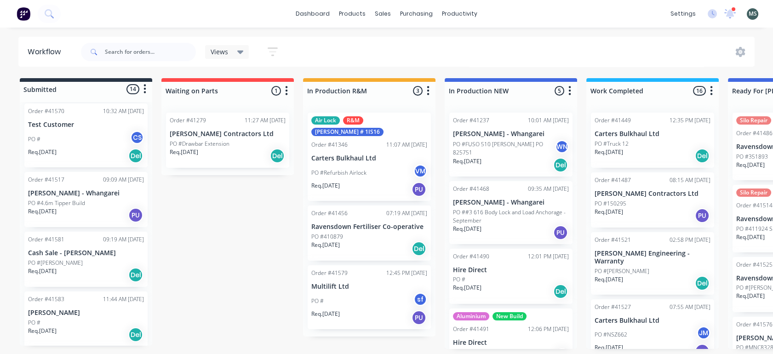
scroll to position [262, 0]
drag, startPoint x: 152, startPoint y: 217, endPoint x: 152, endPoint y: 190, distance: 26.7
click at [152, 190] on div "Order #41374 12:50 PM [DATE] [PERSON_NAME] Lime Co. Ltd PO #E800N Req. [DATE] P…" at bounding box center [86, 224] width 132 height 244
click at [188, 215] on div "Submitted 14 Status colour #273444 hex #273444 Save Cancel Summaries Total orde…" at bounding box center [759, 213] width 1533 height 271
drag, startPoint x: 152, startPoint y: 215, endPoint x: 151, endPoint y: 189, distance: 25.7
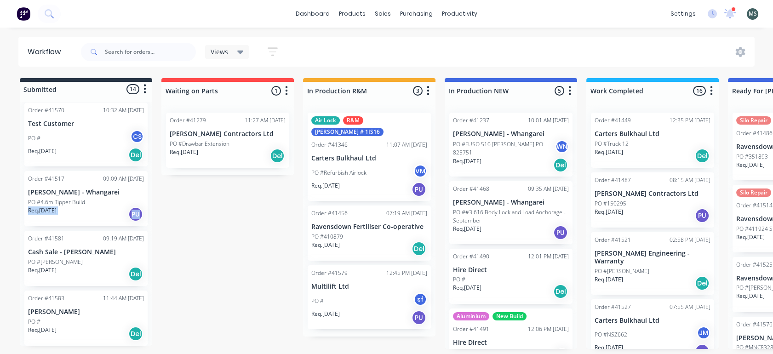
click at [151, 189] on div "Order #41374 12:50 PM [DATE] [PERSON_NAME] Lime Co. Ltd PO #E800N Req. [DATE] P…" at bounding box center [86, 224] width 132 height 244
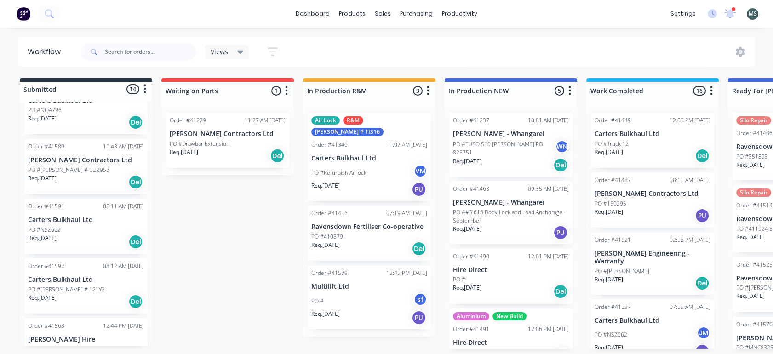
scroll to position [625, 0]
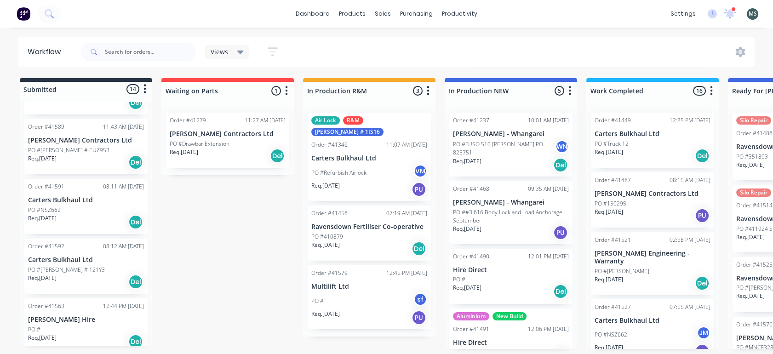
click at [71, 146] on p "PO #[PERSON_NAME] # EUZ953" at bounding box center [68, 150] width 81 height 8
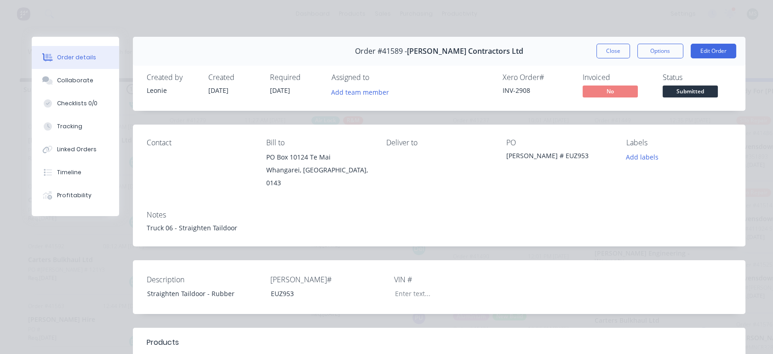
click at [656, 53] on button "Options" at bounding box center [660, 51] width 46 height 15
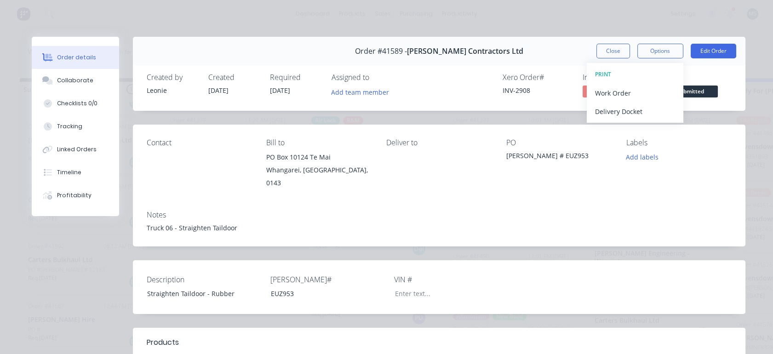
click at [706, 53] on button "Edit Order" at bounding box center [713, 51] width 46 height 15
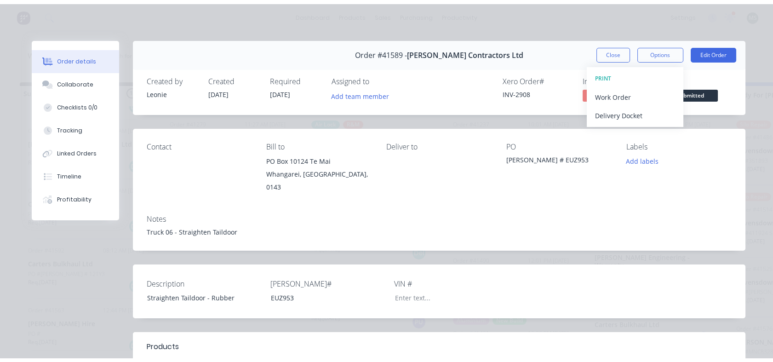
scroll to position [0, 0]
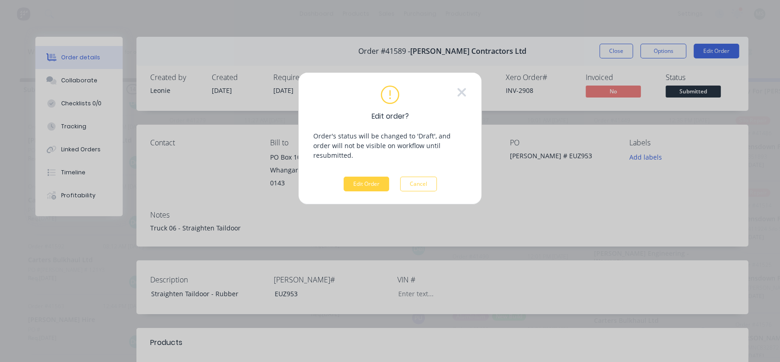
click at [364, 177] on button "Edit Order" at bounding box center [367, 184] width 46 height 15
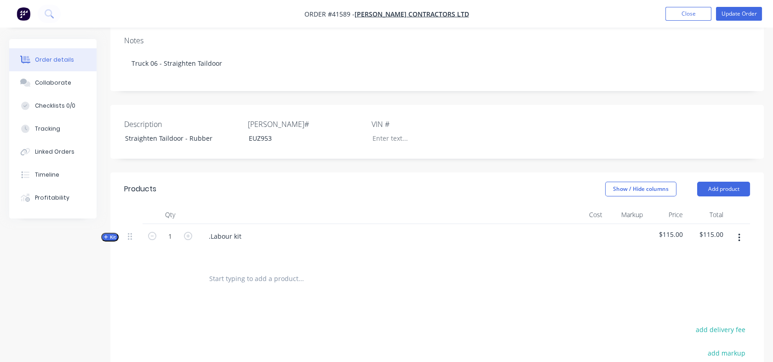
scroll to position [188, 0]
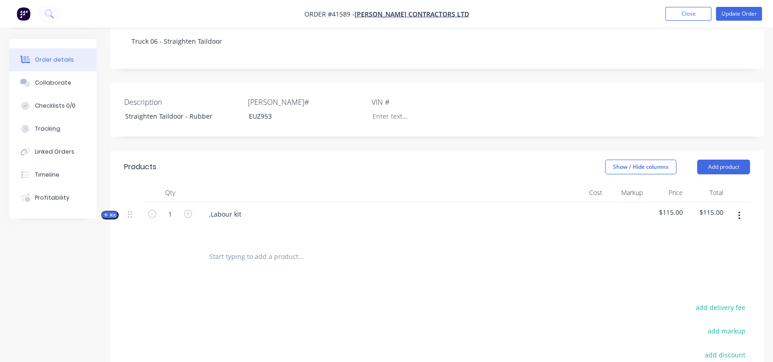
click at [44, 128] on div "Tracking" at bounding box center [47, 129] width 25 height 8
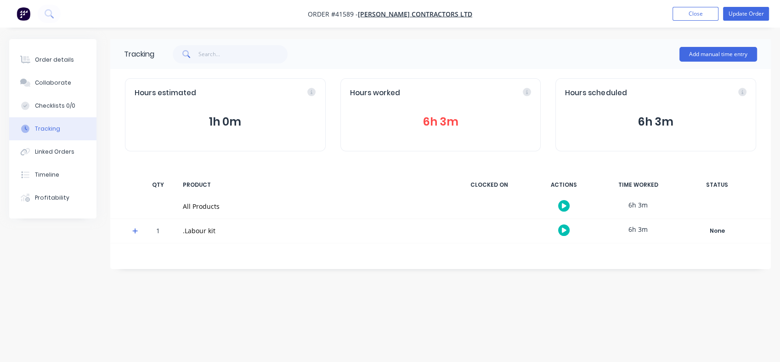
click at [45, 154] on div "Linked Orders" at bounding box center [55, 152] width 40 height 8
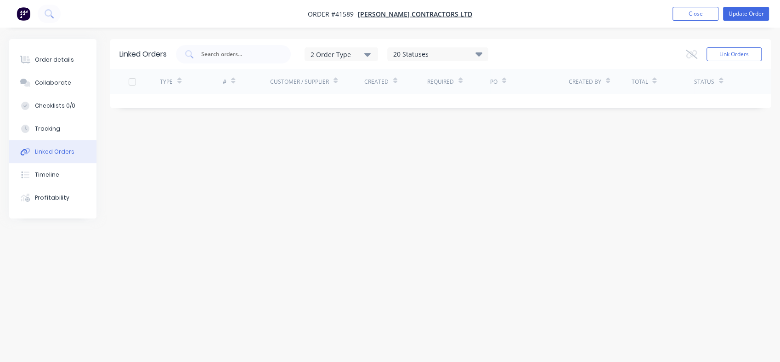
click at [688, 11] on button "Close" at bounding box center [696, 14] width 46 height 14
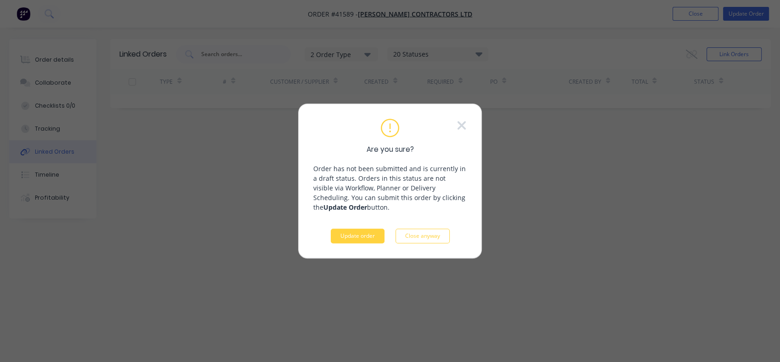
click at [355, 237] on button "Update order" at bounding box center [358, 235] width 54 height 15
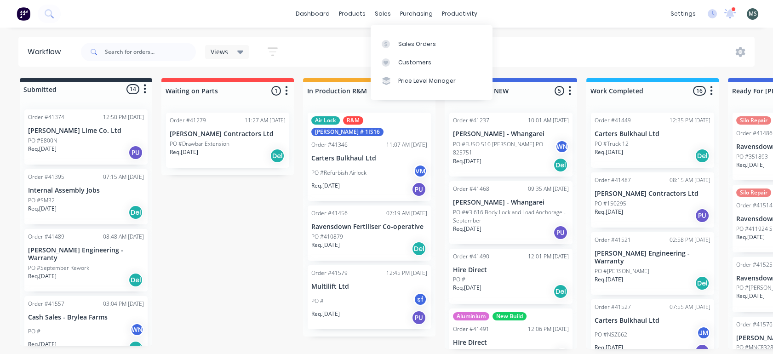
click at [379, 11] on div "sales" at bounding box center [382, 14] width 25 height 14
click at [404, 41] on div "Sales Orders" at bounding box center [417, 44] width 38 height 8
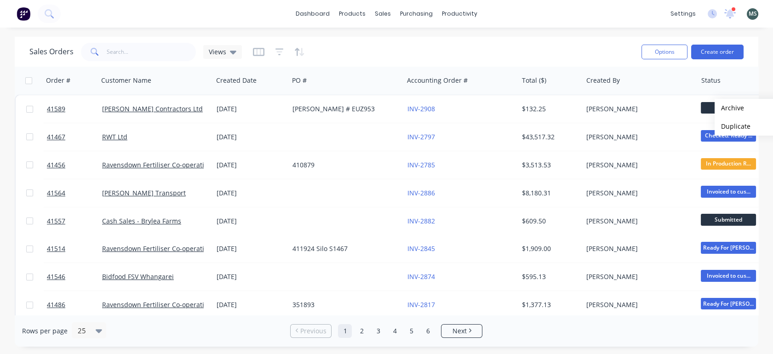
click at [706, 107] on span "Submitted" at bounding box center [727, 107] width 55 height 11
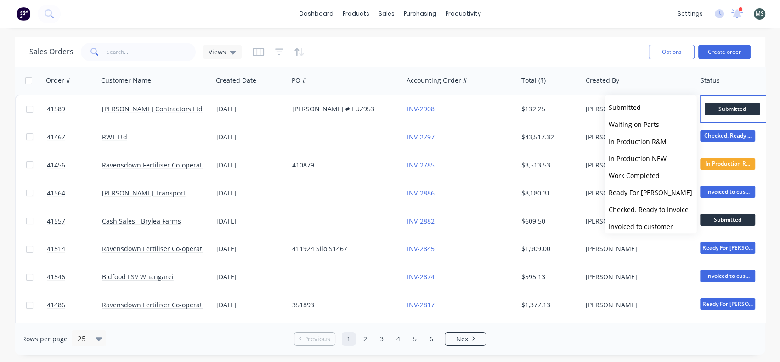
click at [638, 175] on span "Work Completed" at bounding box center [634, 175] width 51 height 9
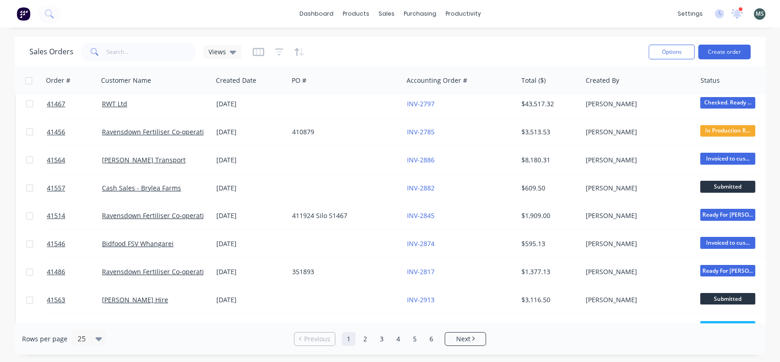
scroll to position [36, 0]
